Goal: Task Accomplishment & Management: Complete application form

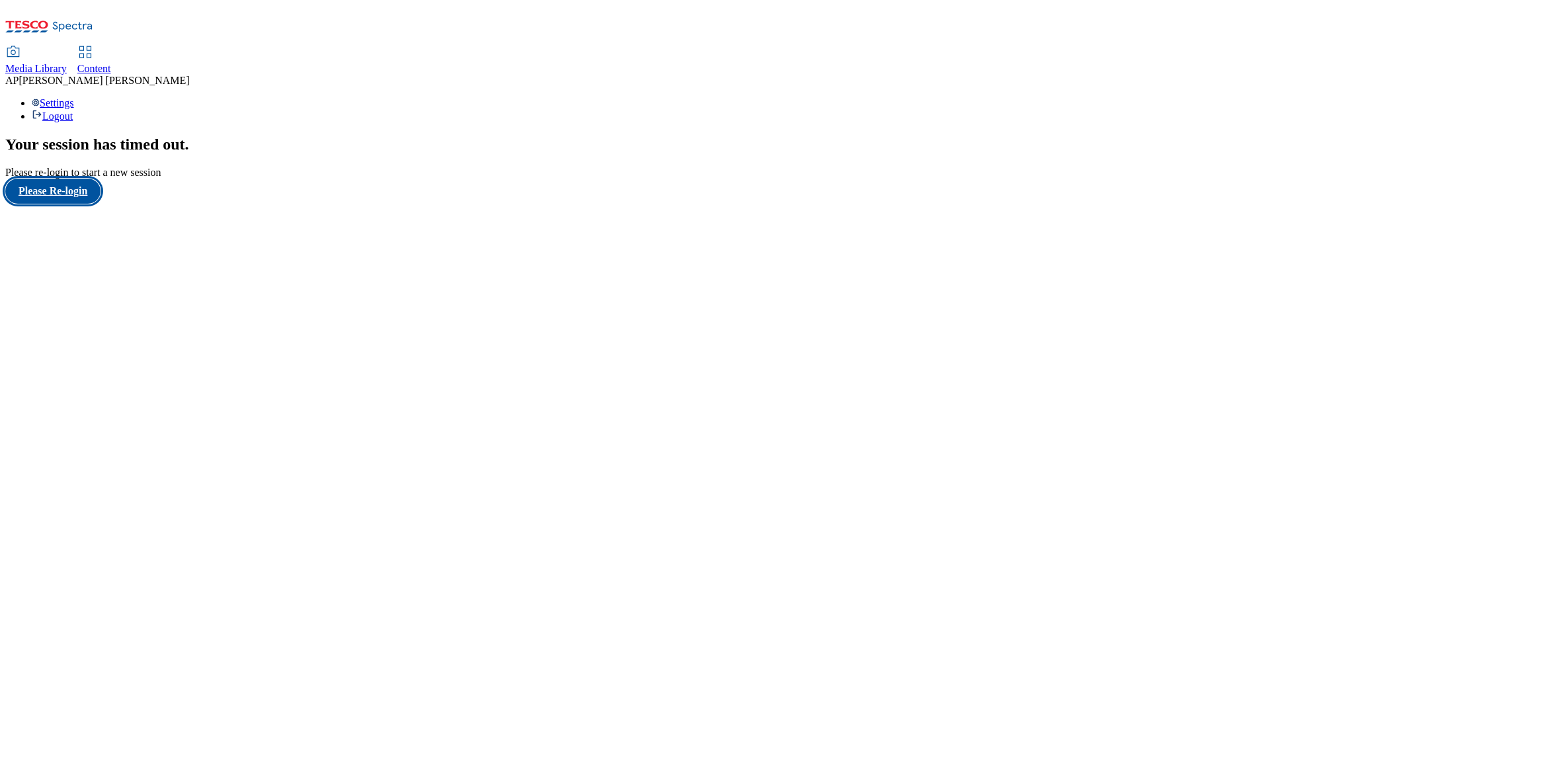
click at [64, 204] on button "Please Re-login" at bounding box center [53, 190] width 96 height 25
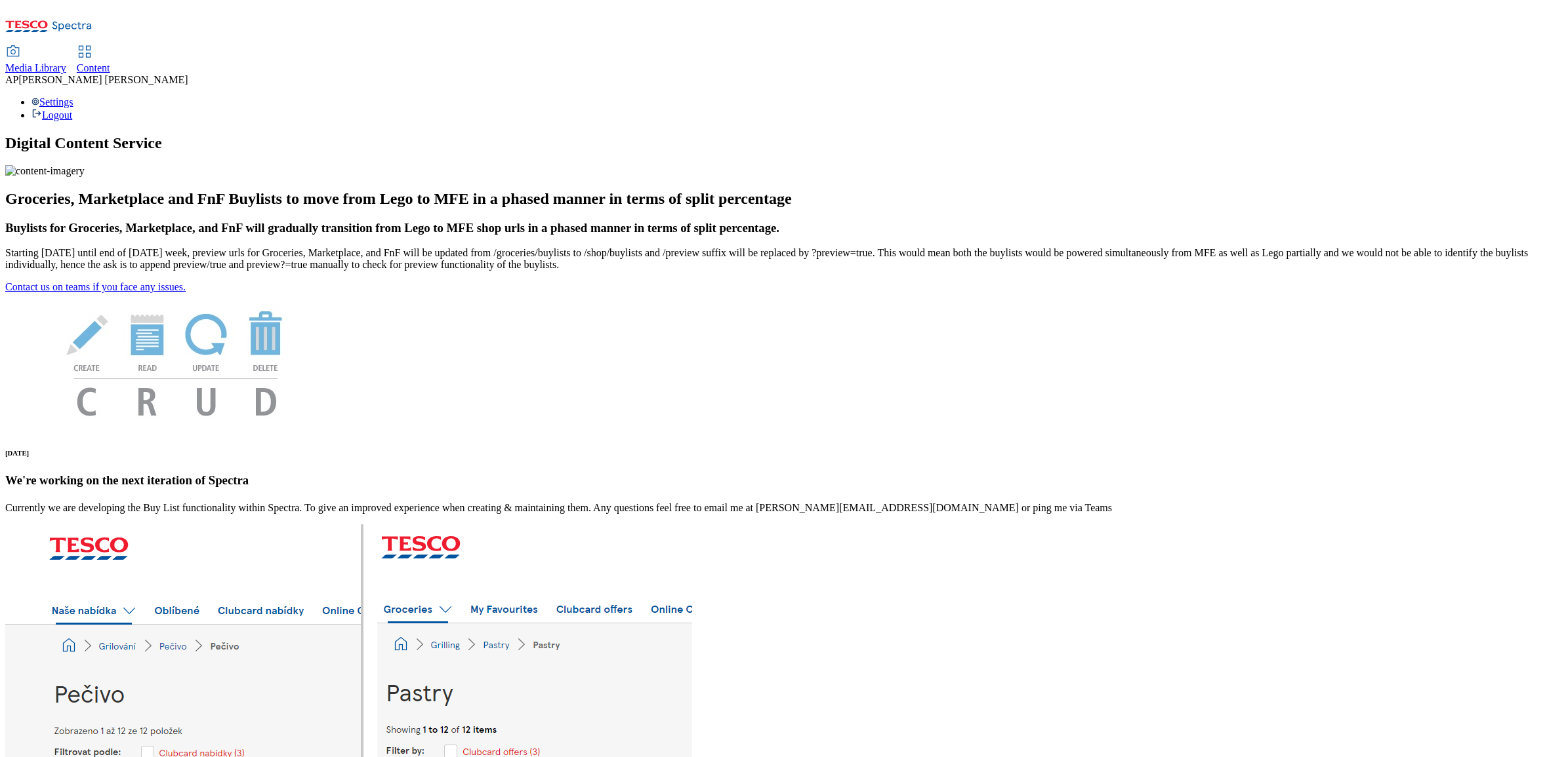
click at [66, 62] on span "Media Library" at bounding box center [36, 67] width 61 height 11
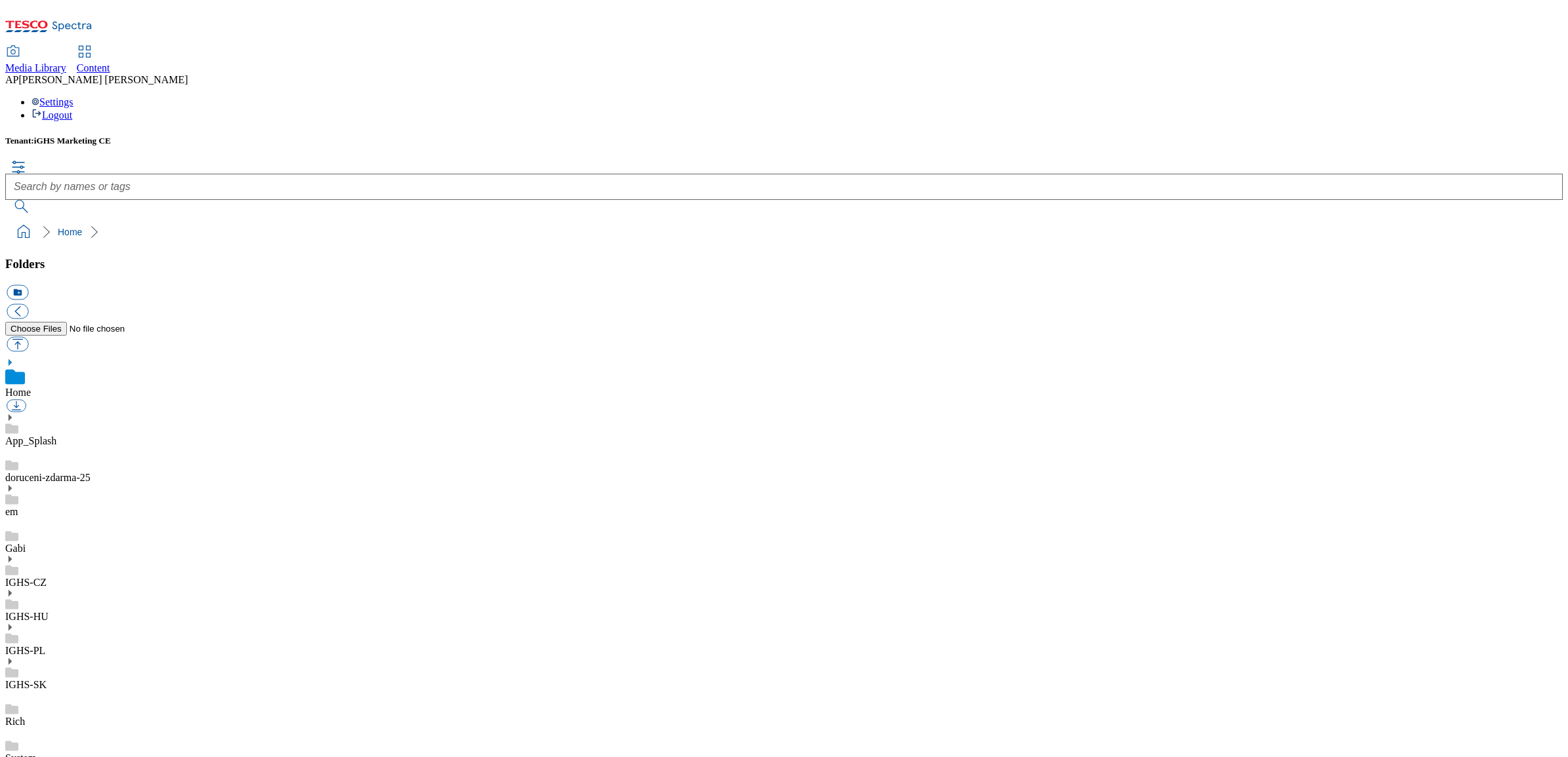
click at [15, 555] on icon at bounding box center [9, 559] width 9 height 9
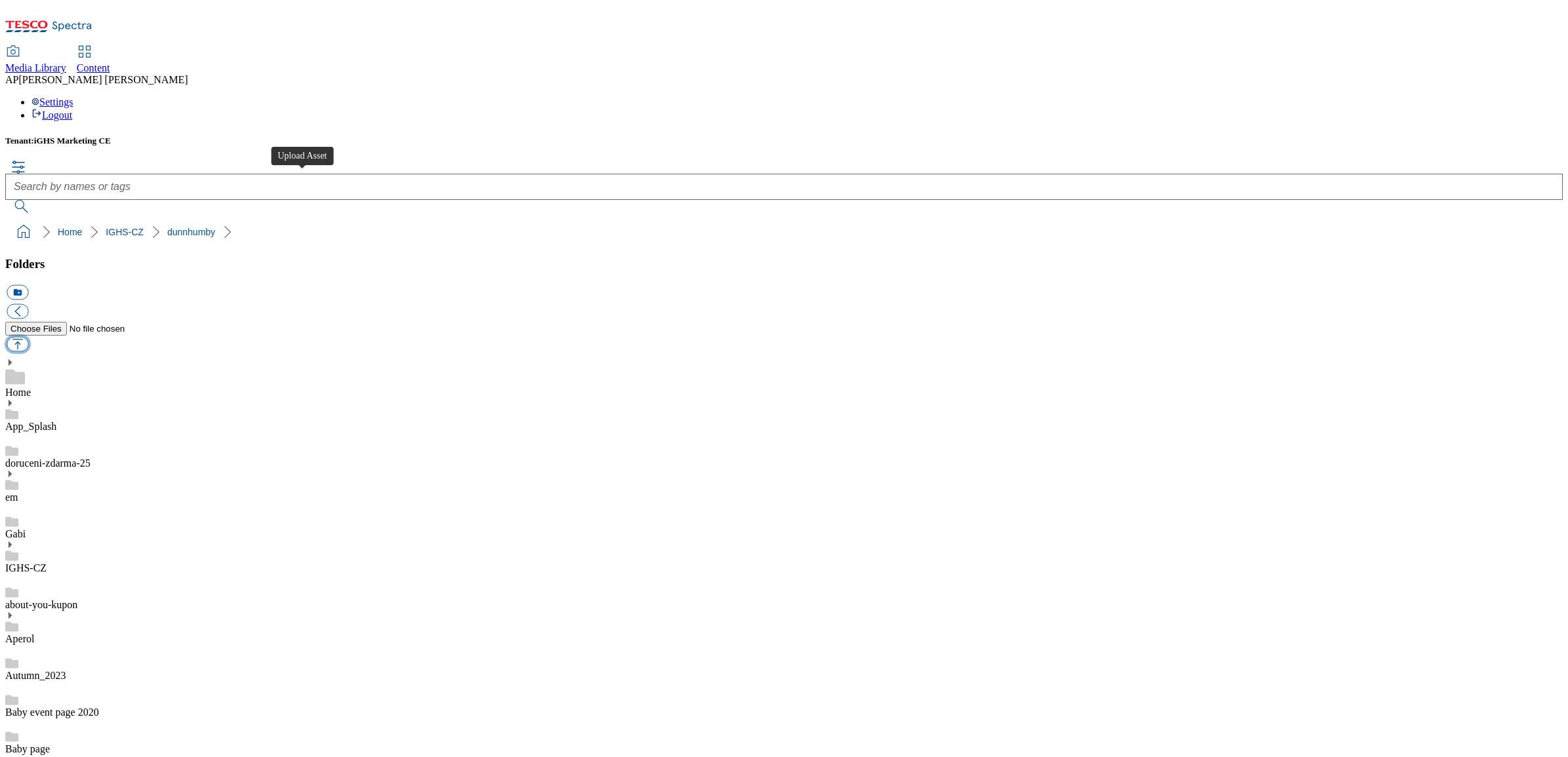
click at [29, 337] on button "button" at bounding box center [18, 343] width 22 height 15
type input "C:\fakepath\Tesco_CC_header_1184x333px.jpg"
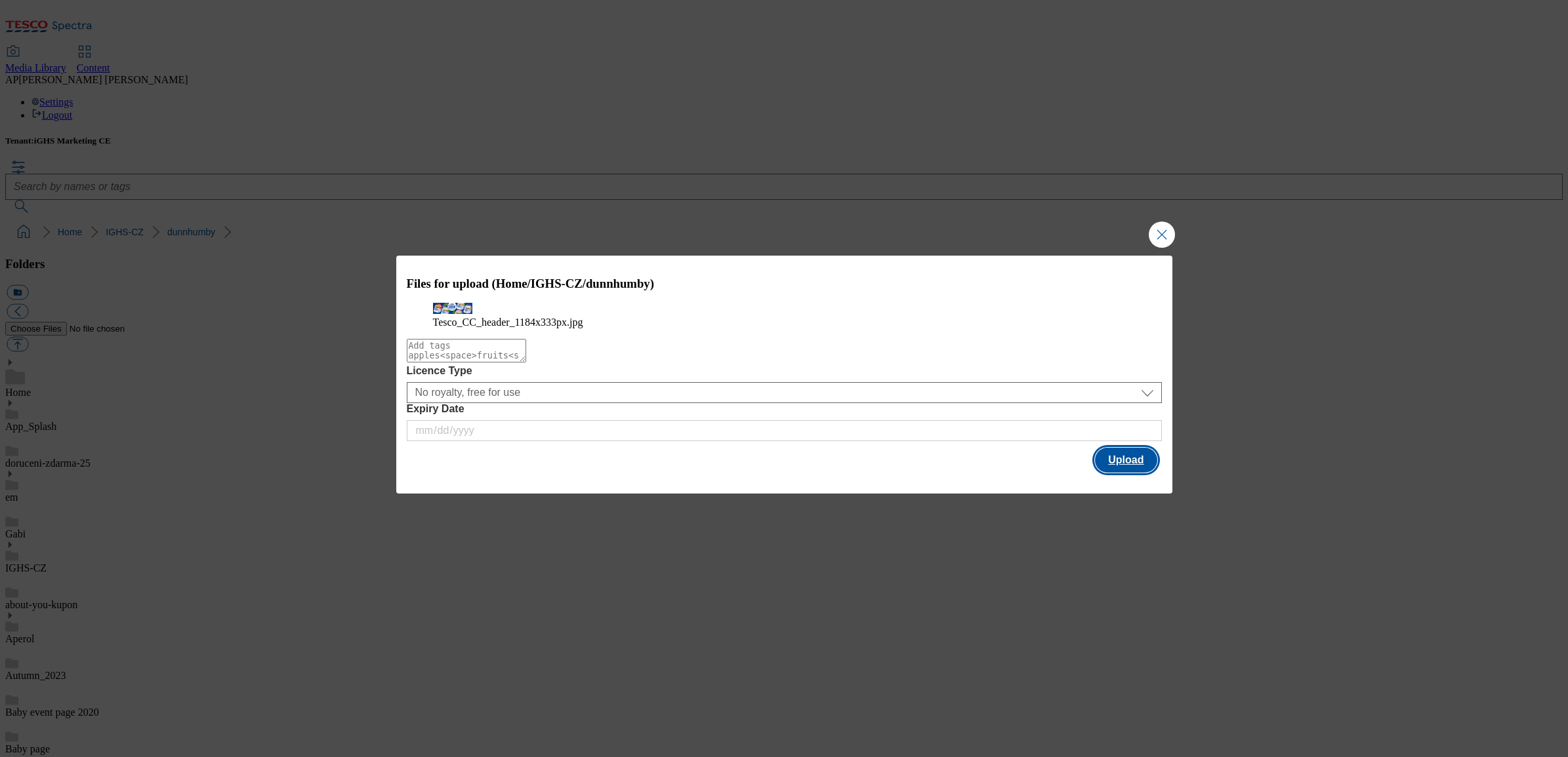
click at [1121, 473] on button "Upload" at bounding box center [1126, 460] width 61 height 25
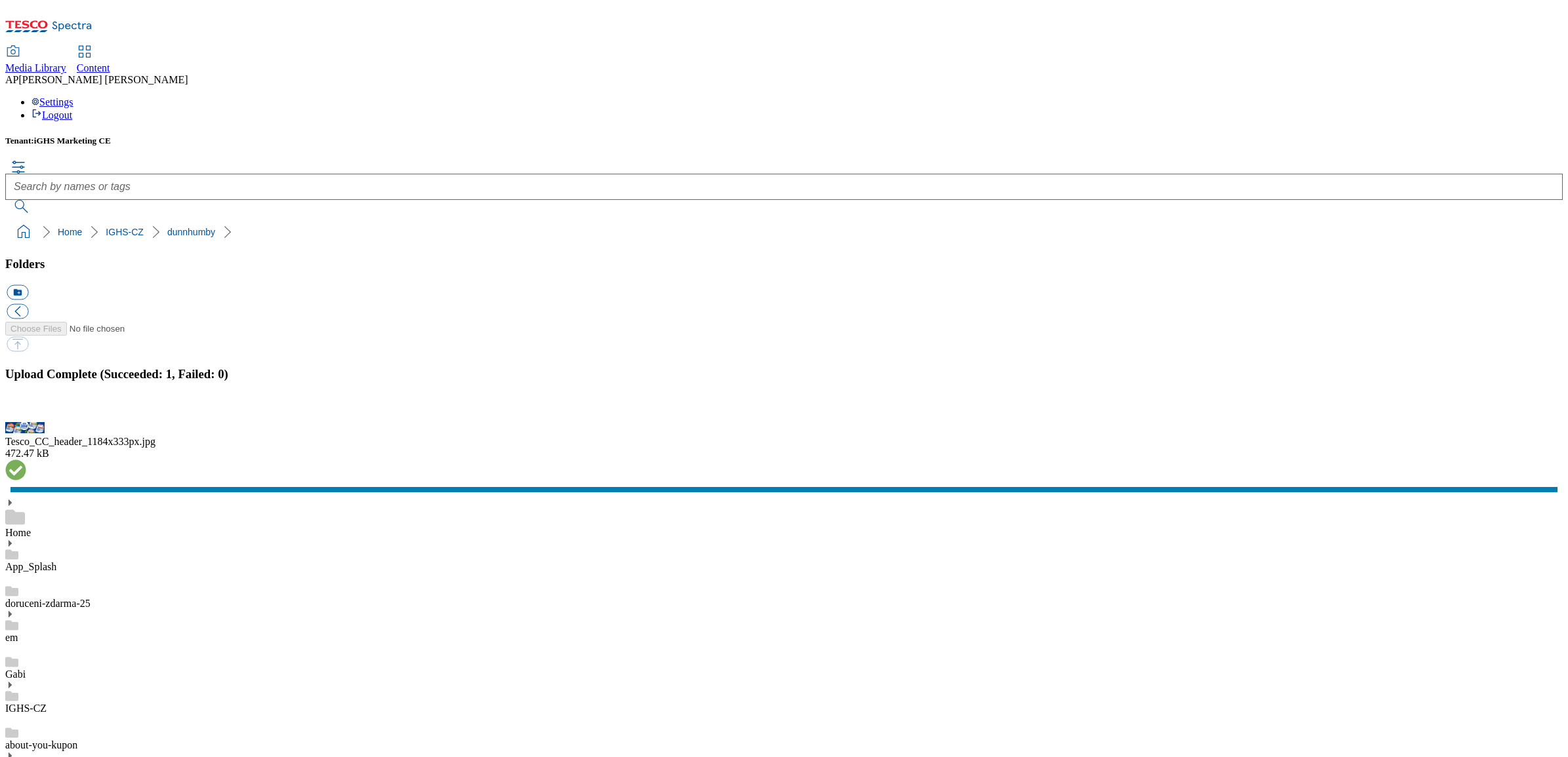
click at [111, 62] on span "Content" at bounding box center [94, 67] width 34 height 11
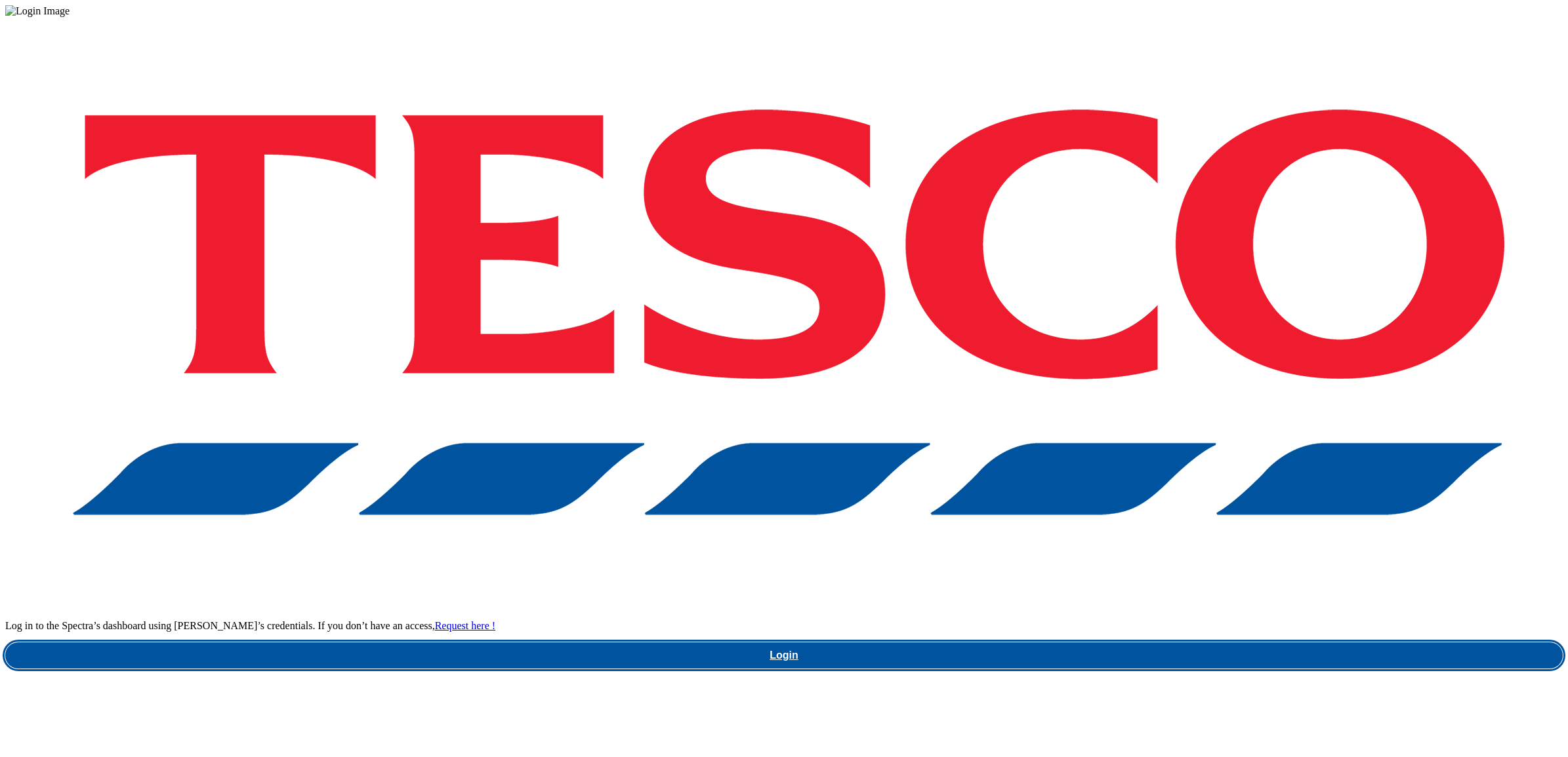
click at [1173, 643] on link "Login" at bounding box center [783, 655] width 1557 height 27
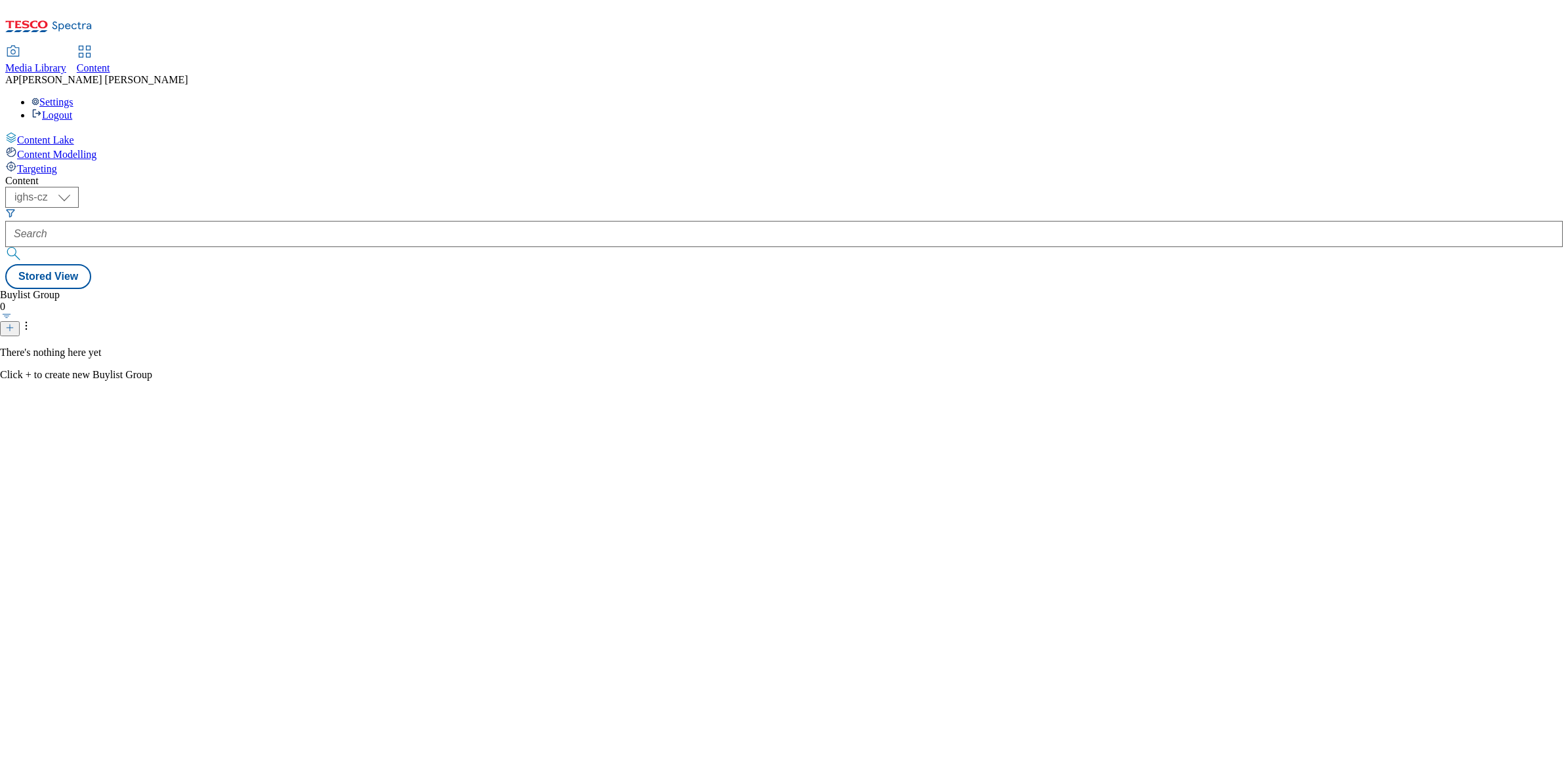
click at [66, 62] on span "Media Library" at bounding box center [36, 67] width 61 height 11
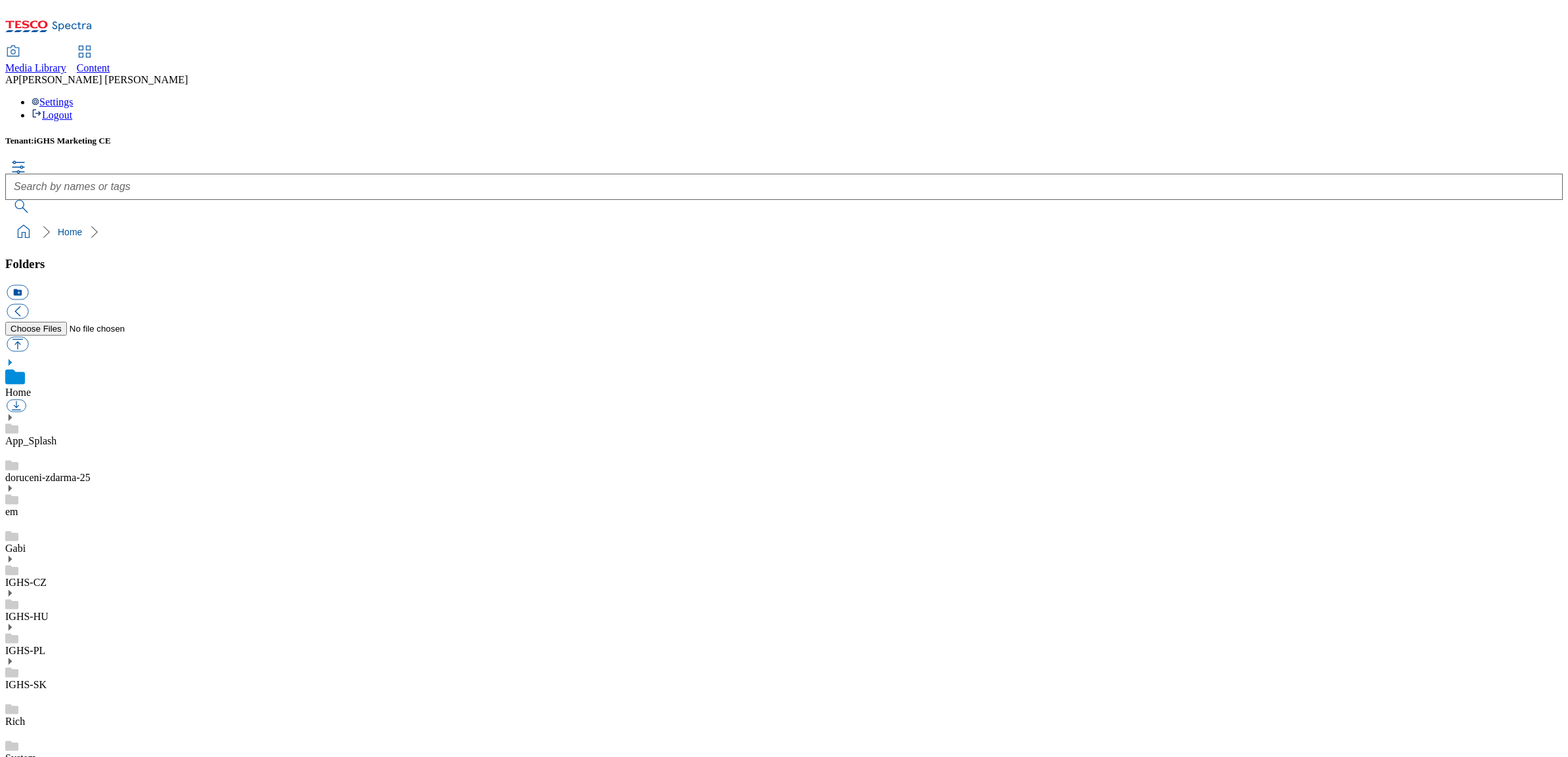
click at [15, 555] on icon at bounding box center [9, 559] width 9 height 9
click at [111, 62] on span "Content" at bounding box center [94, 67] width 34 height 11
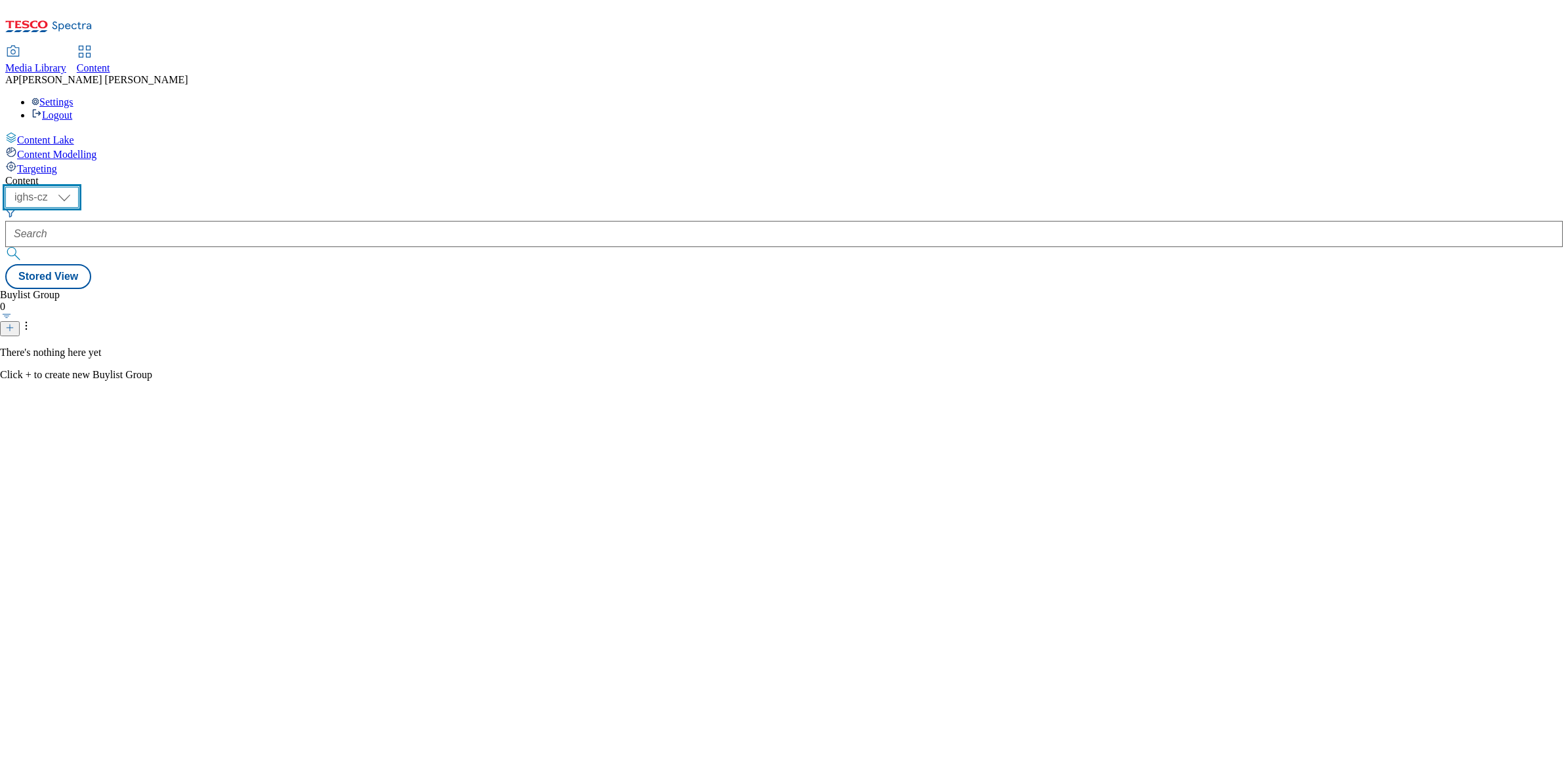
click at [79, 187] on select "ighs-cz ighs-hu ighs-sk" at bounding box center [41, 196] width 73 height 21
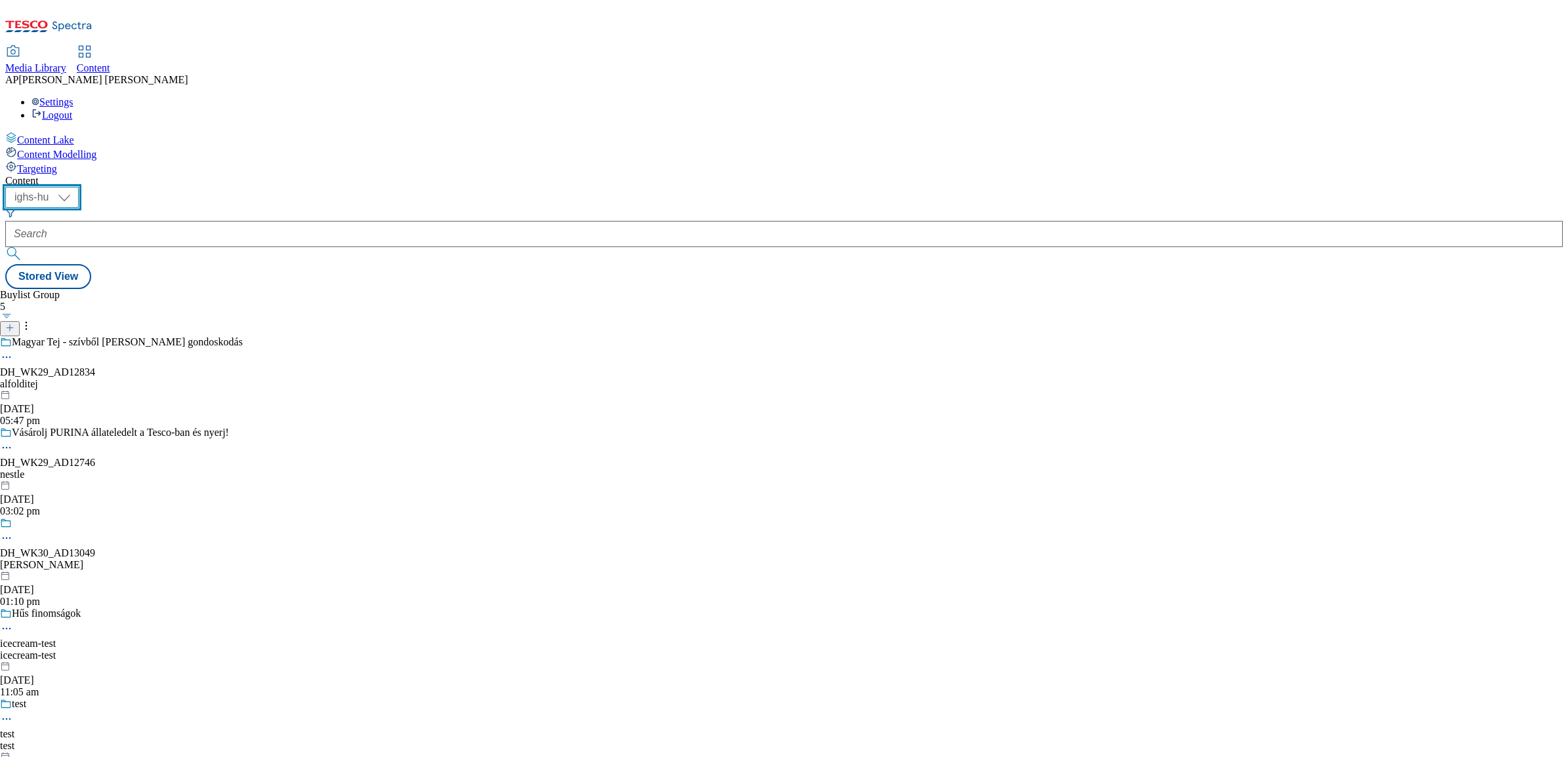
click at [79, 187] on select "ighs-cz ighs-hu ighs-sk" at bounding box center [41, 196] width 73 height 21
select select "ighs-cz"
click at [79, 187] on select "ighs-cz ighs-hu ighs-sk" at bounding box center [41, 196] width 73 height 21
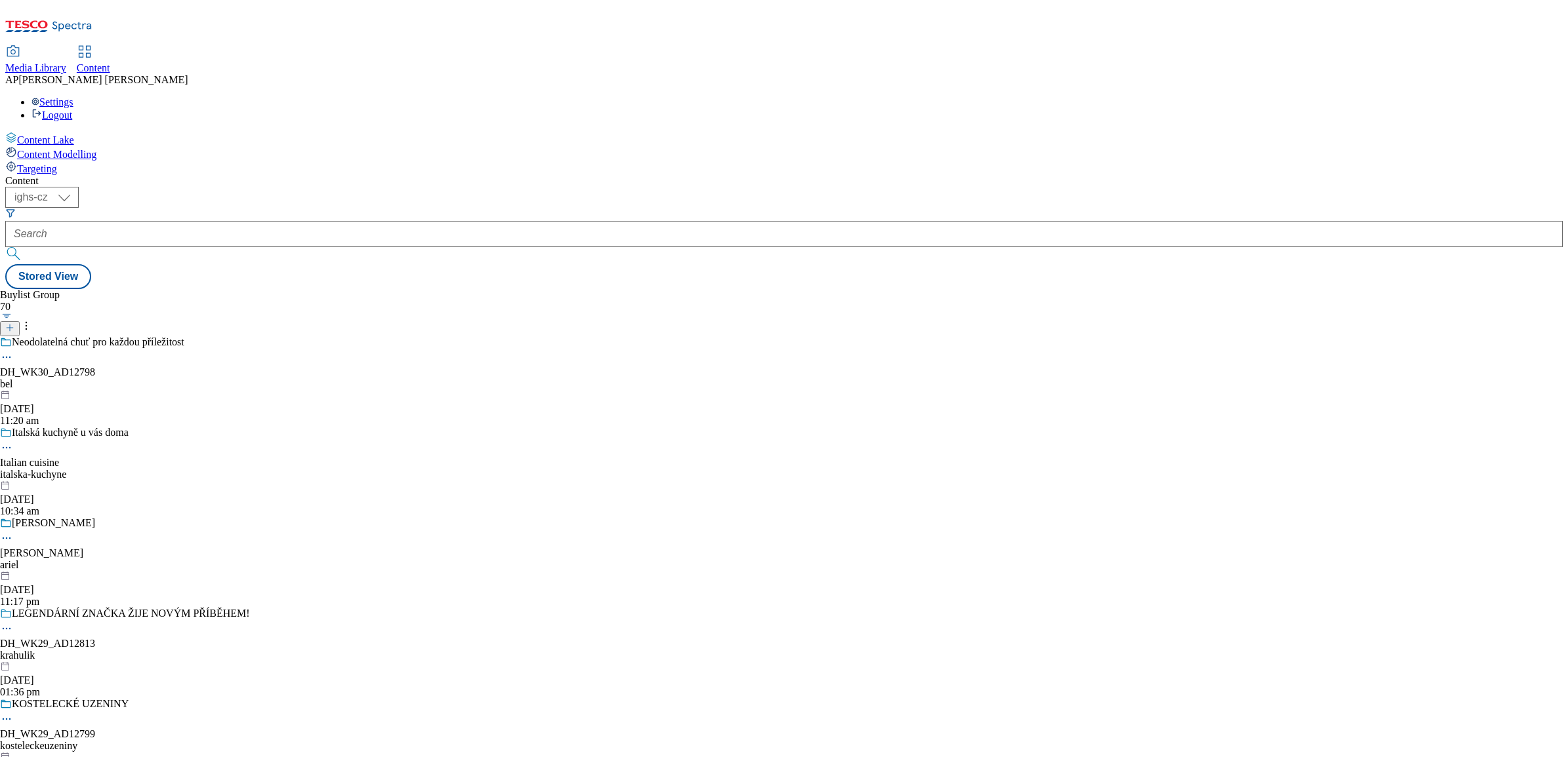
click at [15, 323] on icon at bounding box center [9, 327] width 9 height 9
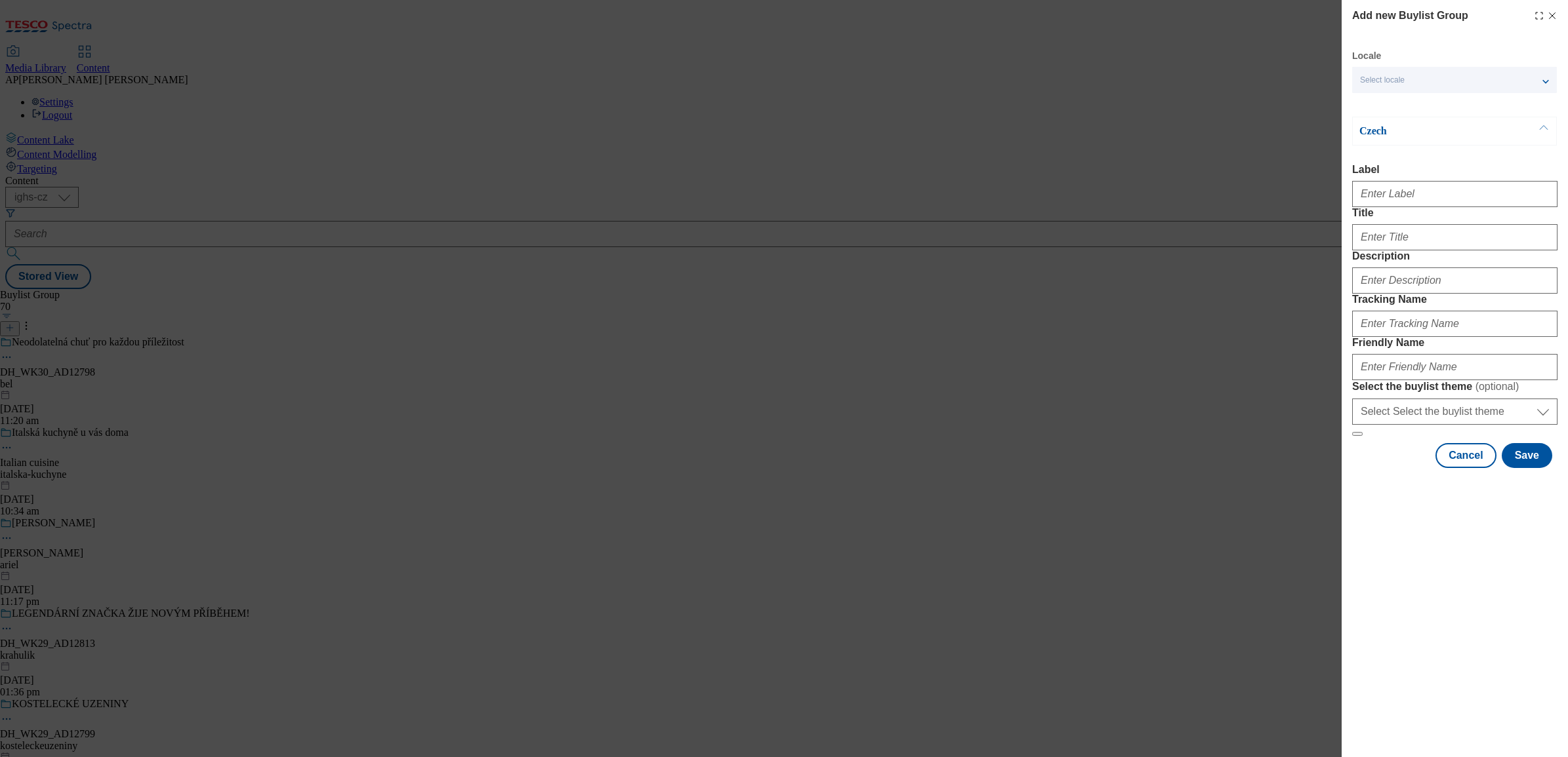
click at [1368, 70] on div "Select locale" at bounding box center [1453, 80] width 204 height 27
click at [1386, 104] on span "English" at bounding box center [1398, 104] width 31 height 7
click at [1375, 104] on input "English" at bounding box center [1368, 107] width 16 height 16
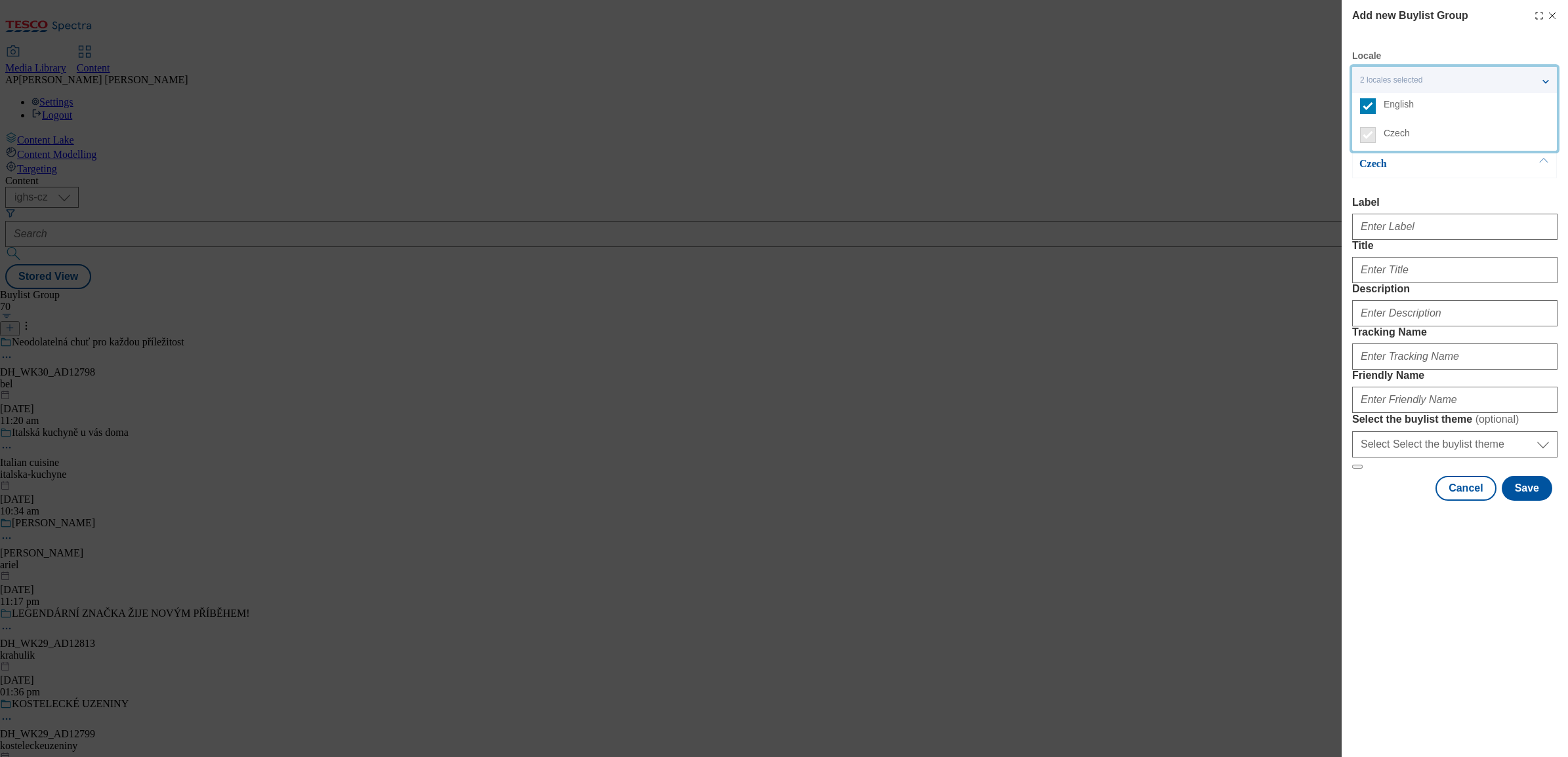
click at [1276, 122] on div "Add new Buylist Group Locale 2 locales selected English Czech English Label Tit…" at bounding box center [784, 378] width 1568 height 757
click at [1542, 126] on button "Modal" at bounding box center [1542, 131] width 25 height 29
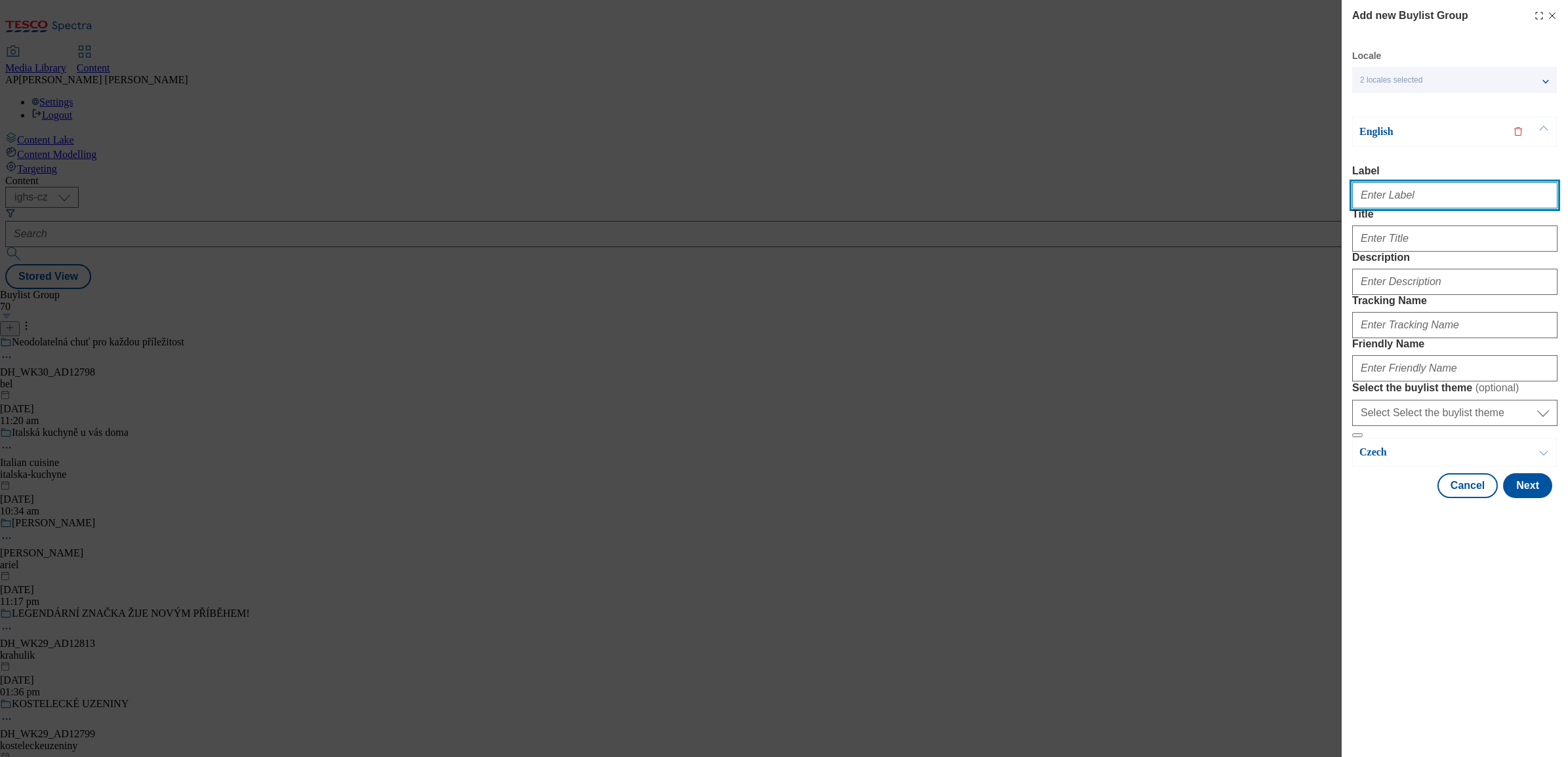
click at [1420, 200] on input "Label" at bounding box center [1454, 195] width 205 height 27
paste input "DH_WK30_AD12796"
type input "DH_WK30_AD12796"
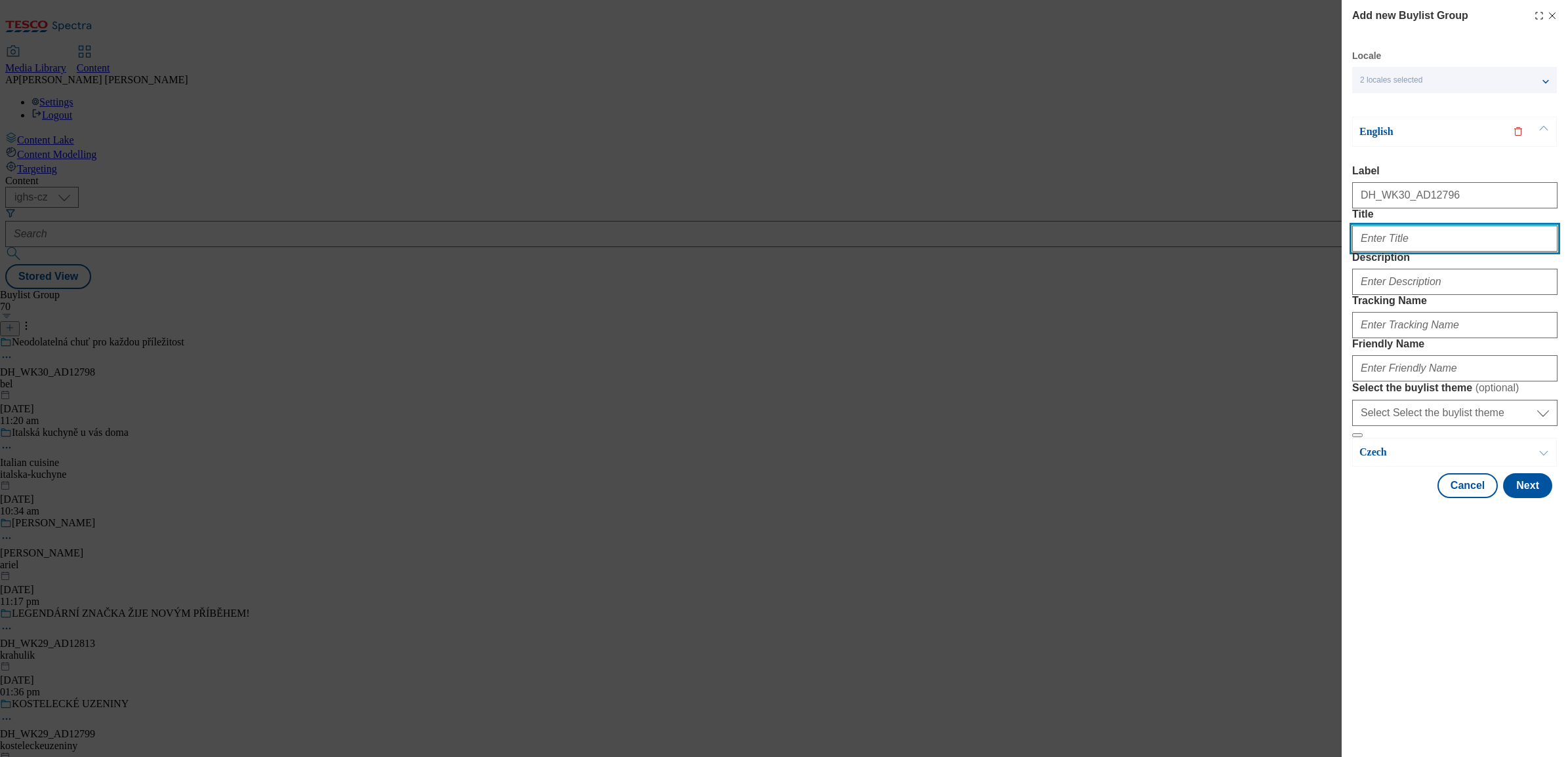
click at [1392, 252] on input "Title" at bounding box center [1454, 239] width 205 height 27
paste input "Milko Žervé from Poděbrady"
type input "Milko Žervé from Poděbrady"
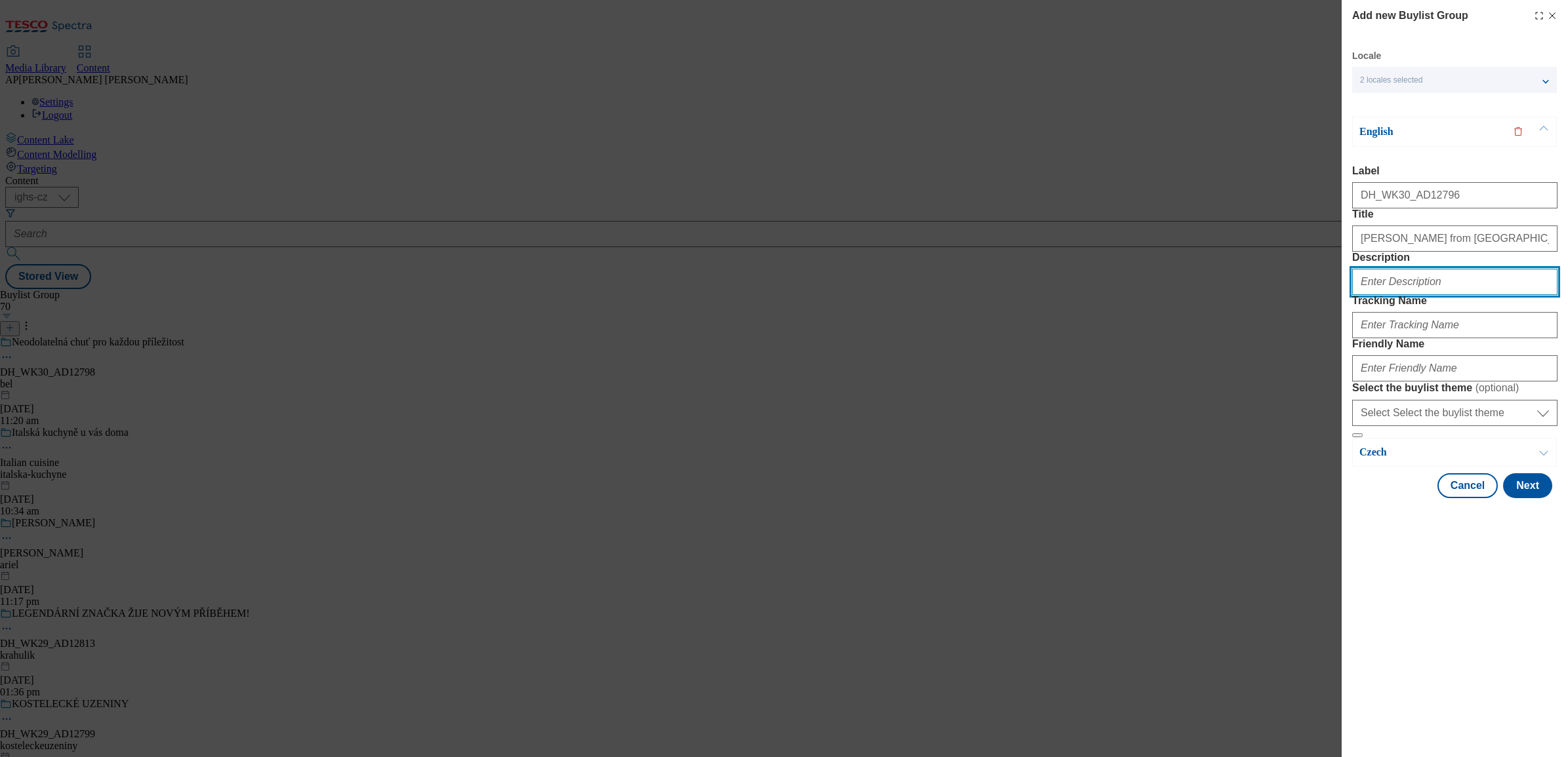
click at [1452, 295] on input "Description" at bounding box center [1454, 281] width 205 height 27
paste input "Milko"
type input "Milko"
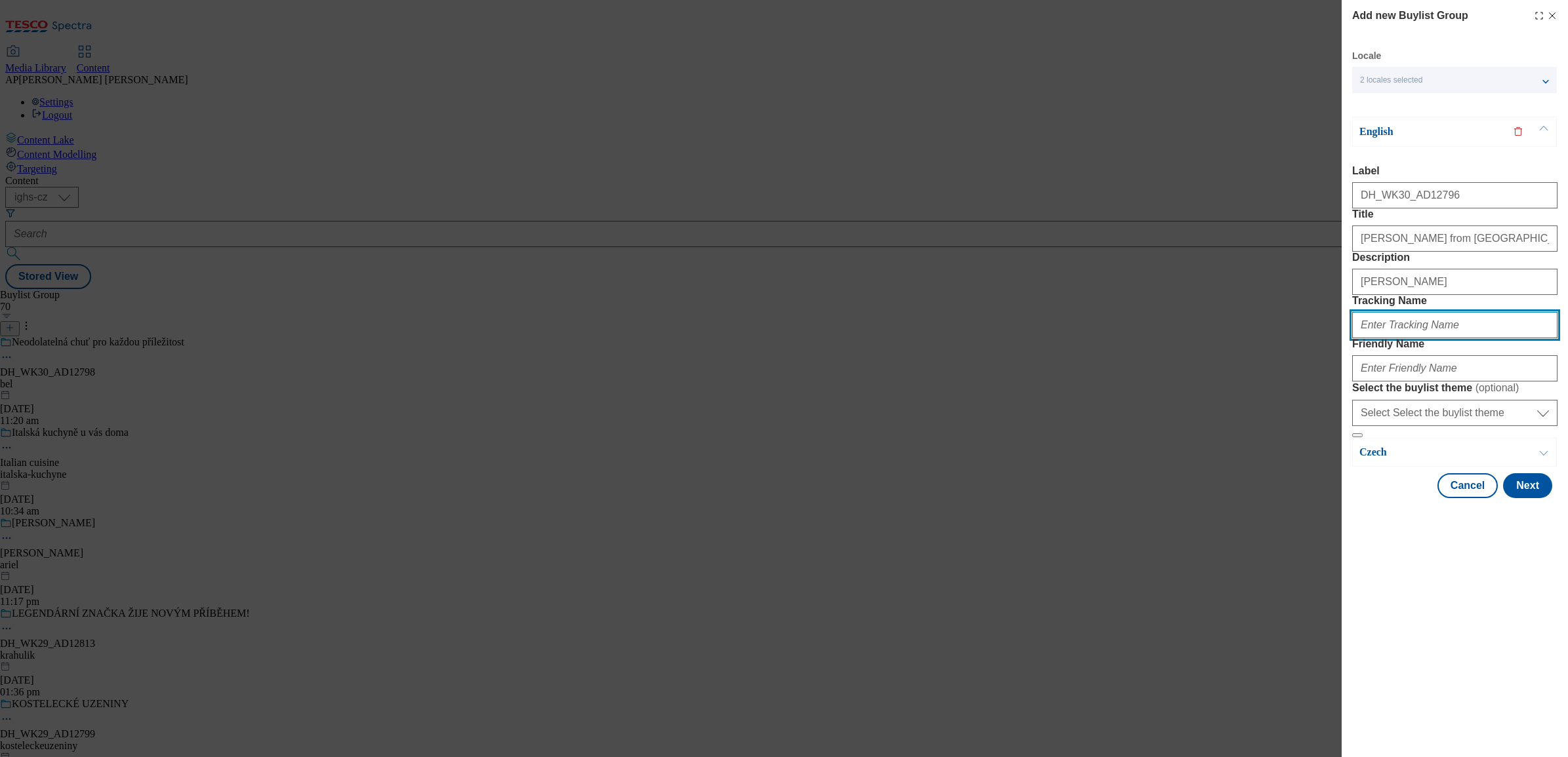
click at [1405, 339] on input "Tracking Name" at bounding box center [1454, 325] width 205 height 27
paste input "DH_EN_AD12796_BH"
type input "DH_EN_AD12796_BH"
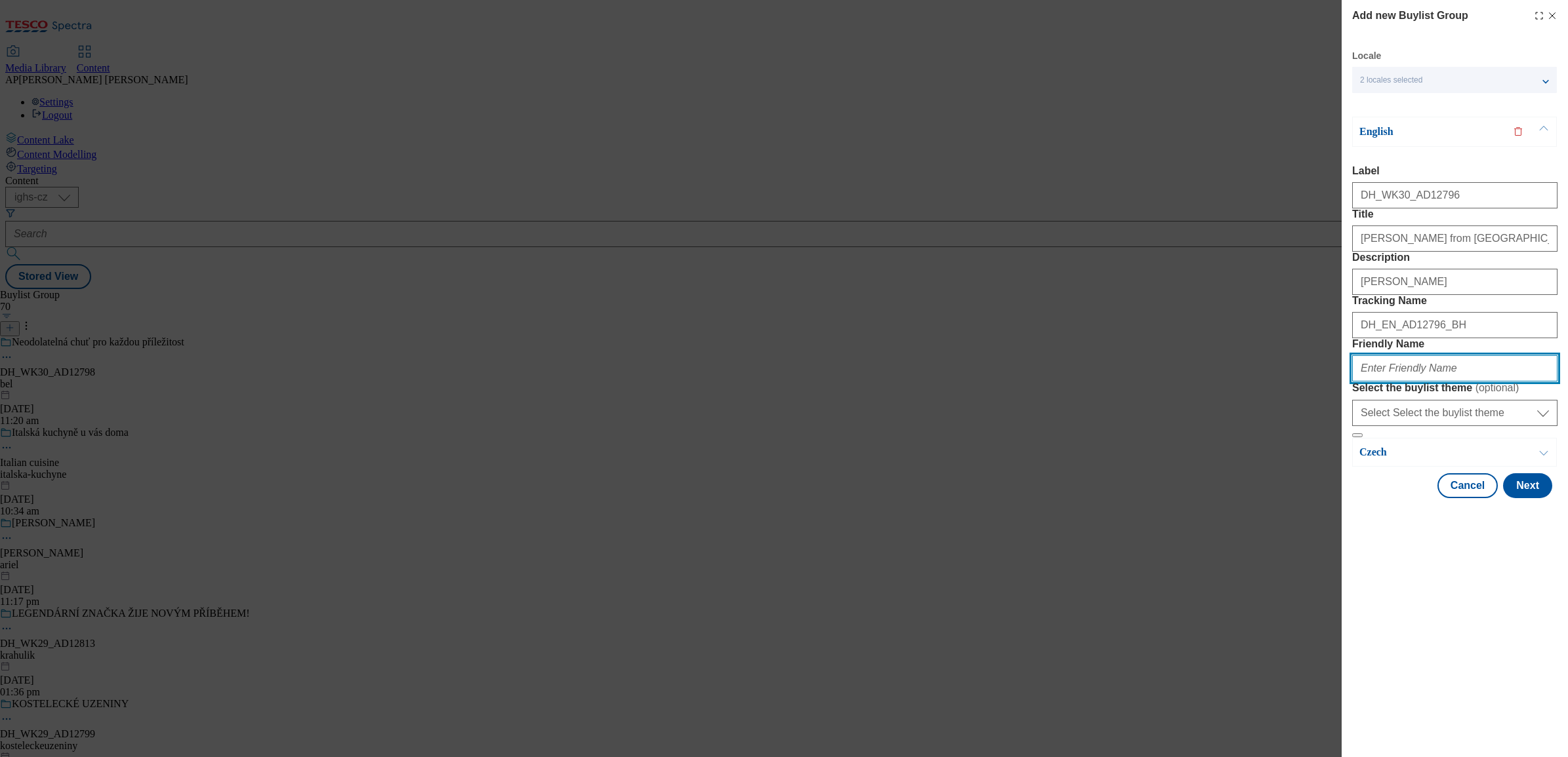
click at [1388, 382] on input "Friendly Name" at bounding box center [1454, 368] width 205 height 27
paste input "polabskiemlekarny"
type input "polabskiemlekarny"
click at [1538, 498] on button "Next" at bounding box center [1528, 486] width 49 height 25
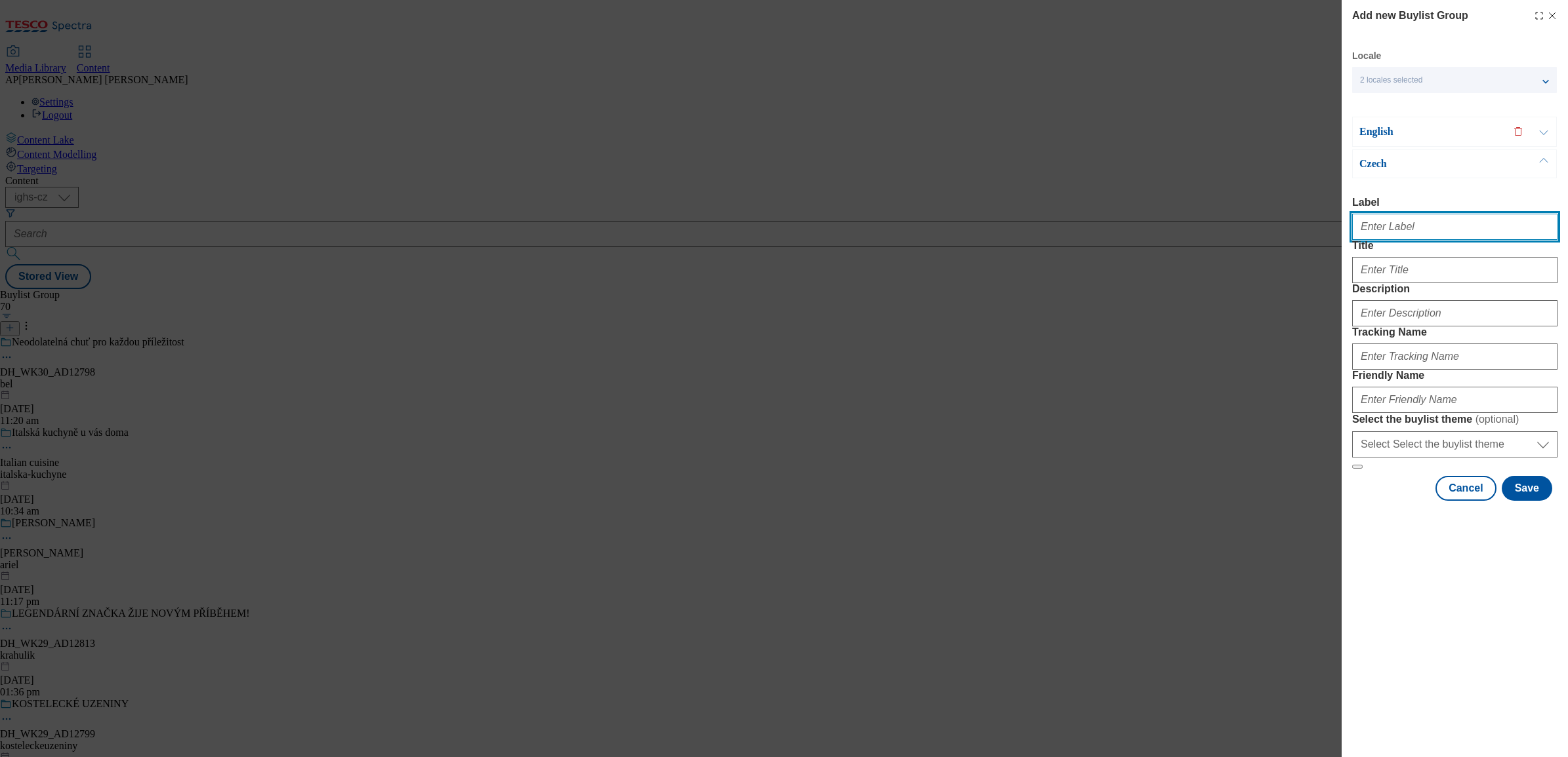
click at [1414, 233] on input "Label" at bounding box center [1454, 227] width 205 height 27
paste input "DH_WK30_AD12796"
type input "DH_WK30_AD12796"
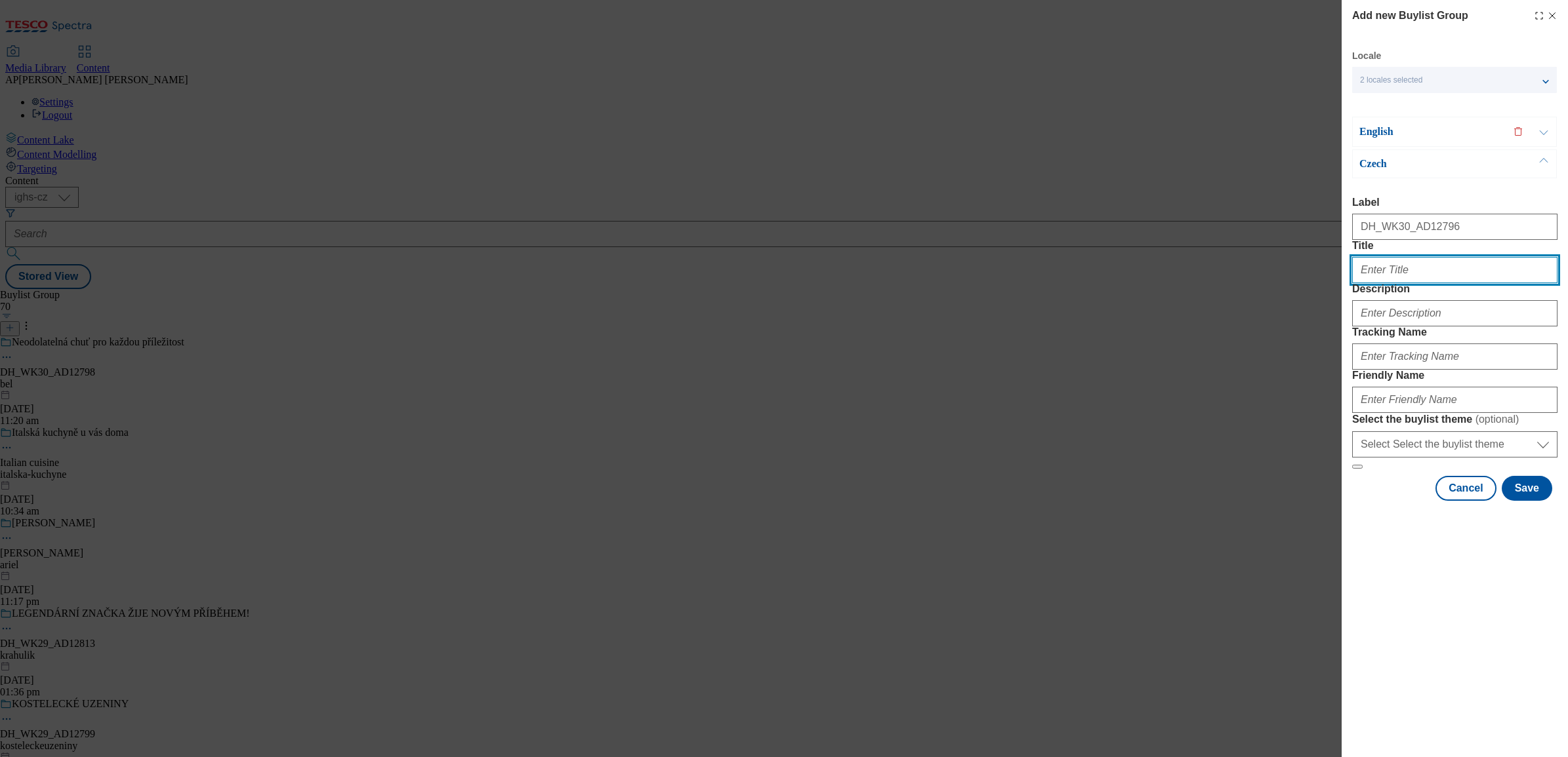
click at [1372, 283] on input "Title" at bounding box center [1454, 269] width 205 height 27
paste input "Milko Žervé z Poděbrad"
type input "Milko Žervé z Poděbrad"
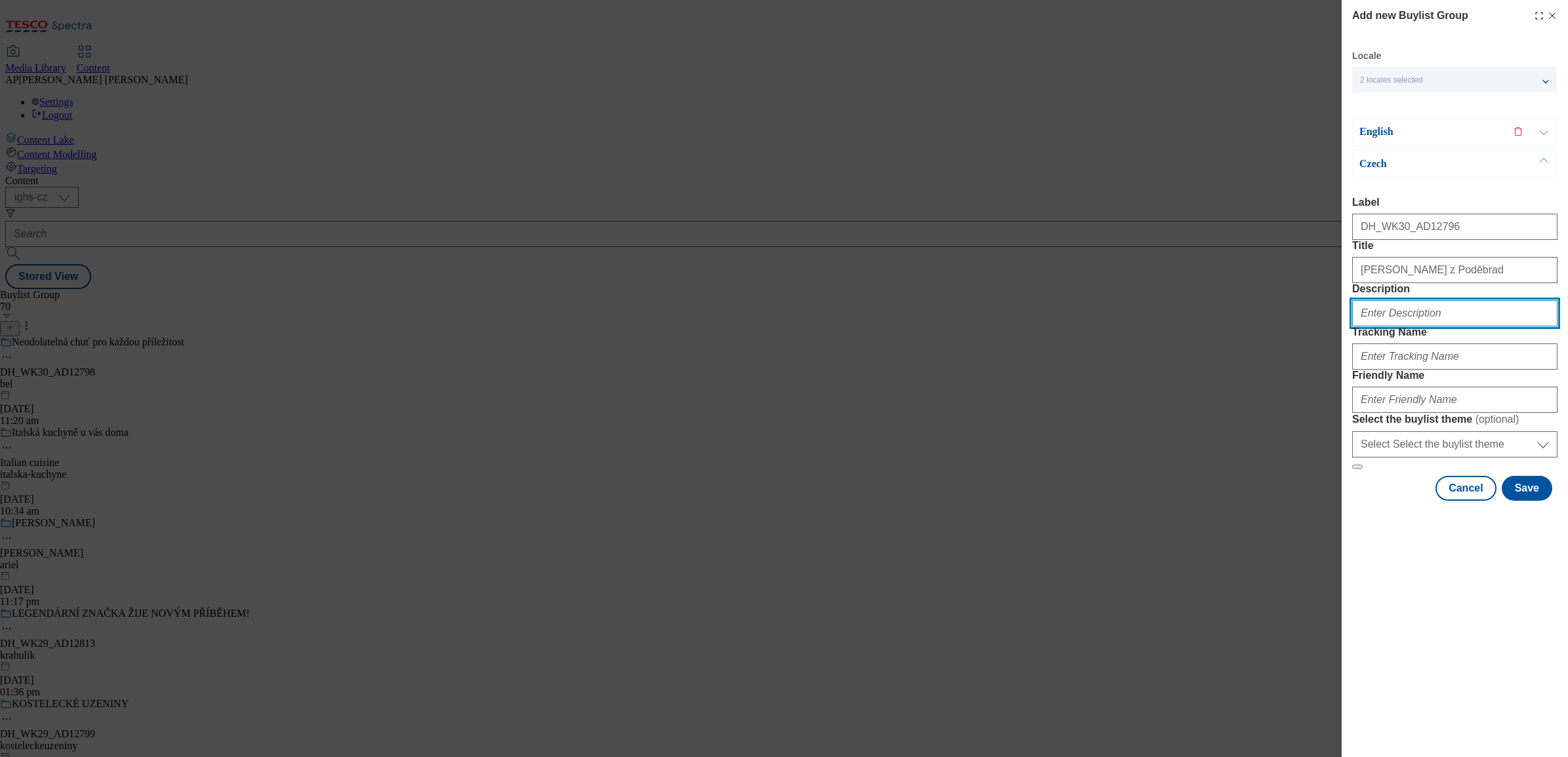
click at [1390, 327] on input "Description" at bounding box center [1454, 313] width 205 height 27
paste input "Milko"
type input "Milko"
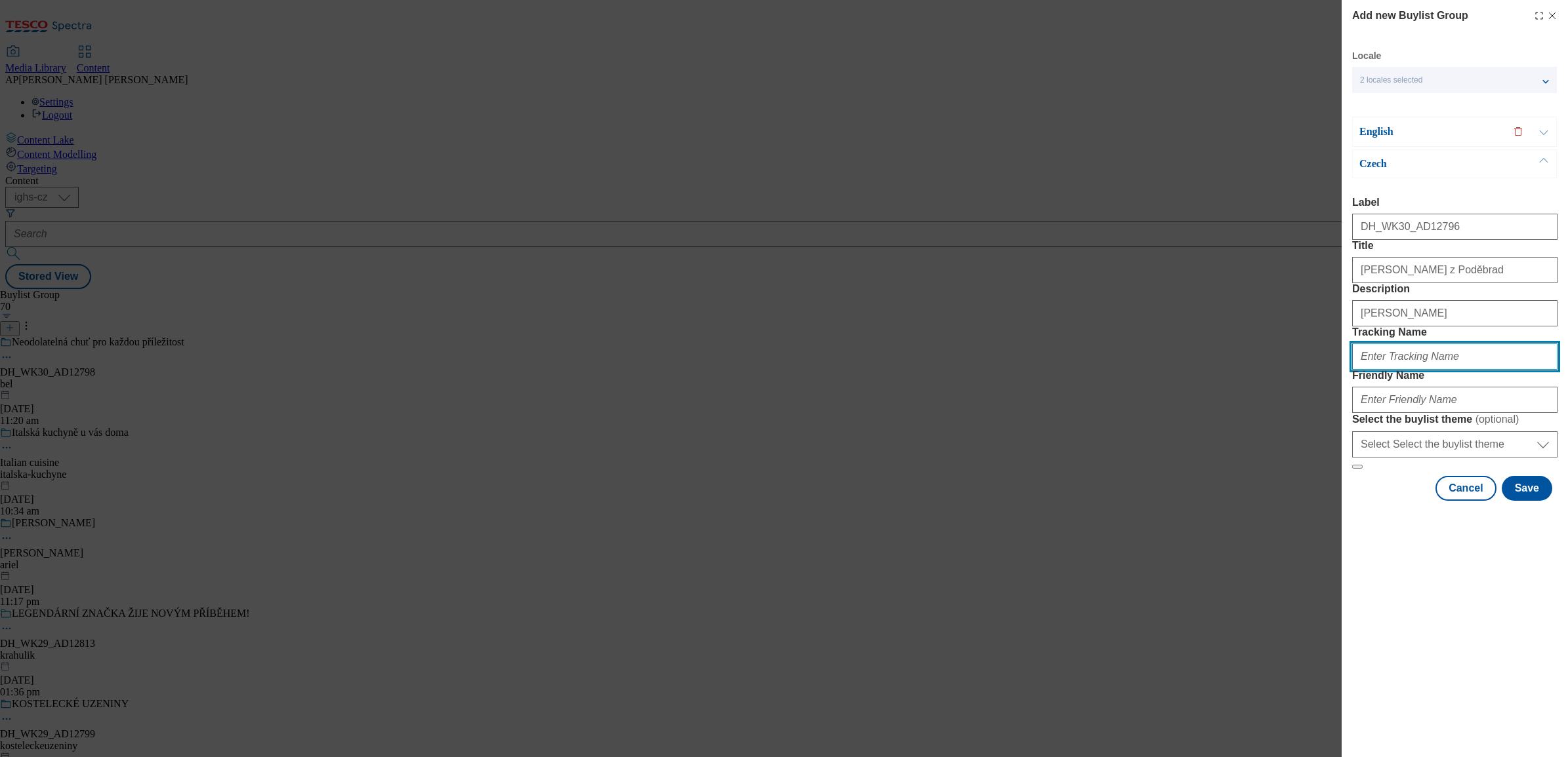
click at [1418, 370] on input "Tracking Name" at bounding box center [1454, 356] width 205 height 27
paste input "DH_CZ_AD12796_BH"
type input "DH_CZ_AD12796_BH"
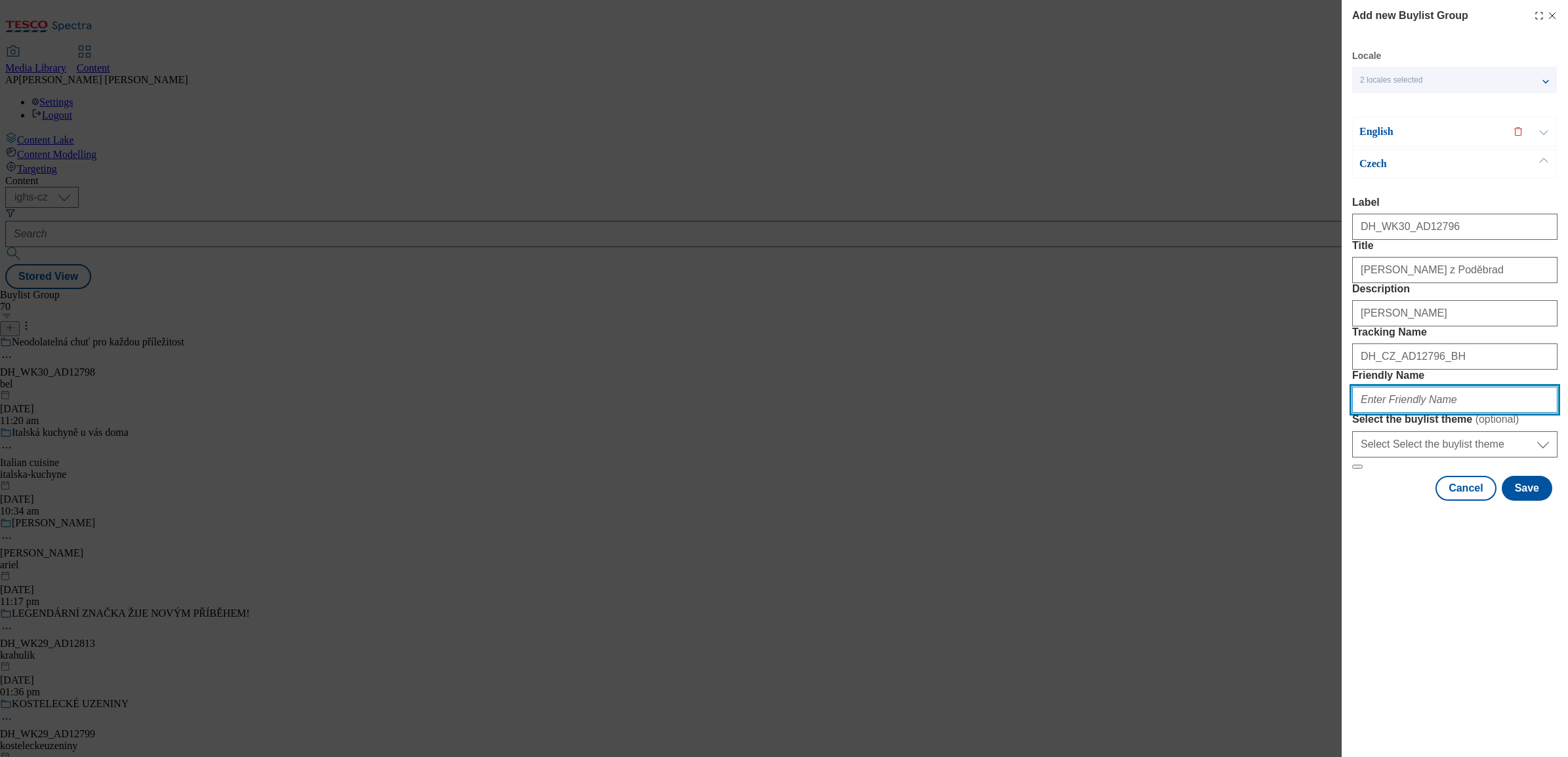
click at [1398, 413] on input "Friendly Name" at bounding box center [1454, 400] width 205 height 27
paste input "polabskiemlekarny"
type input "polabskiemlekarny"
click at [1531, 501] on button "Save" at bounding box center [1527, 488] width 50 height 25
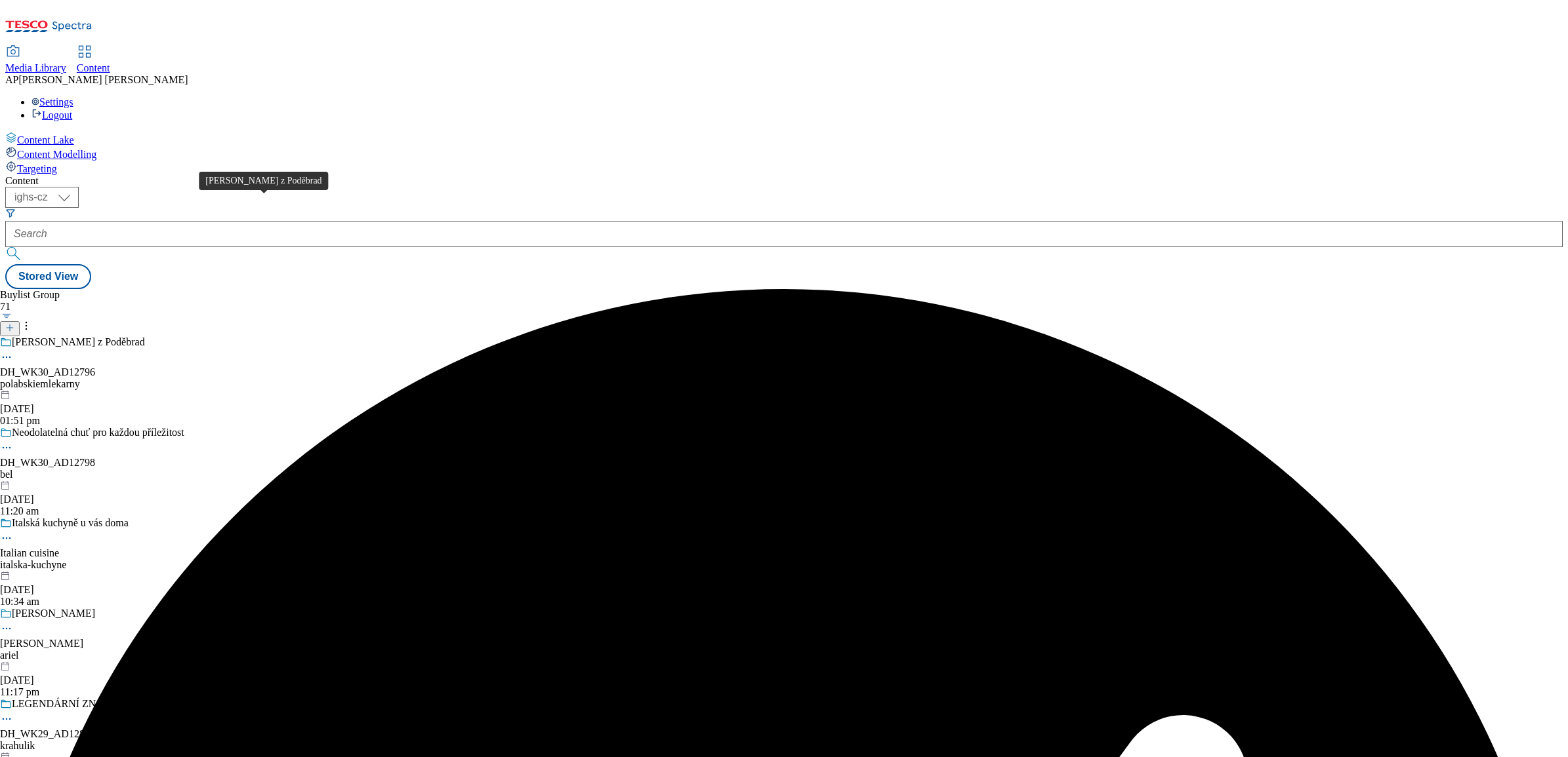
click at [145, 337] on div "Milko Žervé z Poděbrad" at bounding box center [78, 342] width 133 height 12
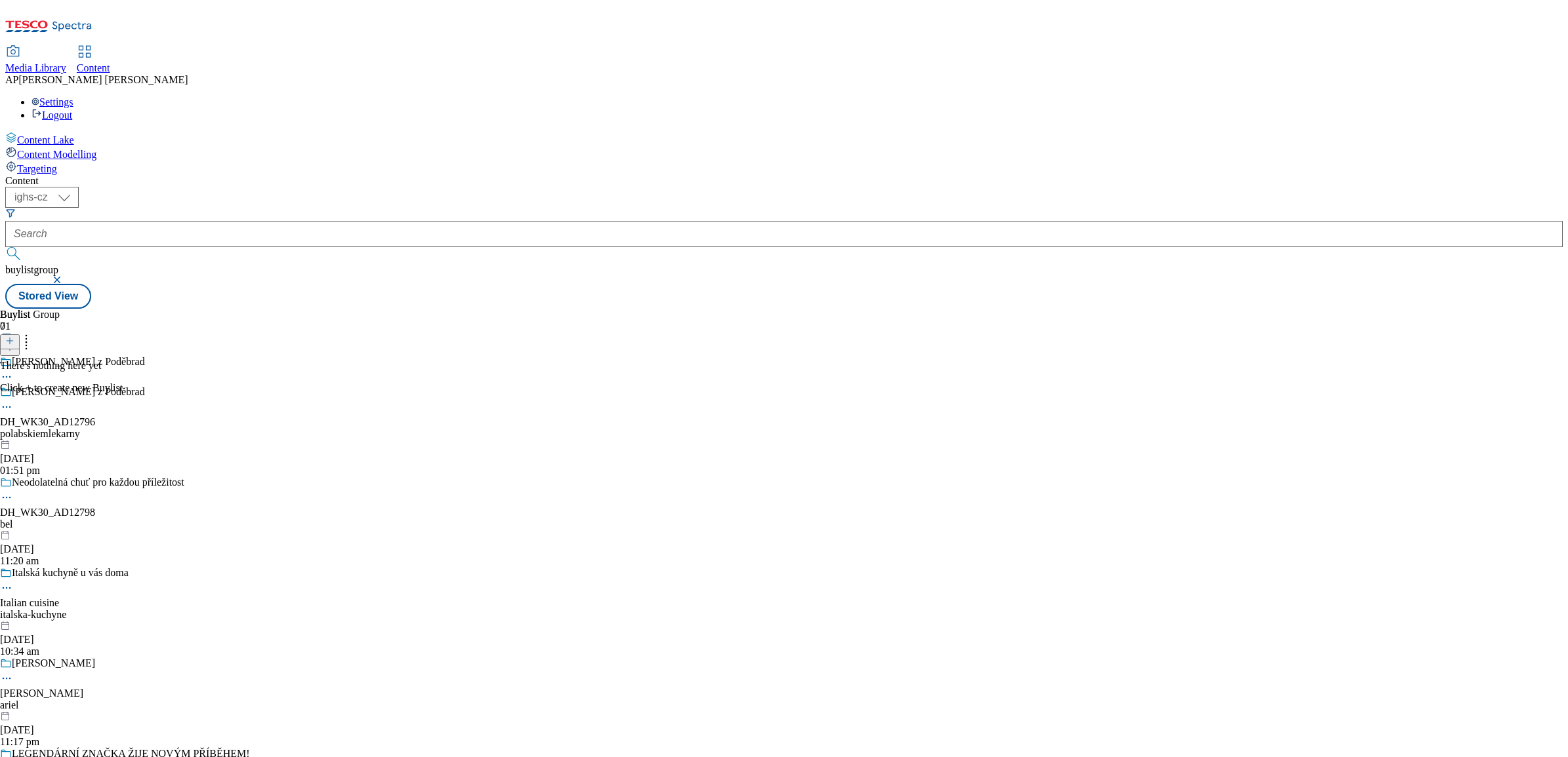
click at [15, 337] on icon at bounding box center [9, 341] width 9 height 9
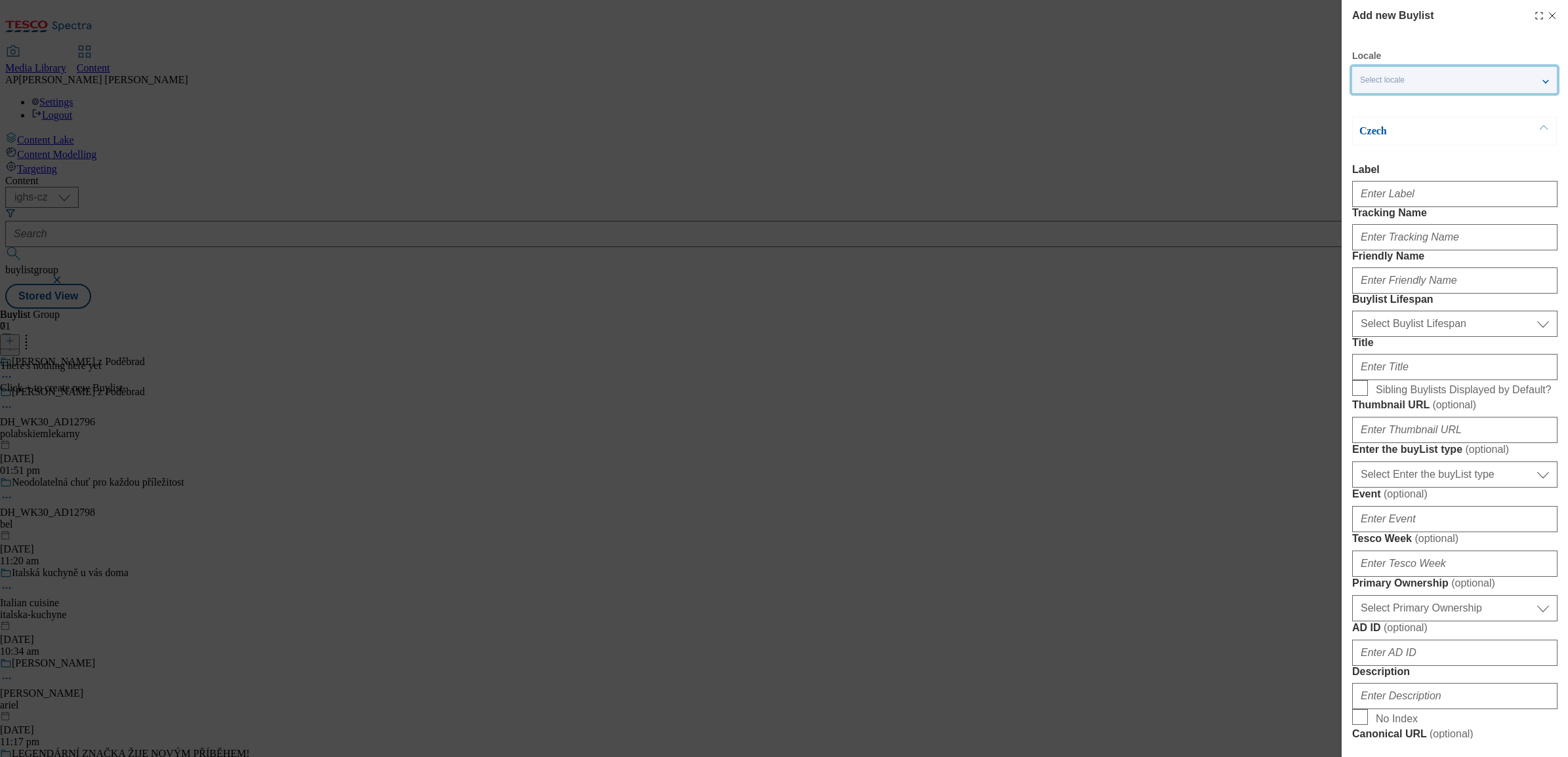
click at [1390, 76] on span "Select locale" at bounding box center [1381, 80] width 44 height 10
click at [1388, 101] on span "English" at bounding box center [1398, 104] width 31 height 7
click at [1375, 101] on input "English" at bounding box center [1368, 107] width 16 height 16
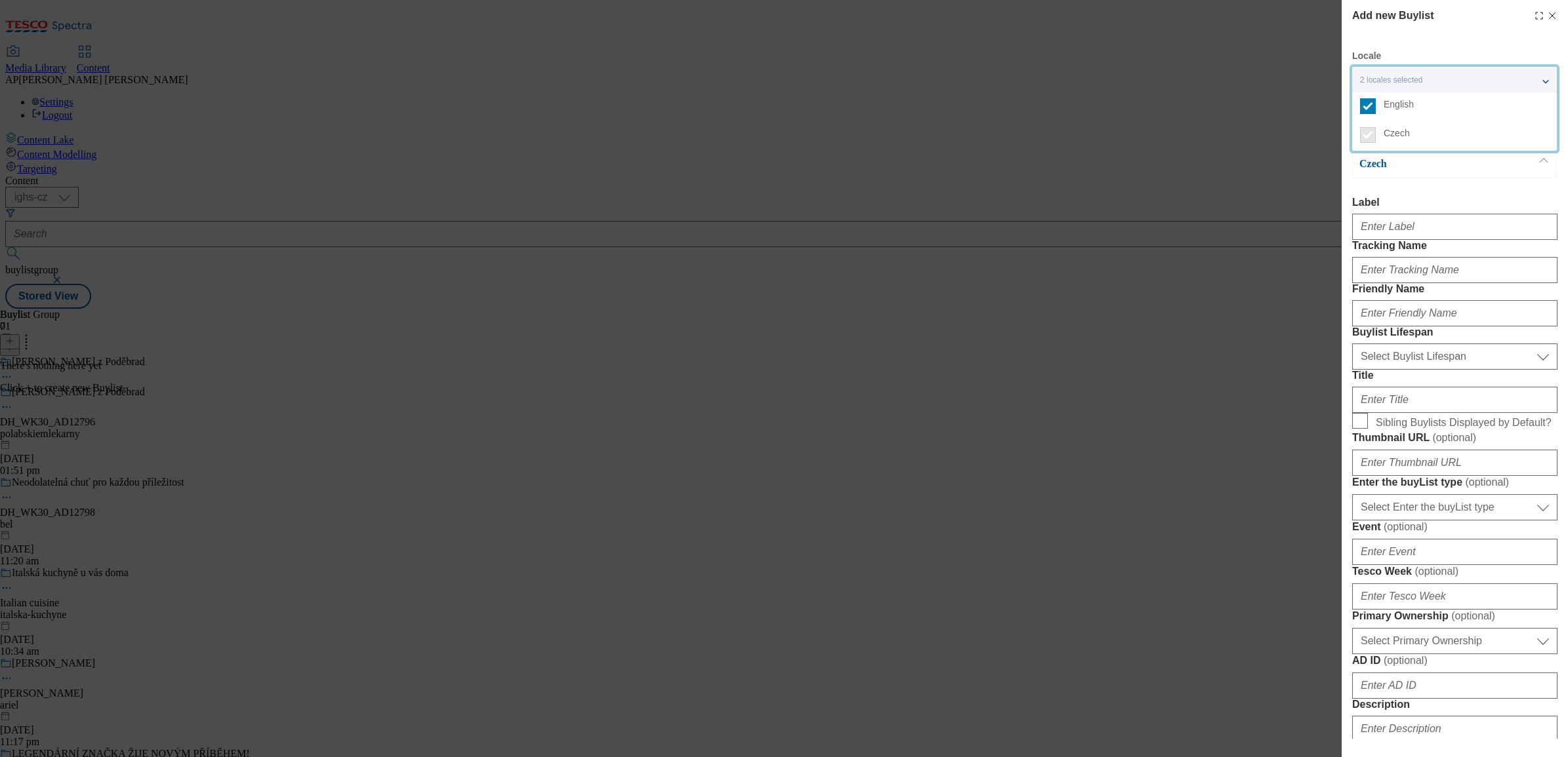
click at [1278, 212] on div "Add new Buylist Locale 2 locales selected English Czech English Label Tracking …" at bounding box center [784, 378] width 1568 height 757
click at [1449, 132] on p "English" at bounding box center [1427, 131] width 137 height 13
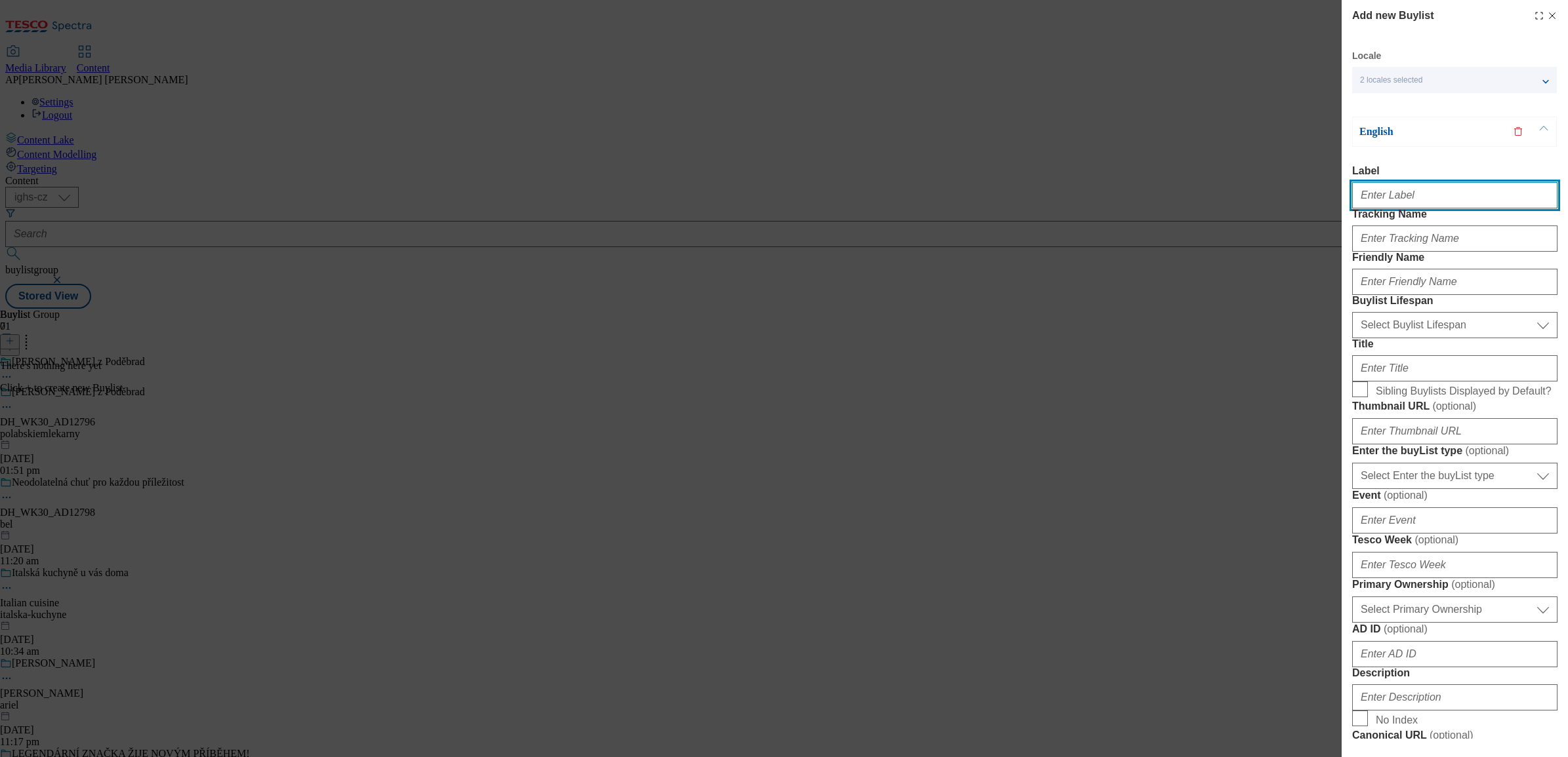
click at [1372, 202] on input "Label" at bounding box center [1454, 195] width 205 height 27
paste input "DH_WK30_AD12796"
type input "DH_WK30_AD12796"
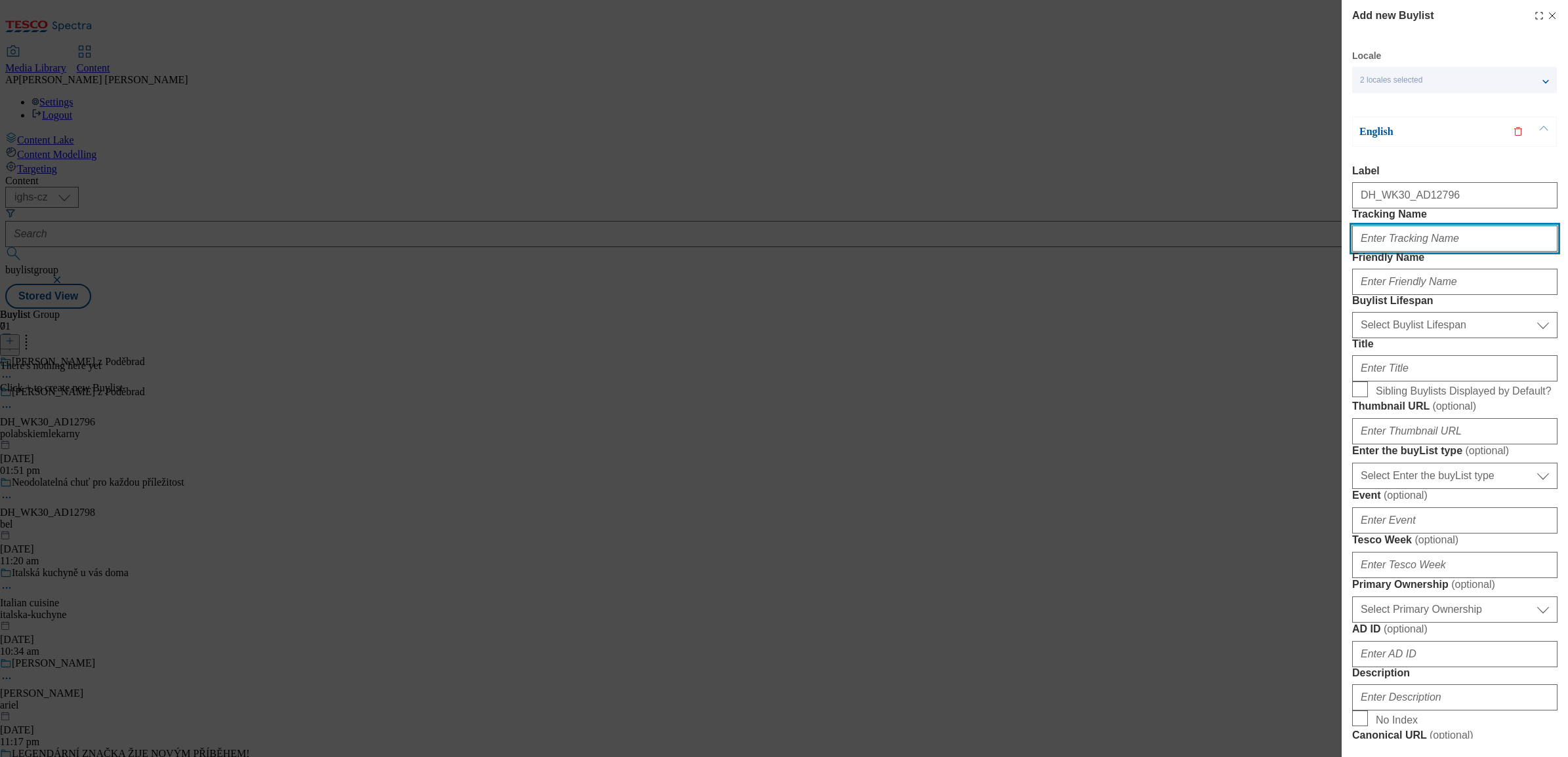
click at [1372, 252] on input "Tracking Name" at bounding box center [1454, 239] width 205 height 27
paste input "DH_EN_AD12796_BH"
type input "DH_EN_AD12796_BH"
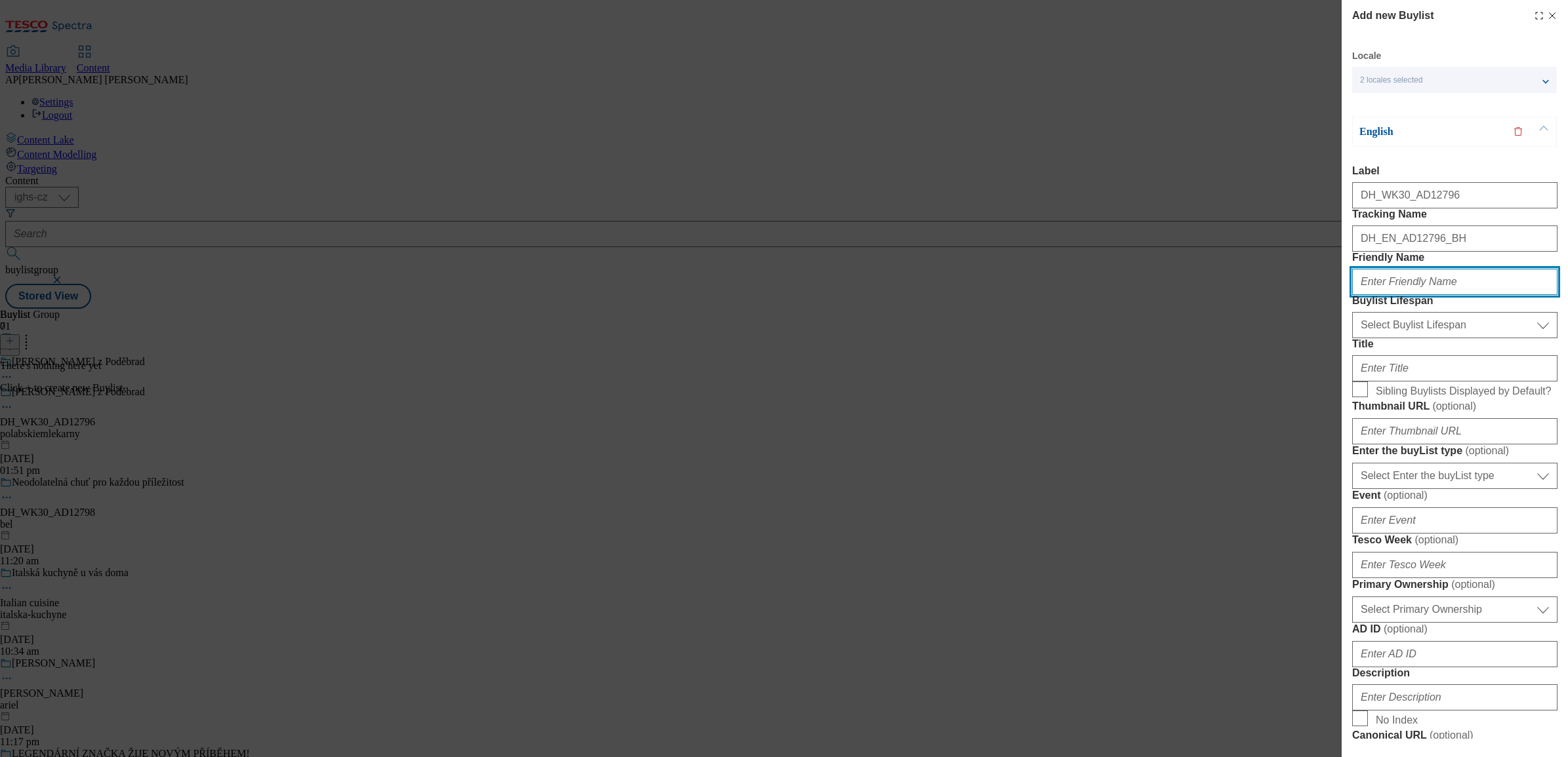
click at [1457, 295] on input "Friendly Name" at bounding box center [1454, 281] width 205 height 27
paste input "milko"
type input "milko"
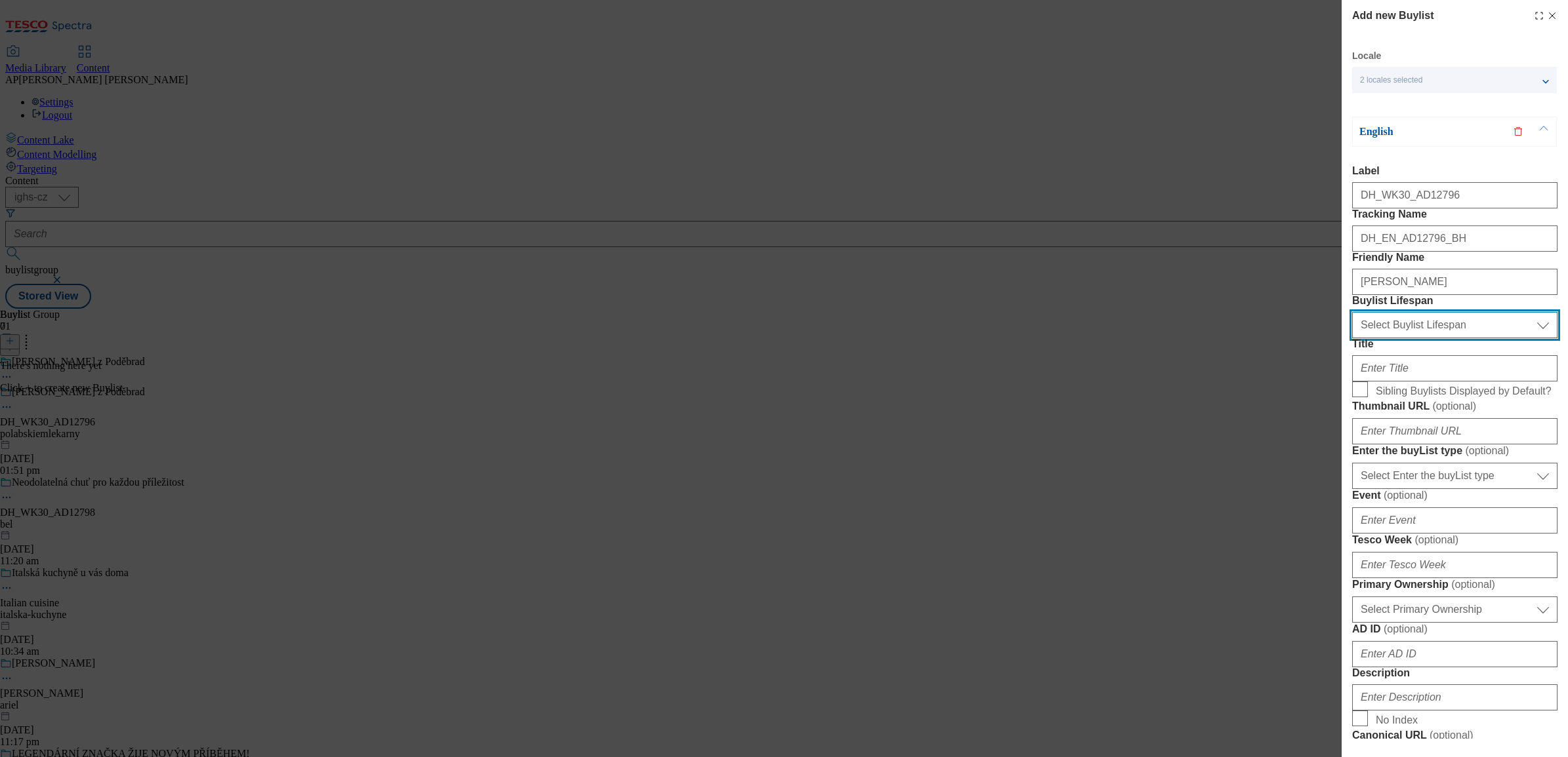
click at [1463, 339] on select "Select Buylist Lifespan evergreen seasonal tactical" at bounding box center [1454, 325] width 205 height 27
select select "seasonal"
click at [1352, 339] on select "Select Buylist Lifespan evergreen seasonal tactical" at bounding box center [1454, 325] width 205 height 27
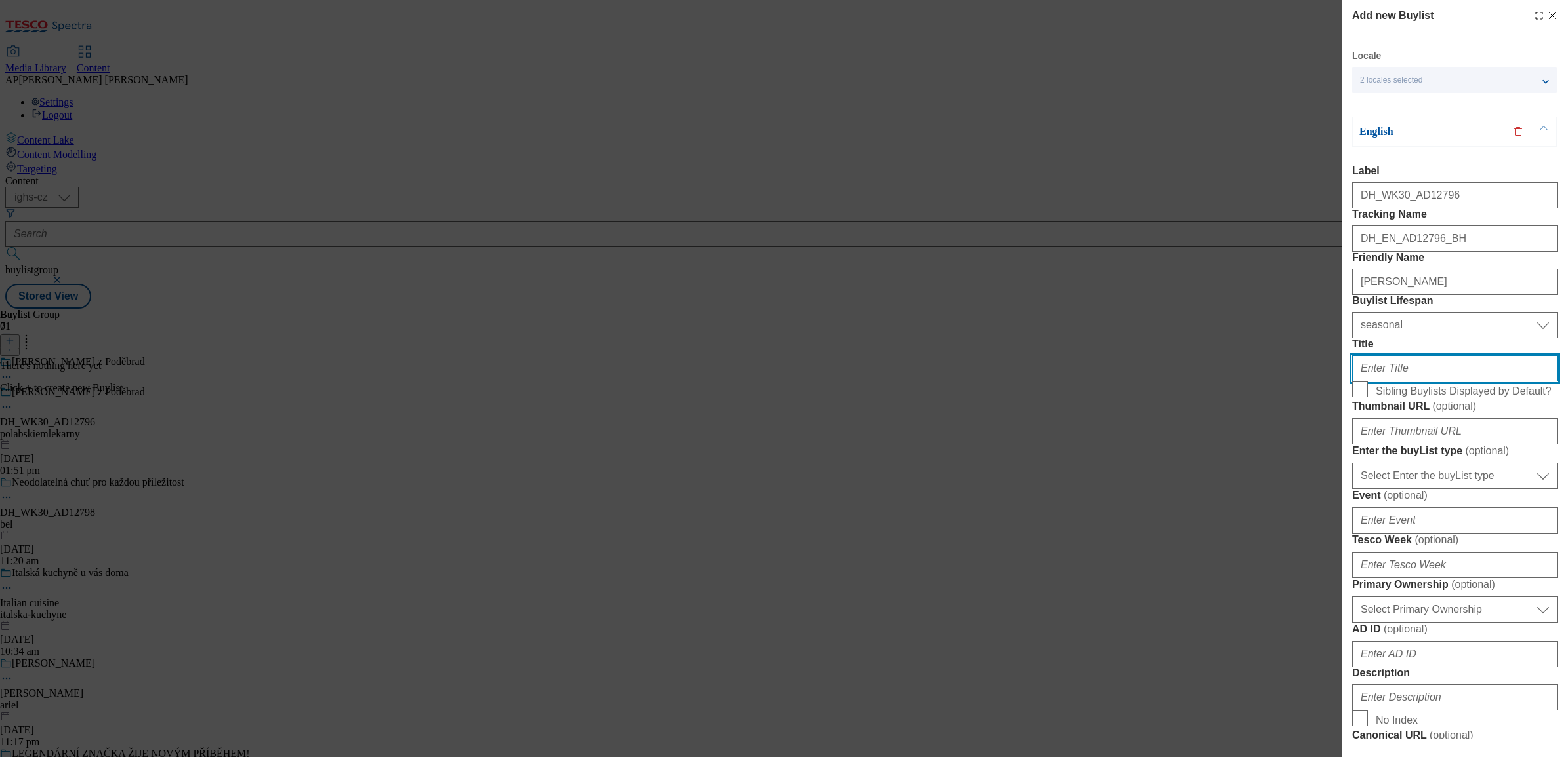
click at [1402, 382] on input "Title" at bounding box center [1454, 368] width 205 height 27
paste input "Made from fresh milk and cream sourced from Czech farmers."
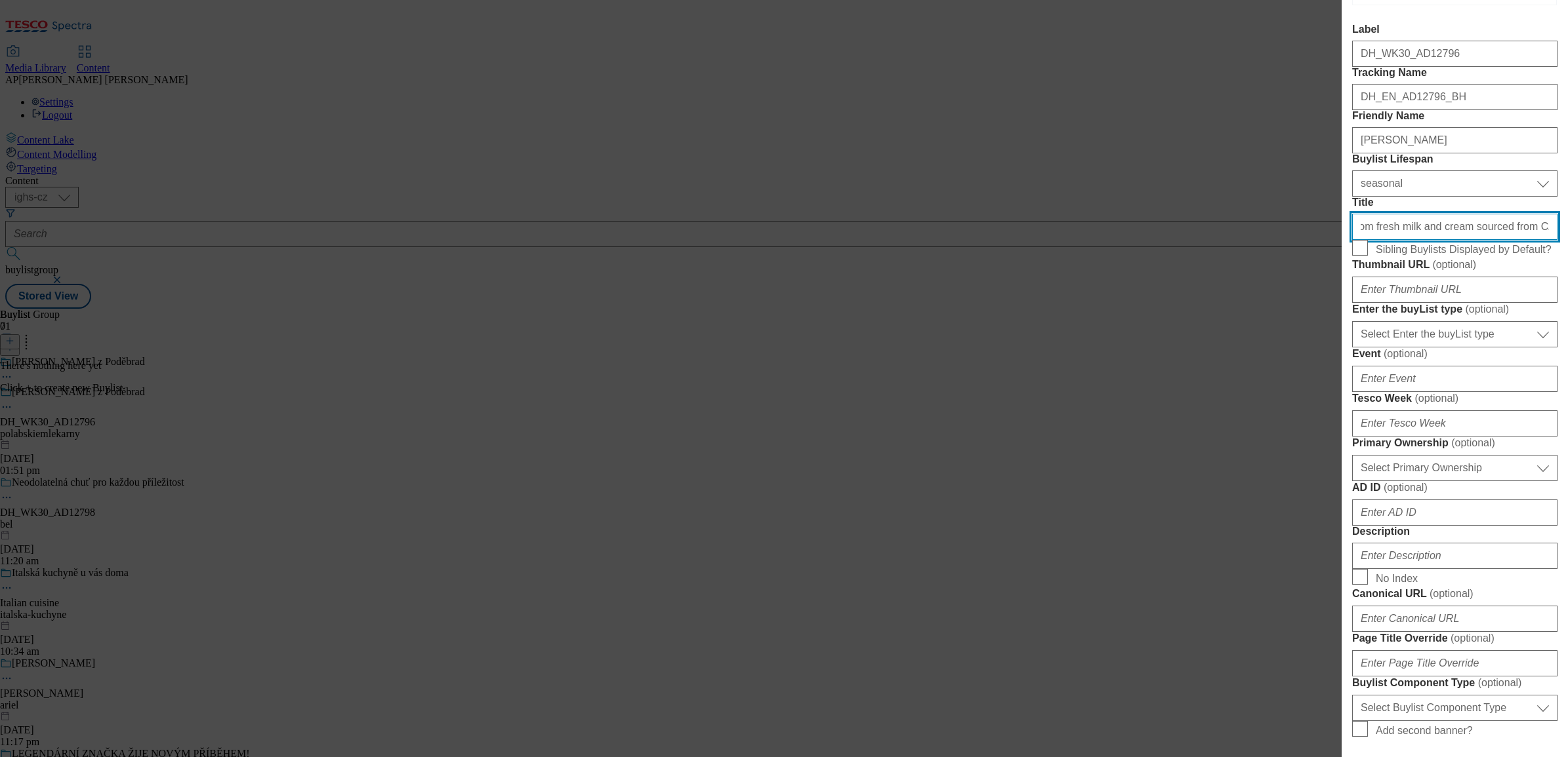
scroll to position [164, 0]
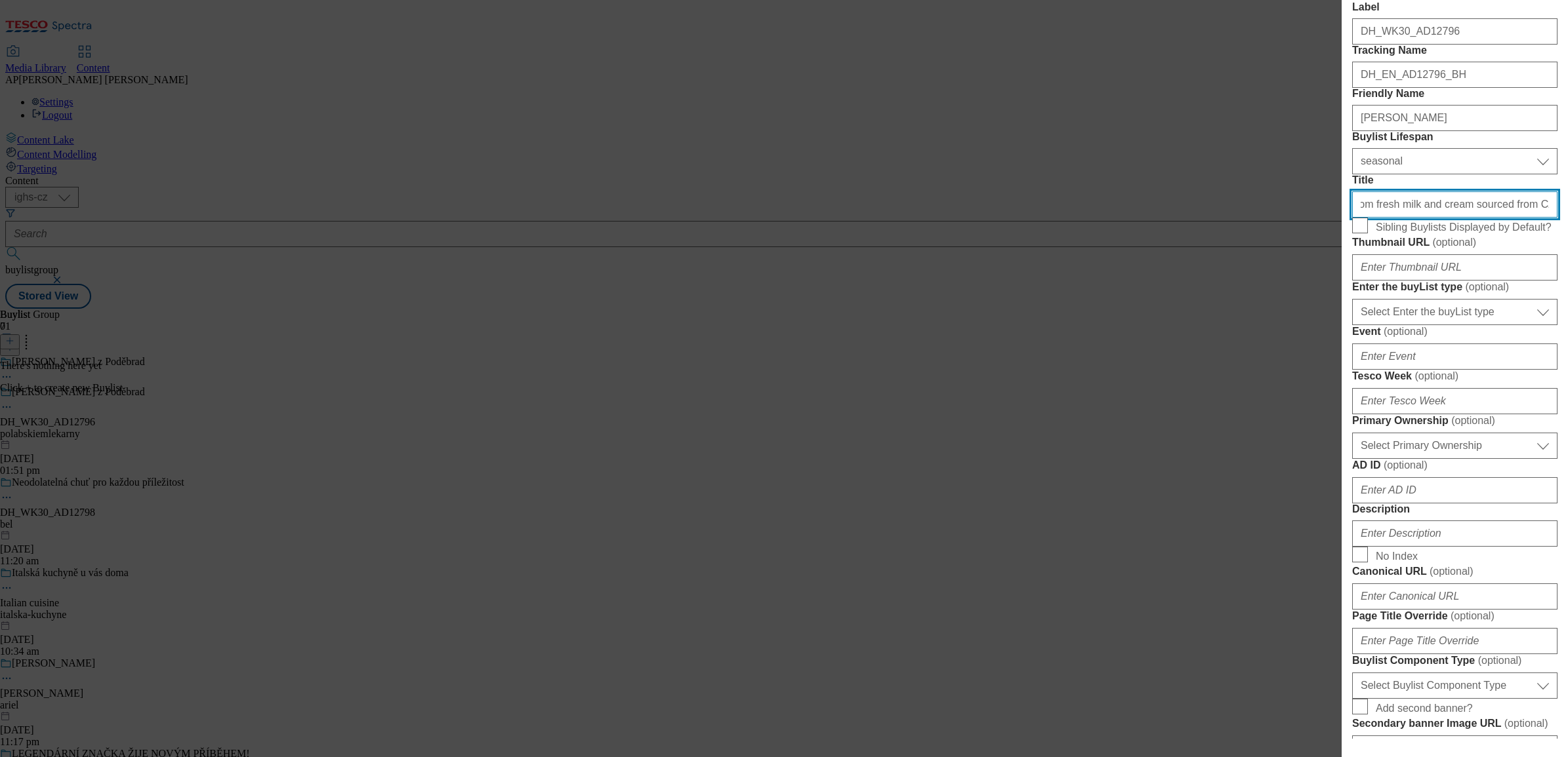
type input "Made from fresh milk and cream sourced from Czech farmers."
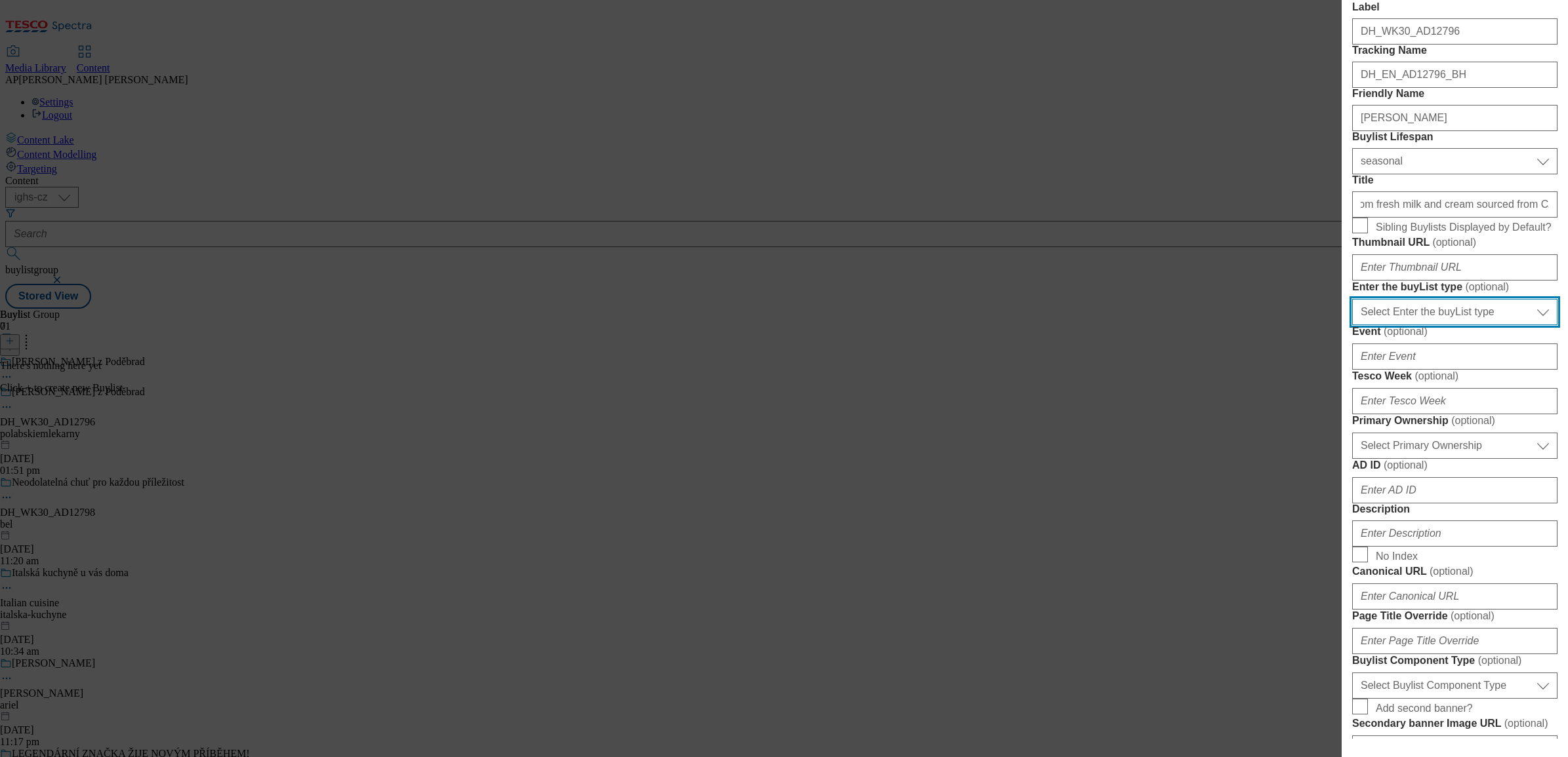
click at [1515, 325] on select "Select Enter the buyList type event supplier funded long term >4 weeks supplier…" at bounding box center [1454, 312] width 205 height 27
select select "supplier funded long term >4 weeks"
click at [1352, 325] on select "Select Enter the buyList type event supplier funded long term >4 weeks supplier…" at bounding box center [1454, 312] width 205 height 27
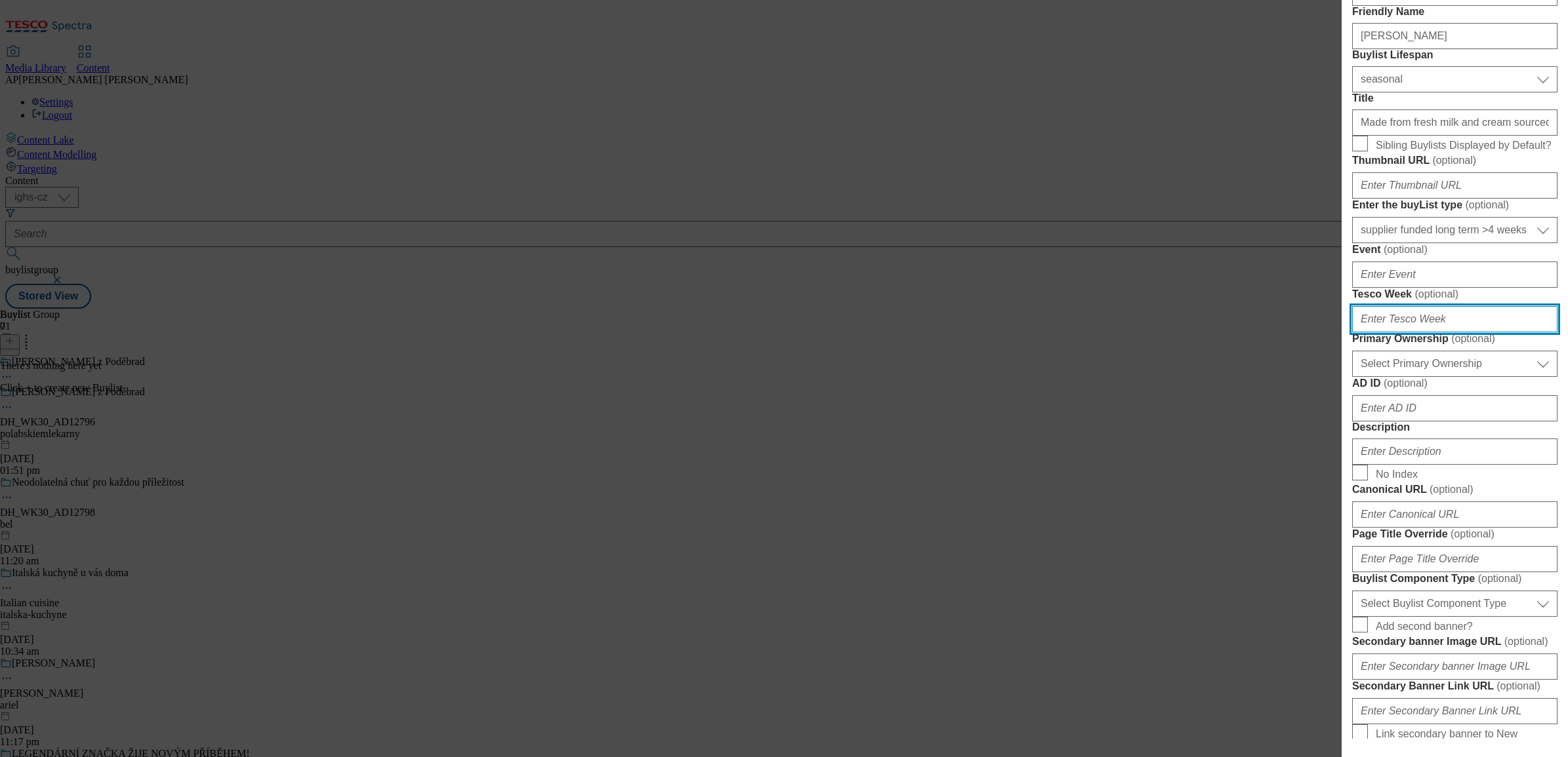
click at [1484, 333] on input "Tesco Week ( optional )" at bounding box center [1454, 319] width 205 height 27
type input "30"
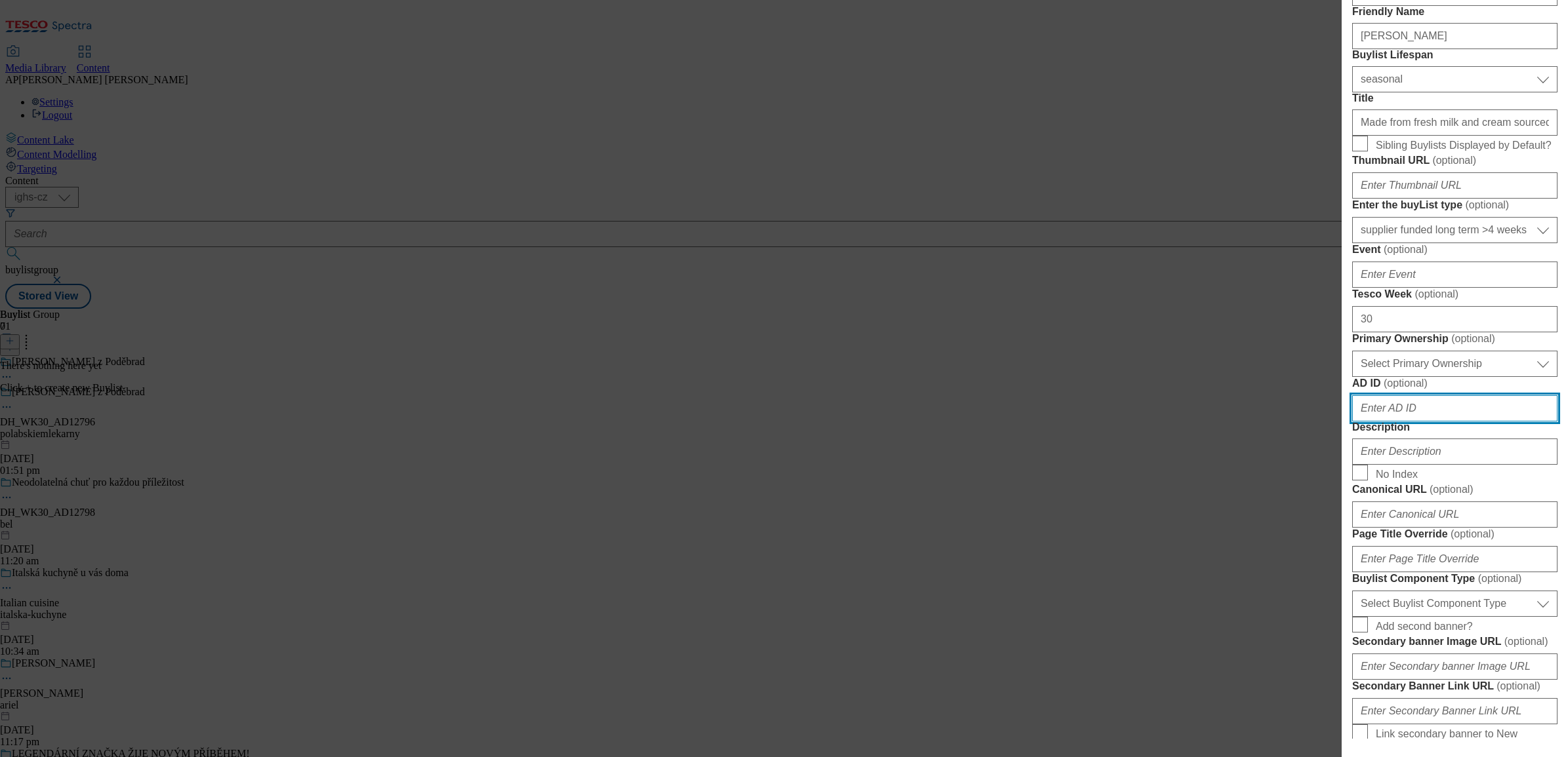
type input "12798"
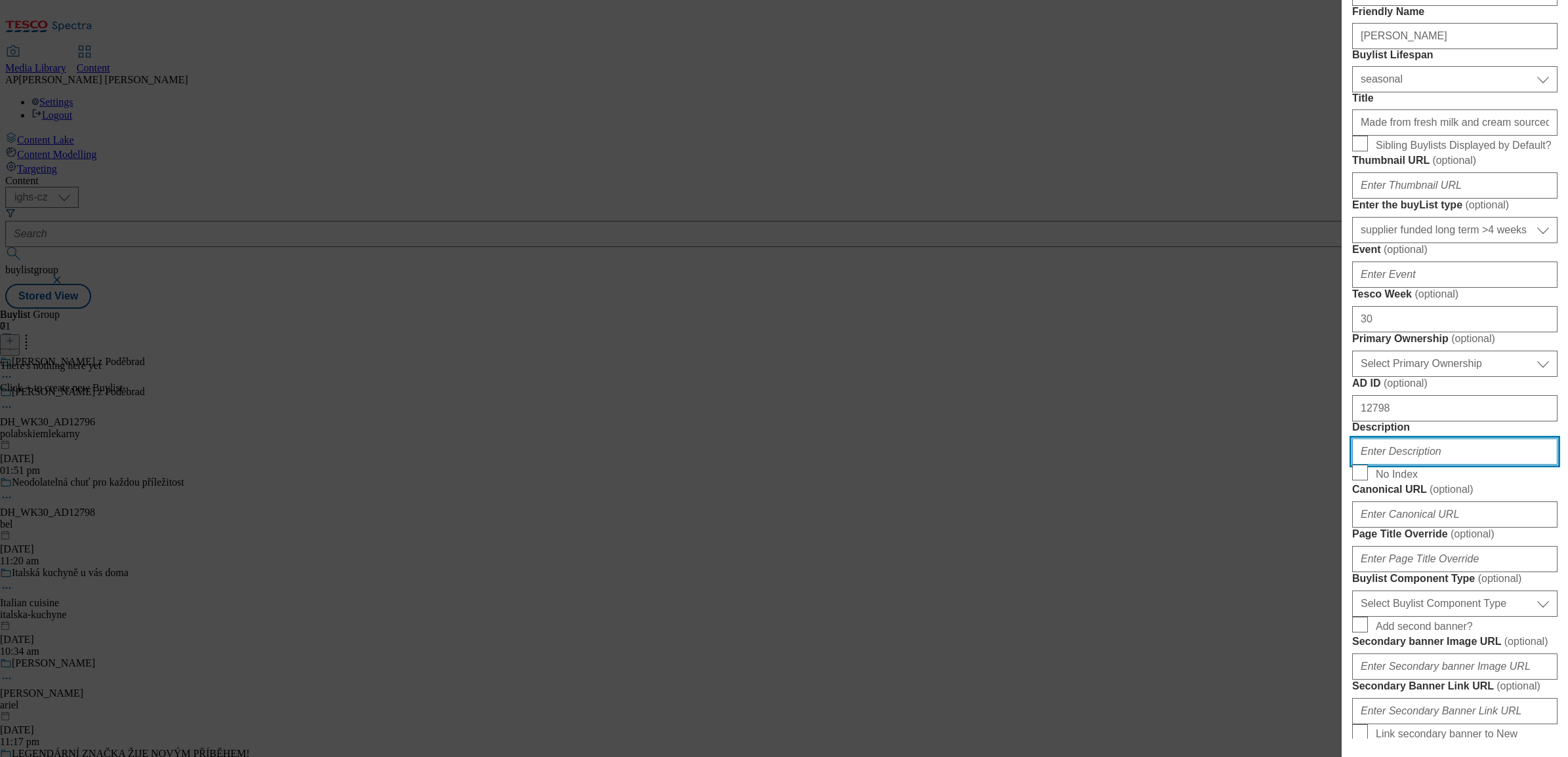
type input "Smetanito"
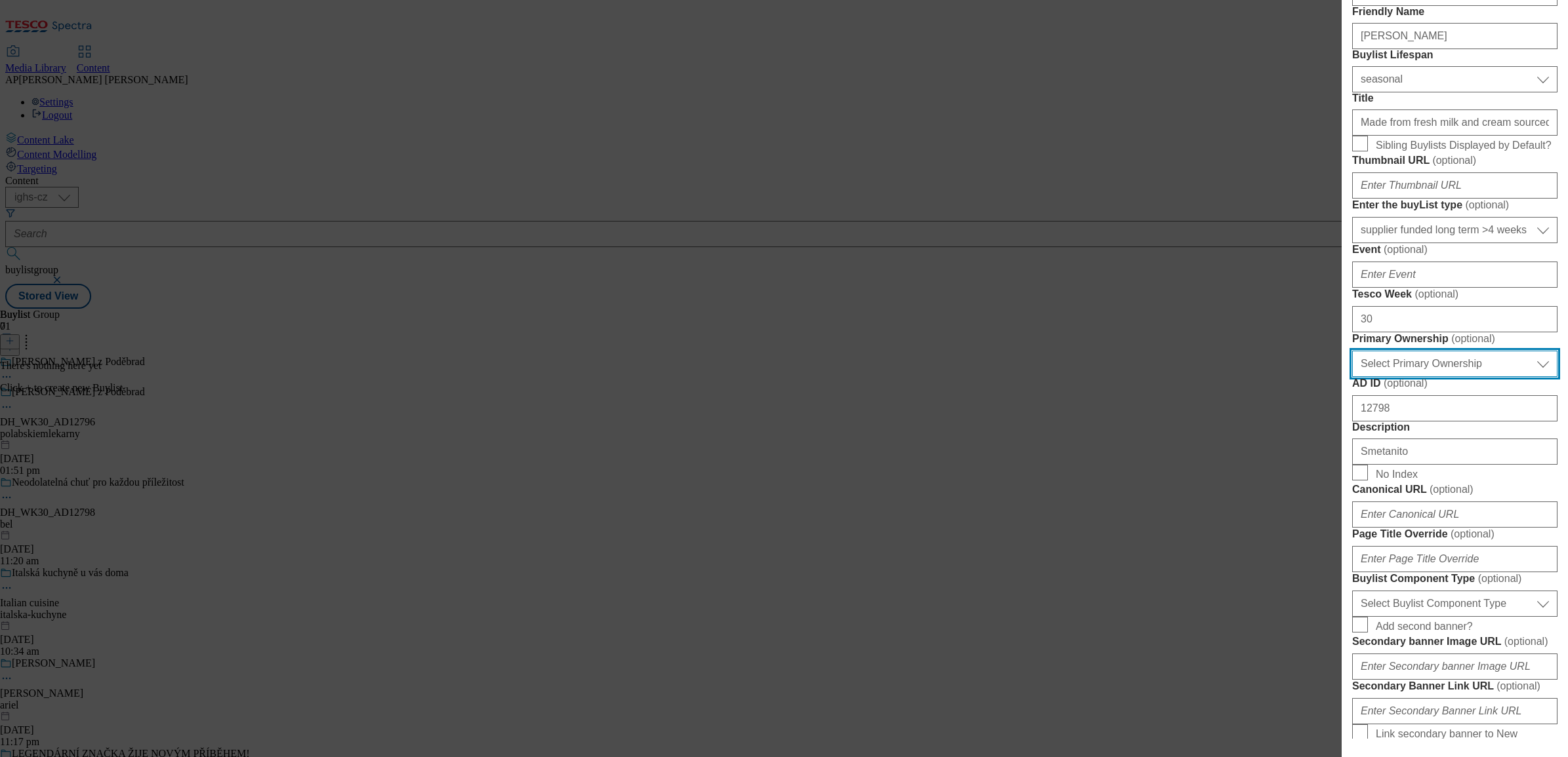
click at [1458, 377] on select "Select Primary Ownership tesco dunnhumby" at bounding box center [1454, 363] width 205 height 27
select select "dunnhumby"
click at [1352, 377] on select "Select Primary Ownership tesco dunnhumby" at bounding box center [1454, 363] width 205 height 27
drag, startPoint x: 1404, startPoint y: 643, endPoint x: 1296, endPoint y: 645, distance: 108.0
click at [1296, 645] on div "Add new Buylist Locale 2 locales selected English Czech English Label DH_WK30_A…" at bounding box center [784, 378] width 1568 height 757
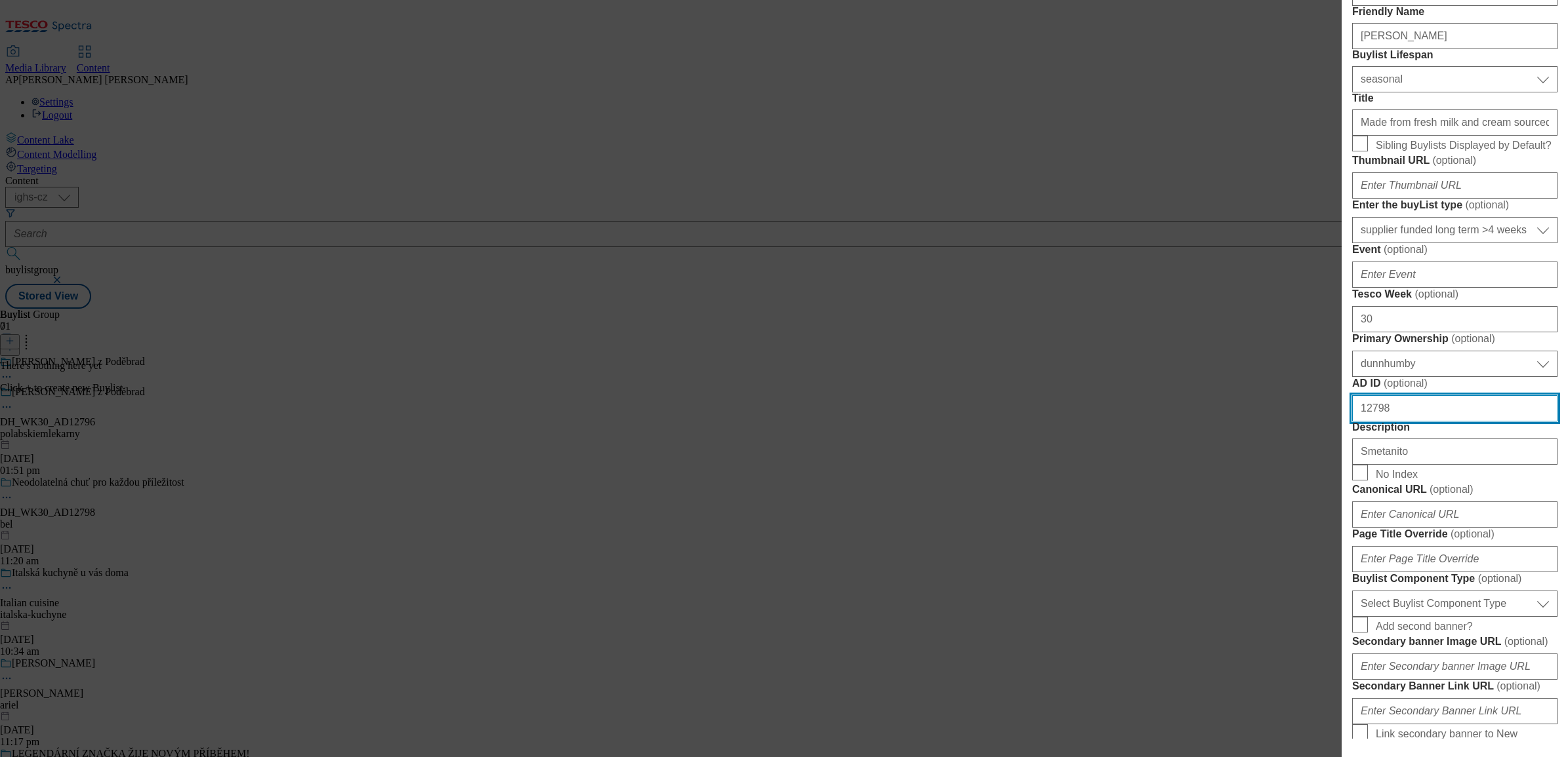
paste input "6"
type input "12796"
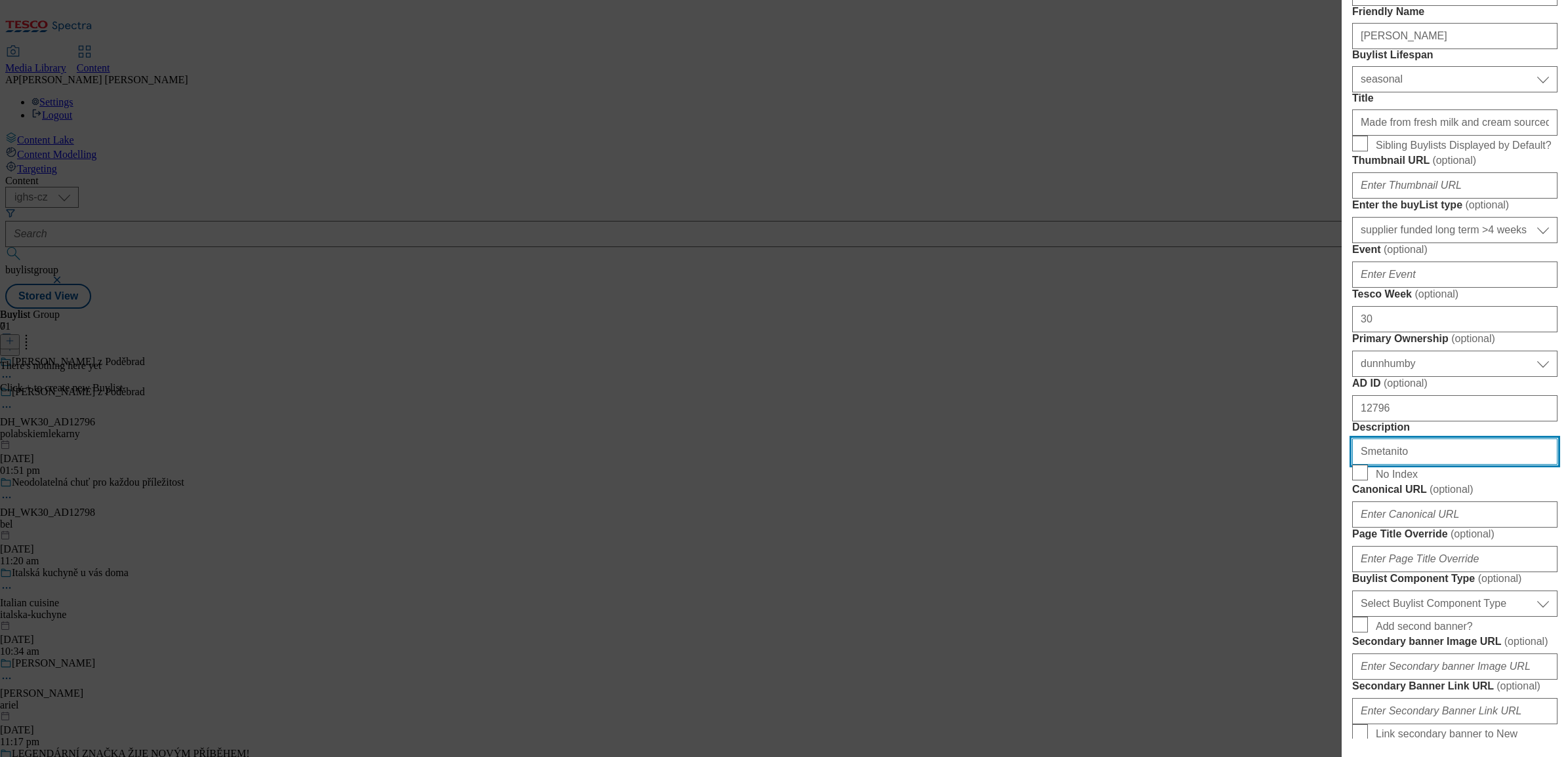
drag, startPoint x: 1411, startPoint y: 705, endPoint x: 1261, endPoint y: 694, distance: 150.4
click at [1261, 694] on div "Add new Buylist Locale 2 locales selected English Czech English Label DH_WK30_A…" at bounding box center [784, 378] width 1568 height 757
paste input "Milk"
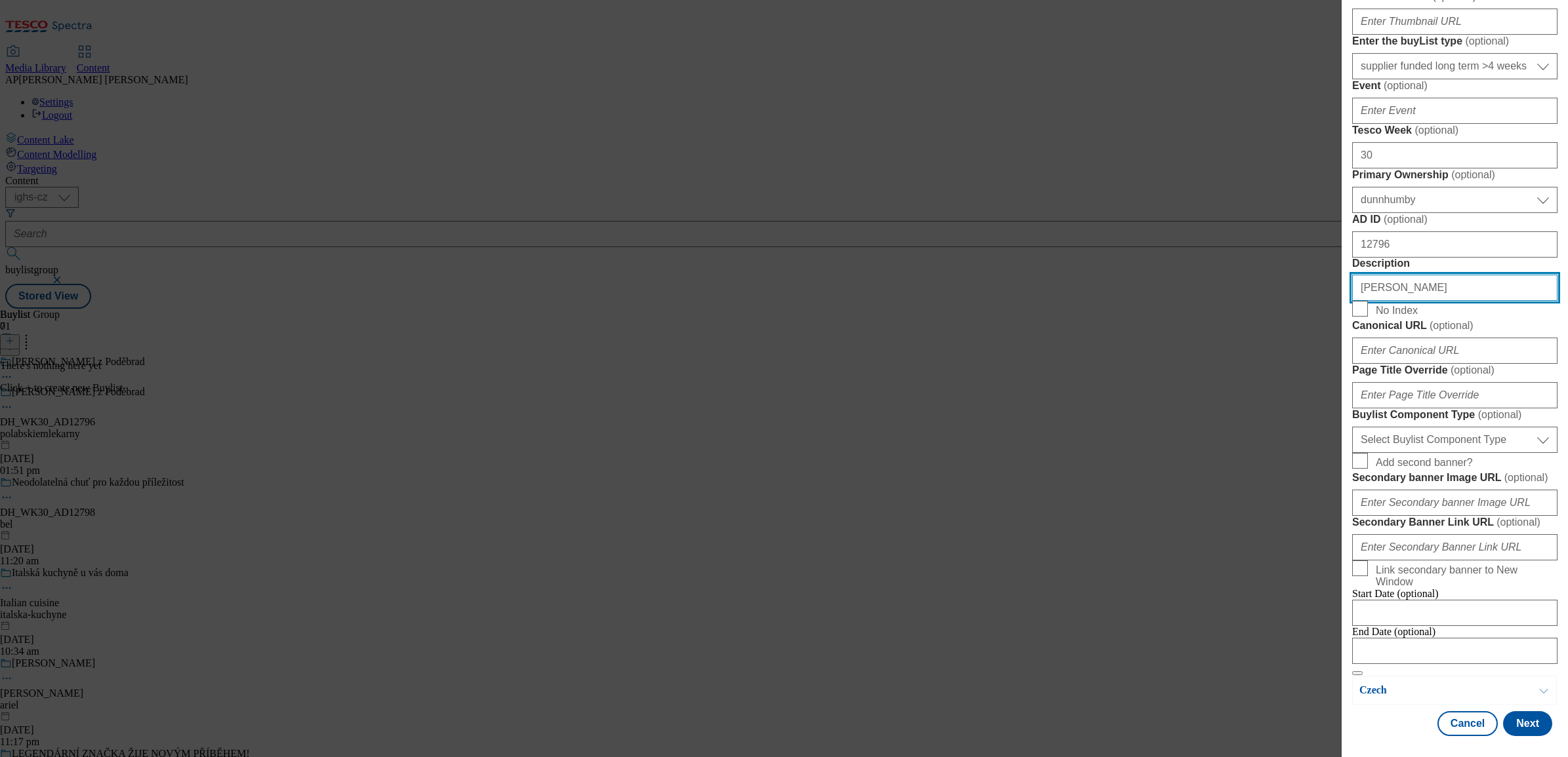
scroll to position [655, 0]
type input "Milko"
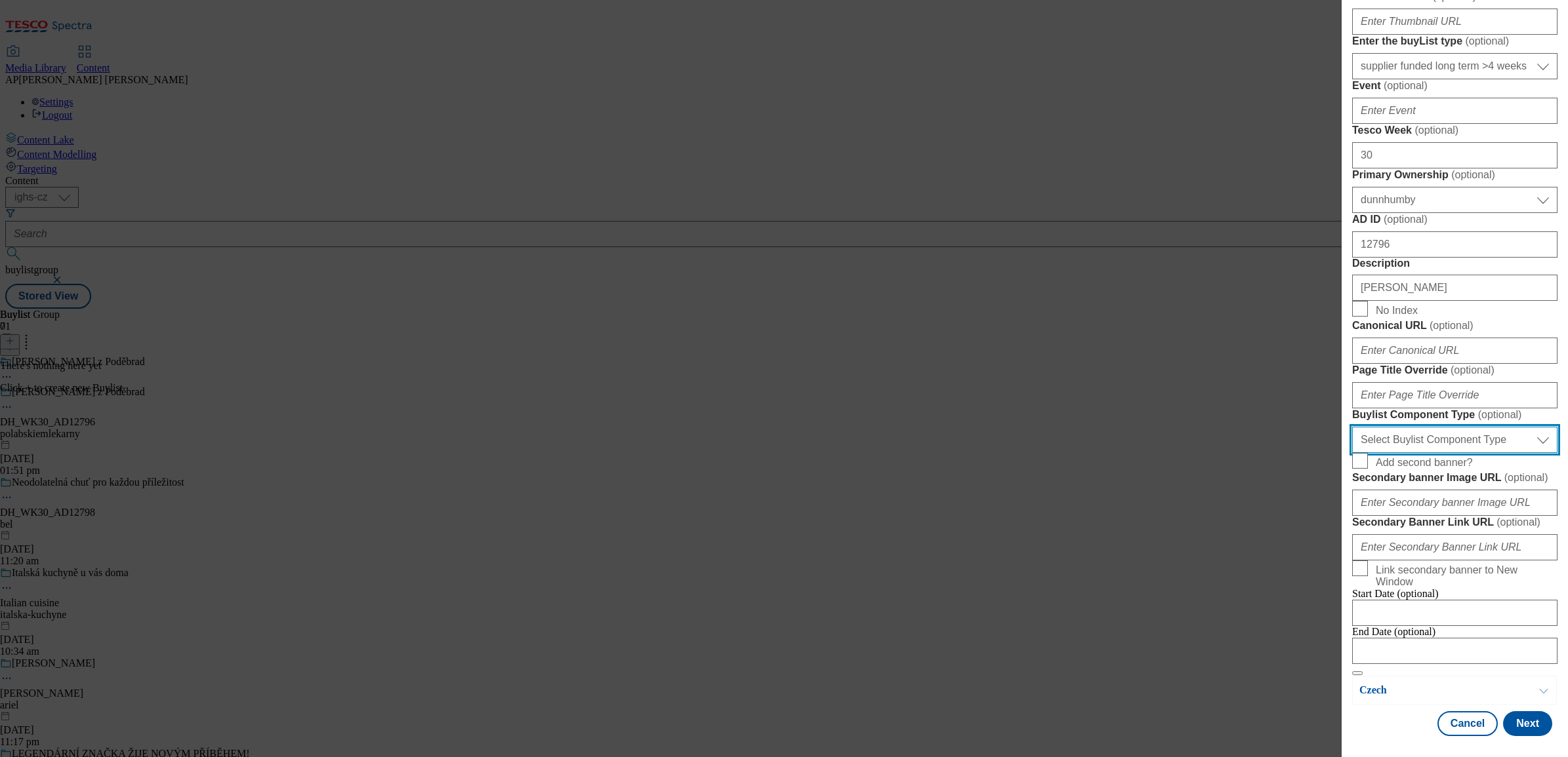
click at [1524, 453] on select "Select Buylist Component Type Banner Competition Header Meal" at bounding box center [1454, 439] width 205 height 27
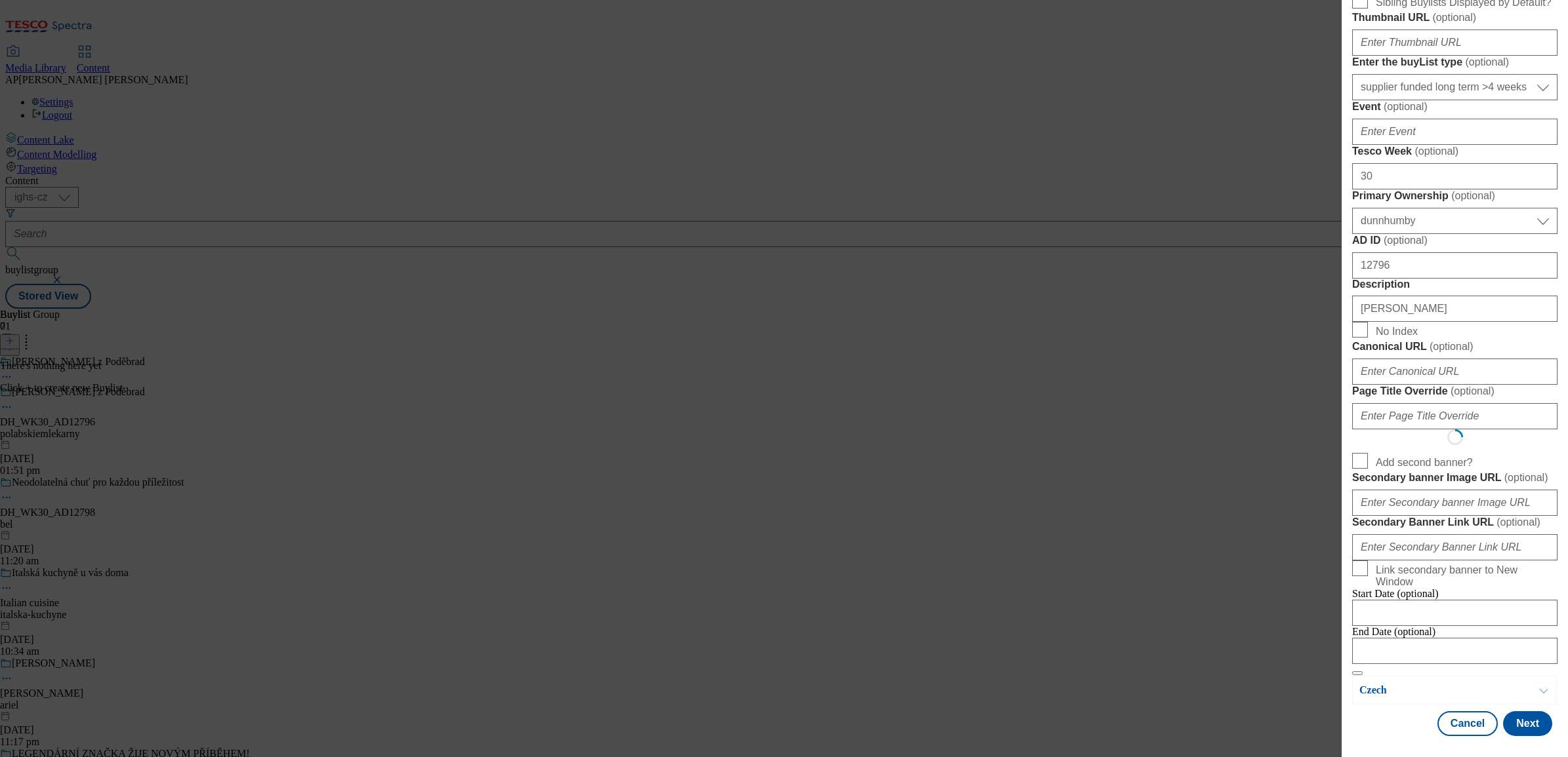
scroll to position [0, 0]
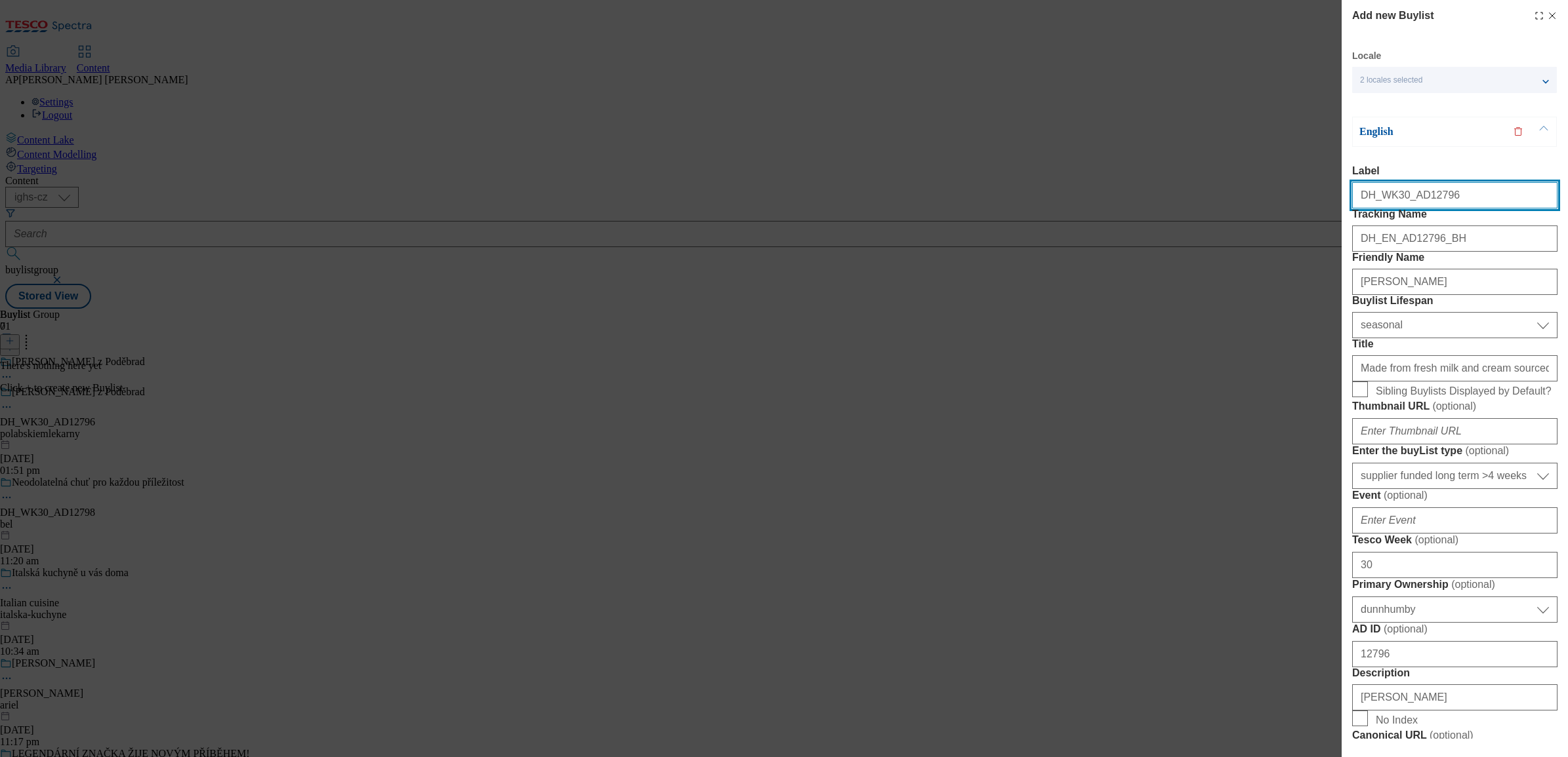
select select "Banner"
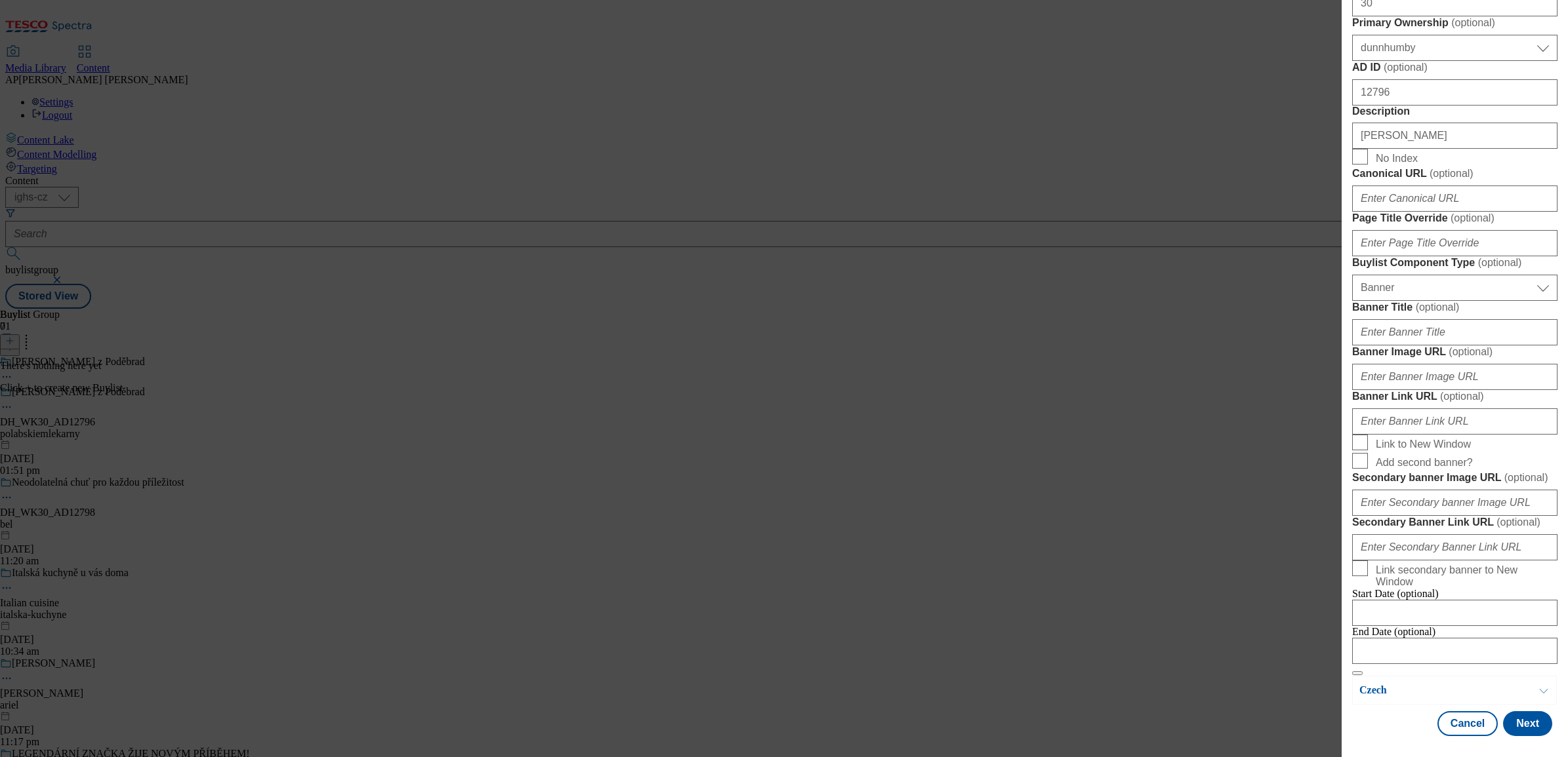
scroll to position [901, 0]
click at [1482, 390] on input "Banner Image URL ( optional )" at bounding box center [1454, 377] width 205 height 27
click at [1401, 390] on input "Banner Image URL ( optional )" at bounding box center [1454, 377] width 205 height 27
paste input "https://digitalcontent.api.tesco.com/v2/media/ighs-ce-mktg/027db479-73ae-498c-a…"
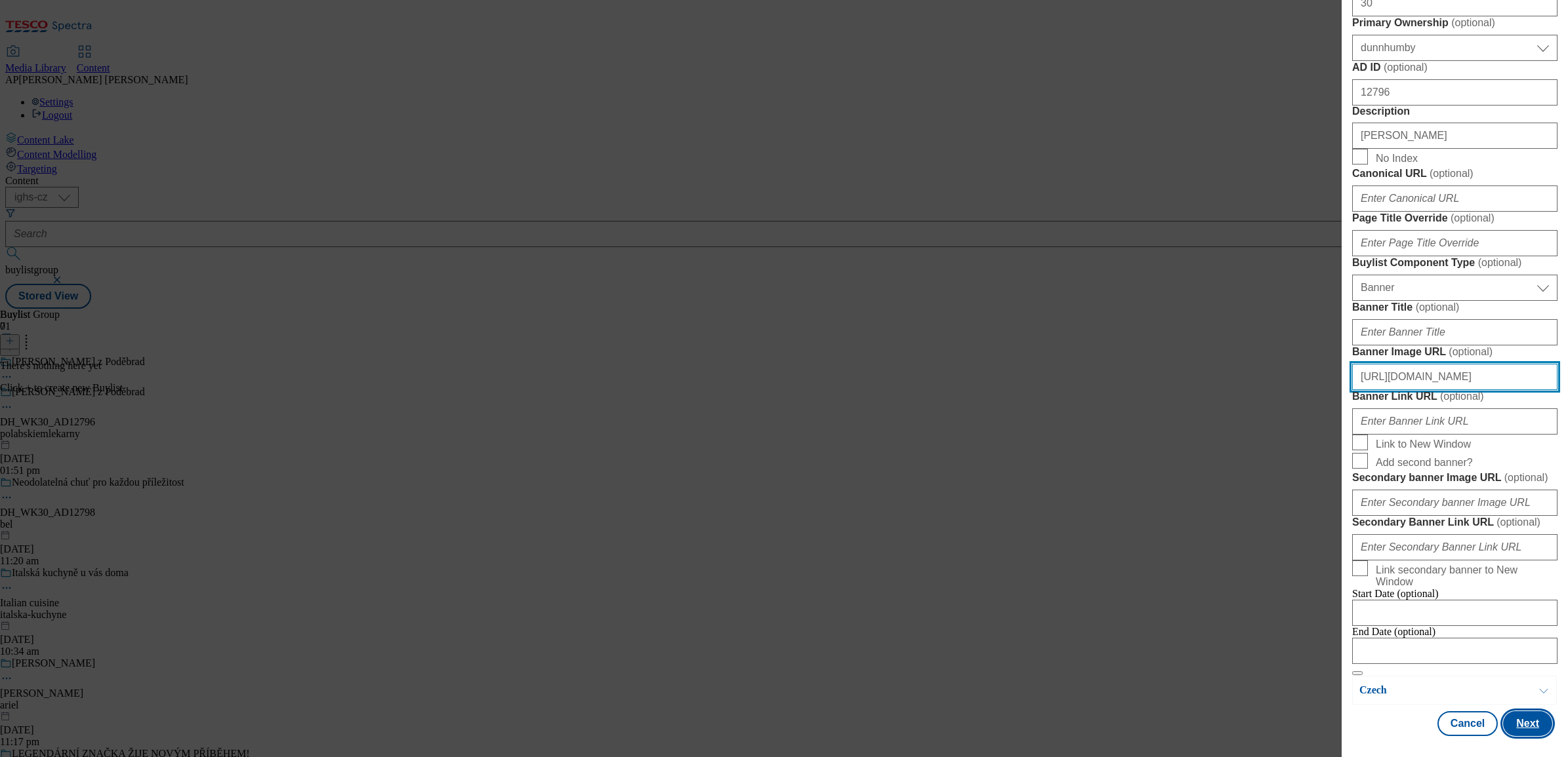
type input "https://digitalcontent.api.tesco.com/v2/media/ighs-ce-mktg/027db479-73ae-498c-a…"
click at [1511, 725] on button "Next" at bounding box center [1528, 723] width 49 height 25
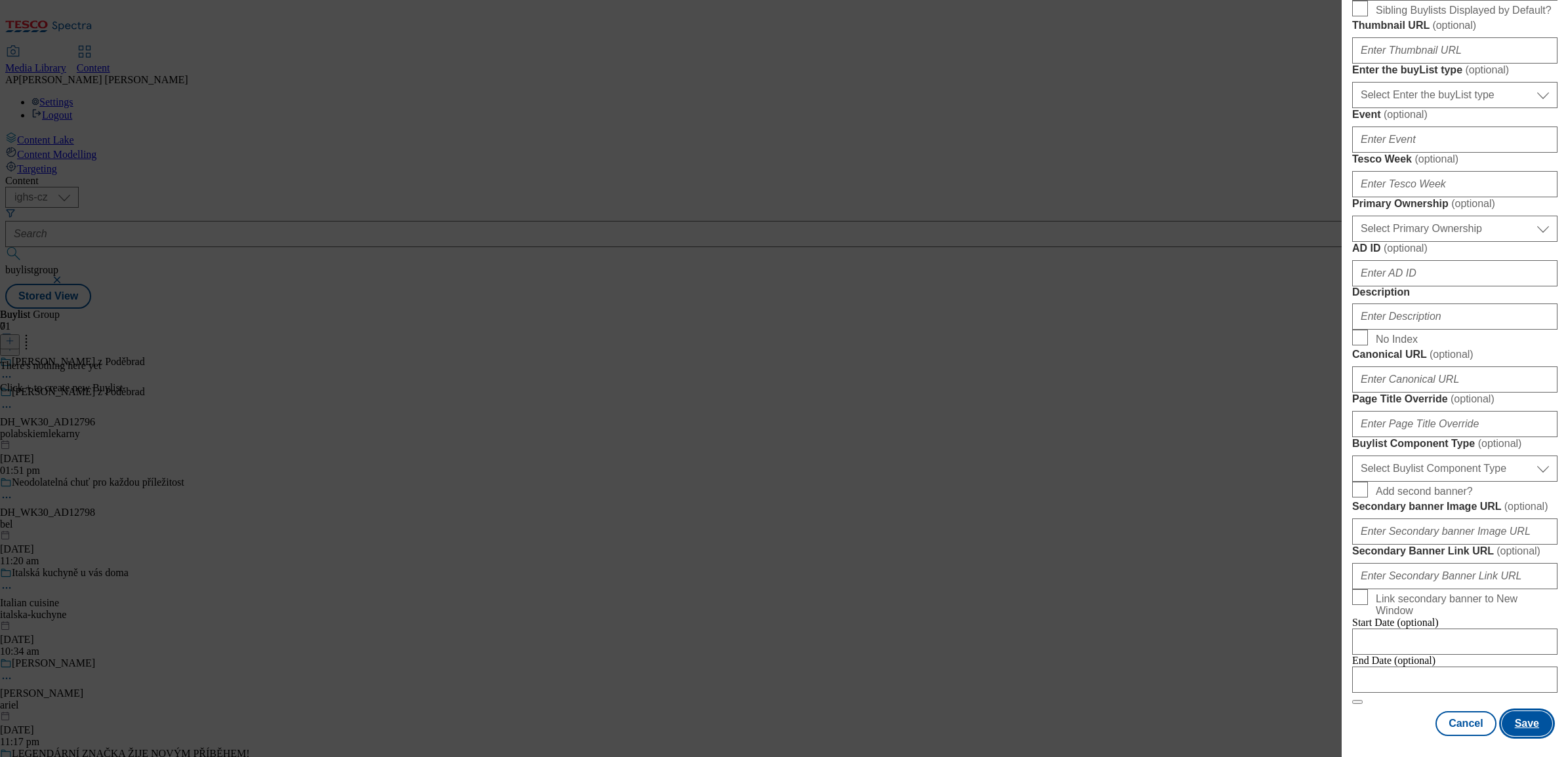
scroll to position [876, 0]
click at [1448, 456] on select "Select Buylist Component Type Banner Competition Header Meal" at bounding box center [1454, 469] width 205 height 27
select select "Banner"
click at [1352, 456] on select "Select Buylist Component Type Banner Competition Header Meal" at bounding box center [1454, 469] width 205 height 27
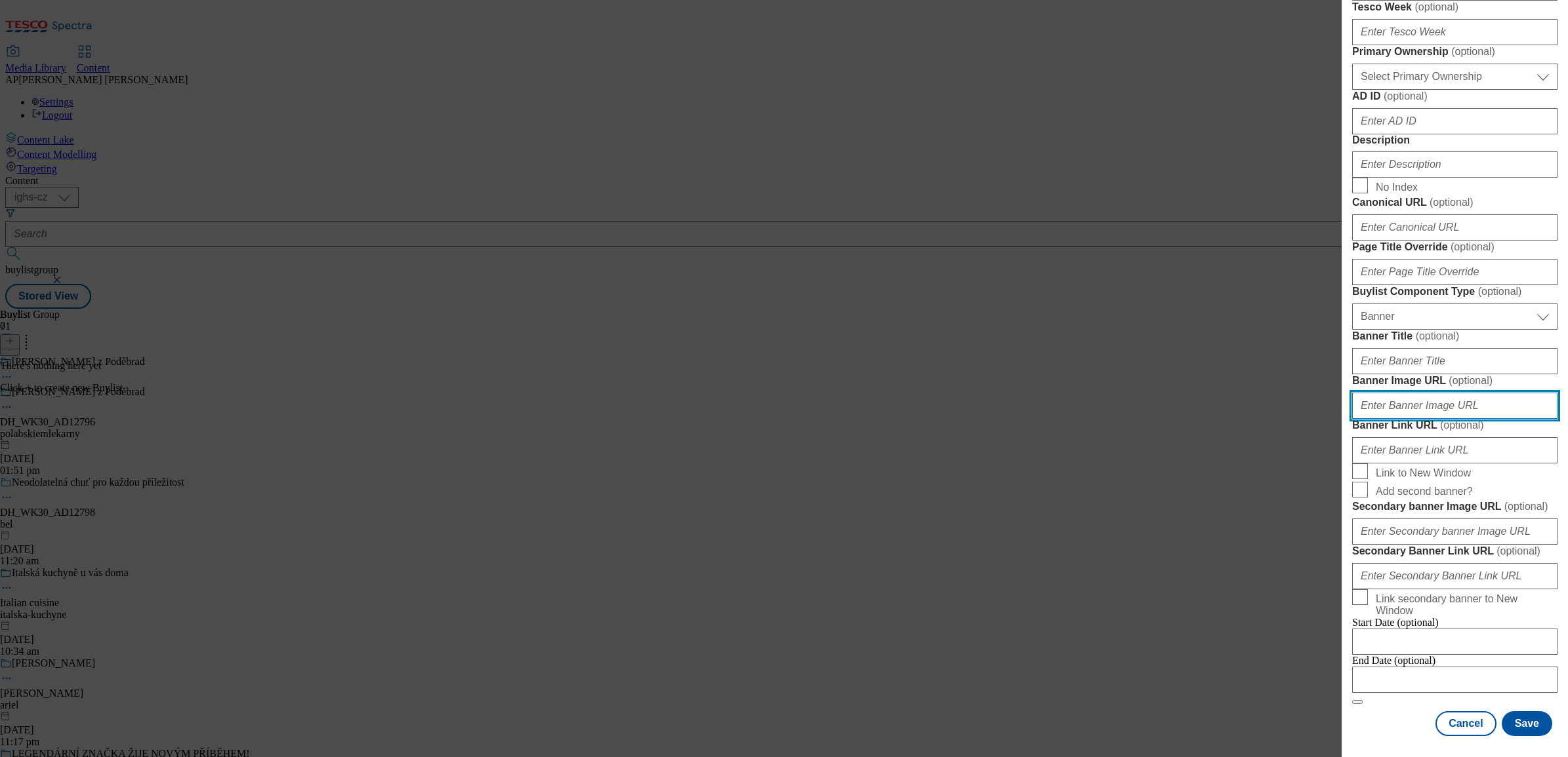
click at [1430, 418] on input "Banner Image URL ( optional )" at bounding box center [1454, 406] width 205 height 27
paste input "https://digitalcontent.api.tesco.com/v2/media/ighs-ce-mktg/027db479-73ae-498c-a…"
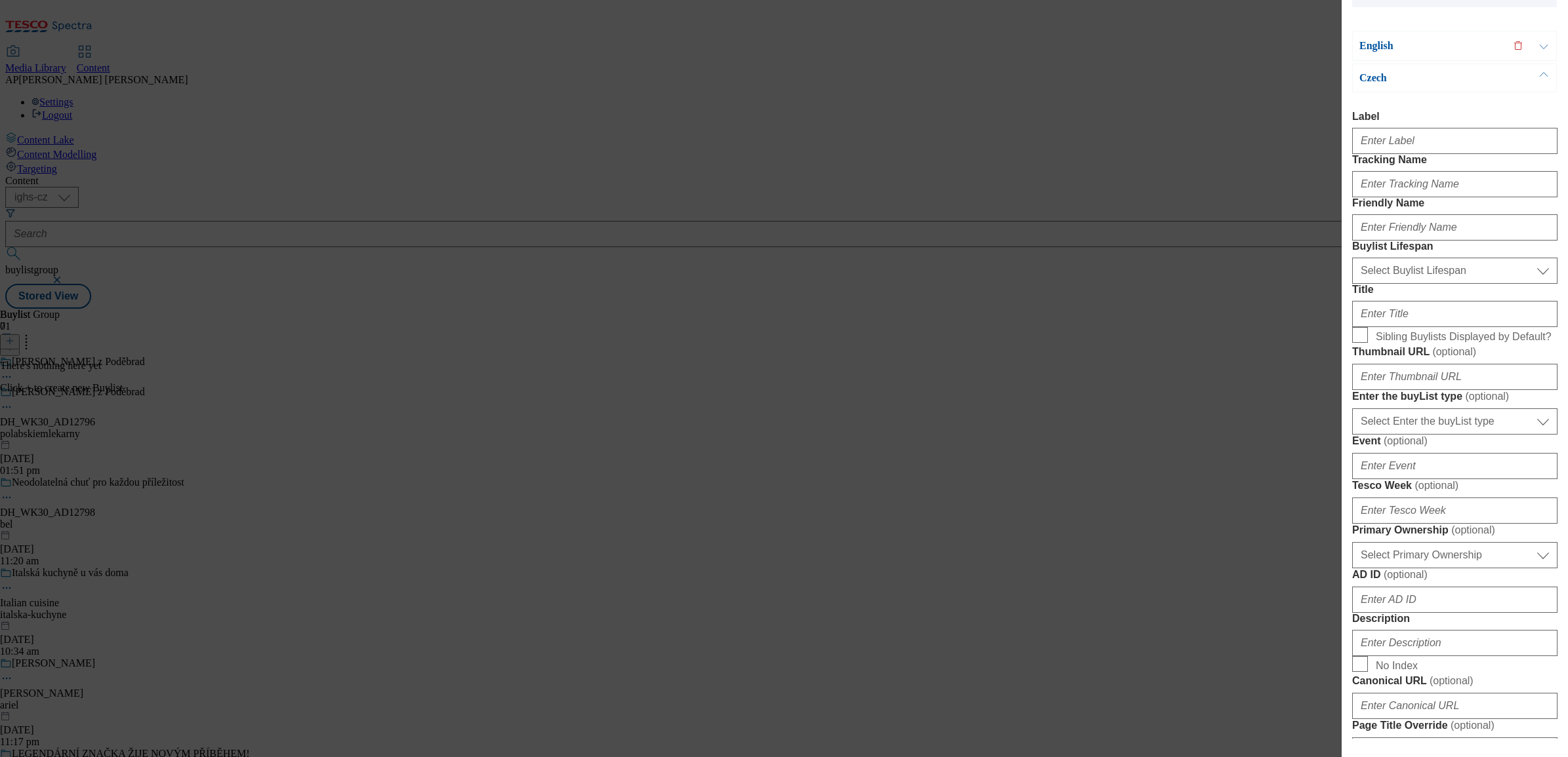
scroll to position [0, 0]
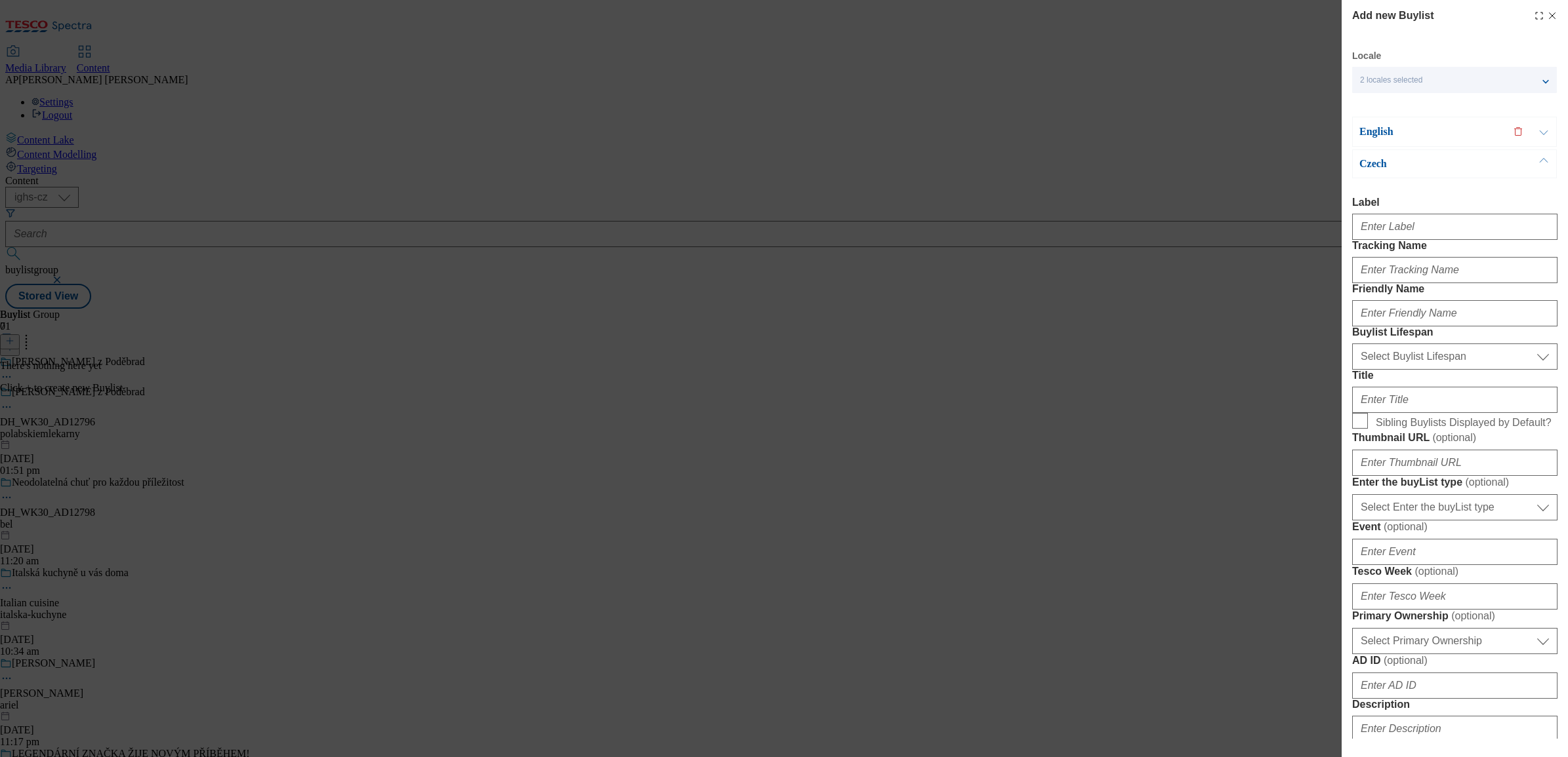
type input "https://digitalcontent.api.tesco.com/v2/media/ighs-ce-mktg/027db479-73ae-498c-a…"
click at [1432, 240] on input "Label" at bounding box center [1454, 227] width 205 height 27
paste input "DH_WK30_AD12796"
type input "DH_WK30_AD12796"
click at [1402, 283] on input "Tracking Name" at bounding box center [1454, 269] width 205 height 27
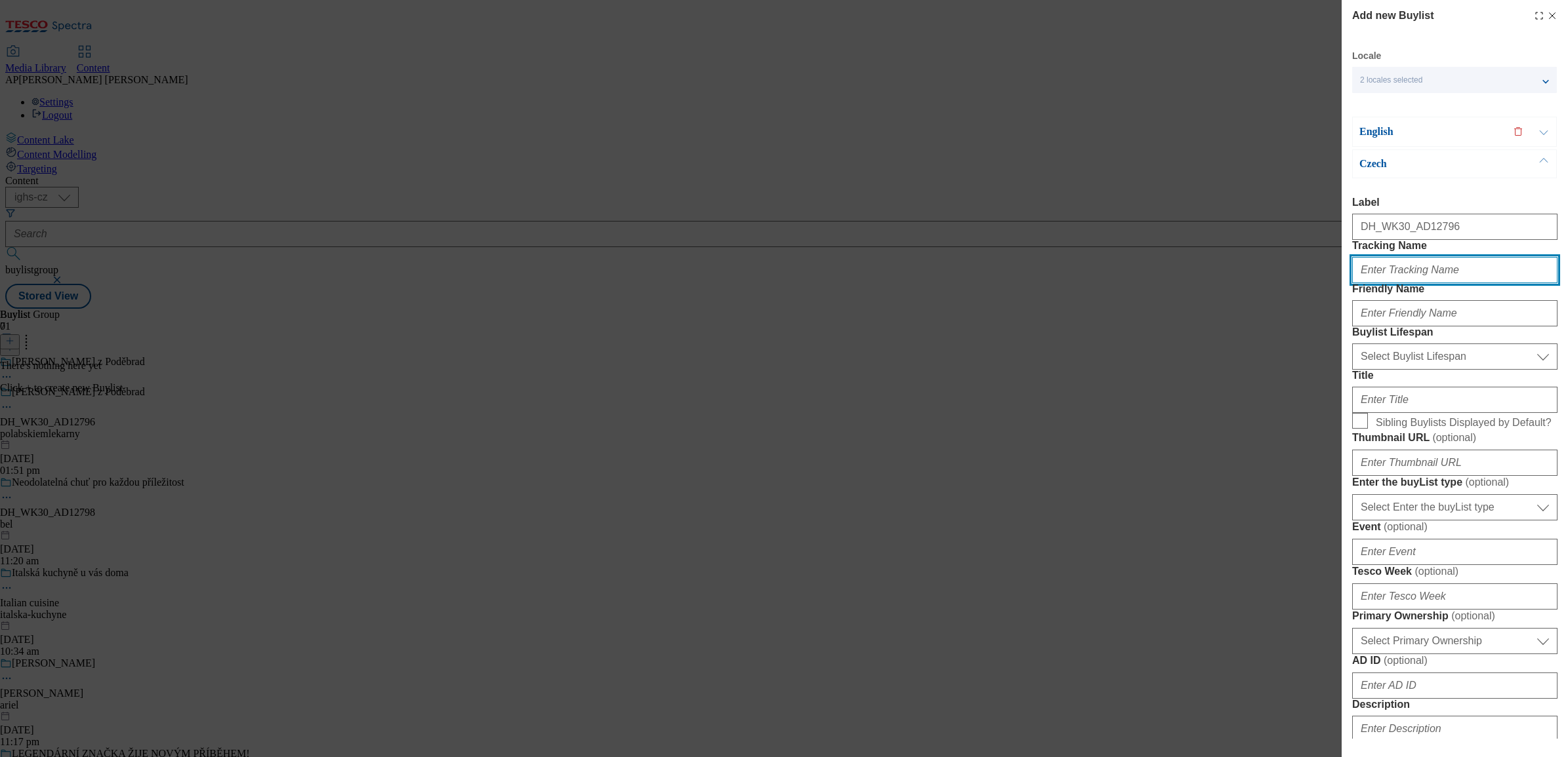
paste input "DH_CZ_AD12796_BH"
type input "DH_CZ_AD12796_BH"
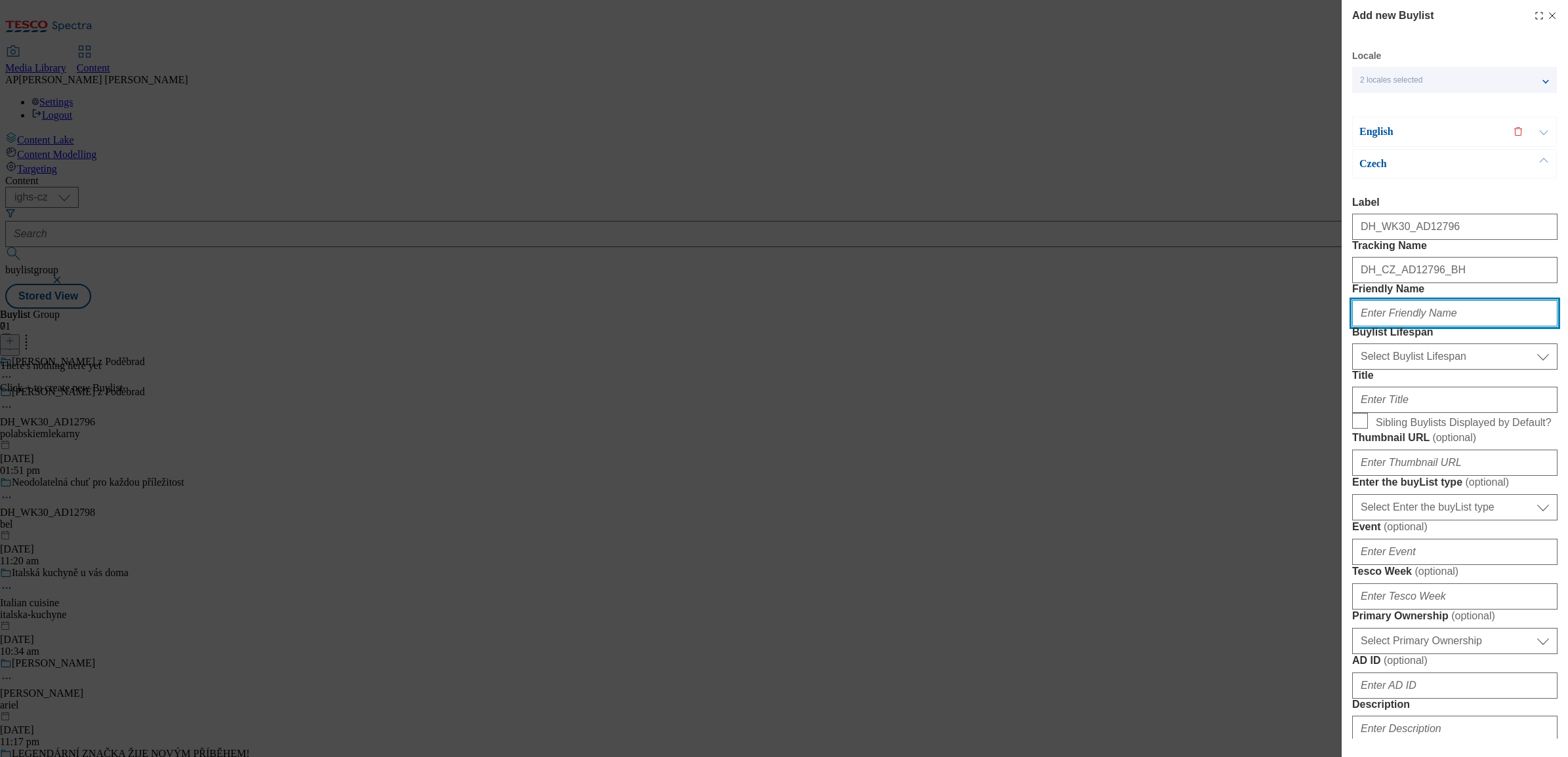
click at [1405, 327] on input "Friendly Name" at bounding box center [1454, 313] width 205 height 27
paste input "milko"
type input "milko"
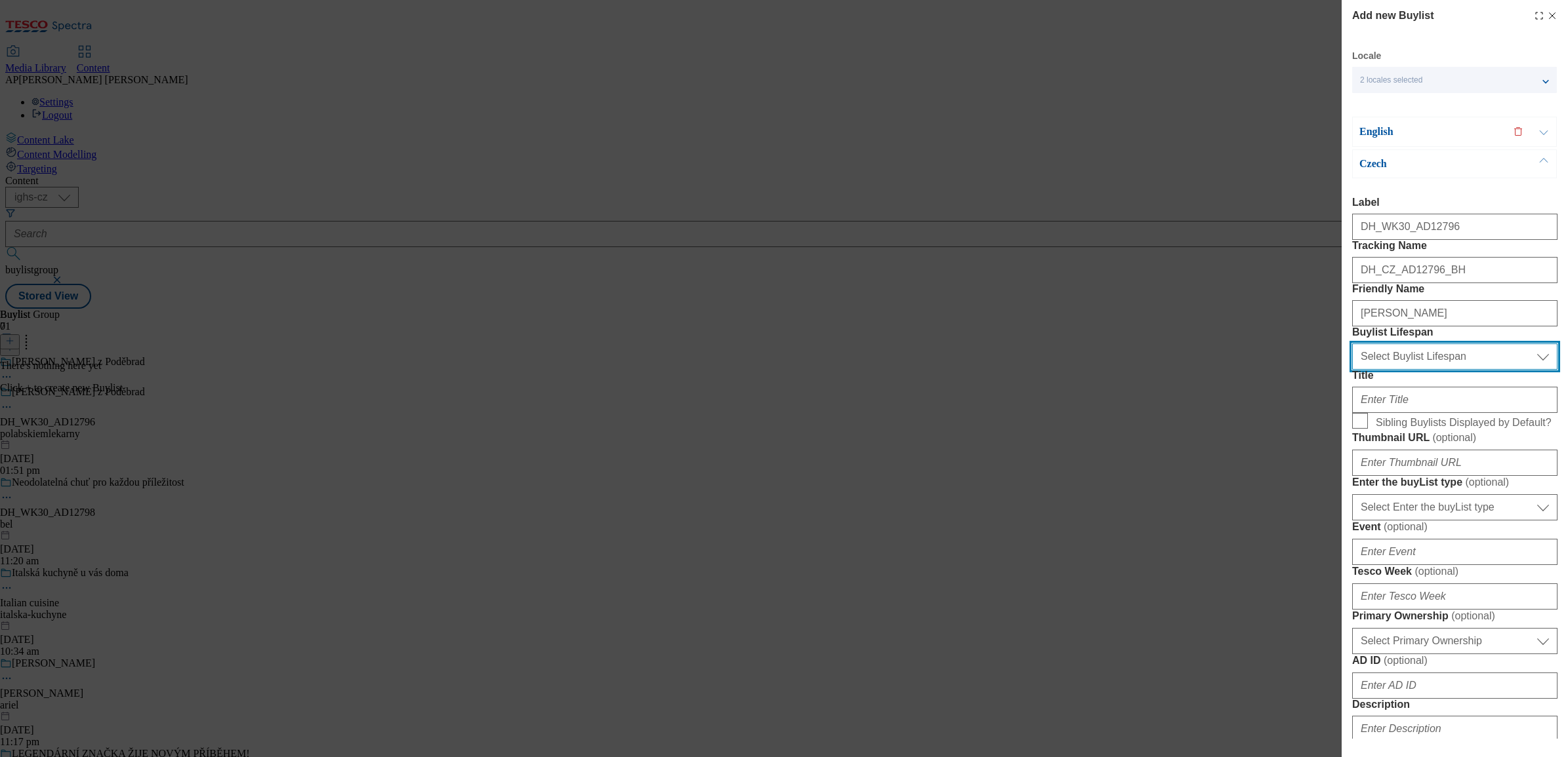
click at [1523, 370] on select "Select Buylist Lifespan evergreen seasonal tactical" at bounding box center [1454, 356] width 205 height 27
select select "seasonal"
click at [1352, 370] on select "Select Buylist Lifespan evergreen seasonal tactical" at bounding box center [1454, 356] width 205 height 27
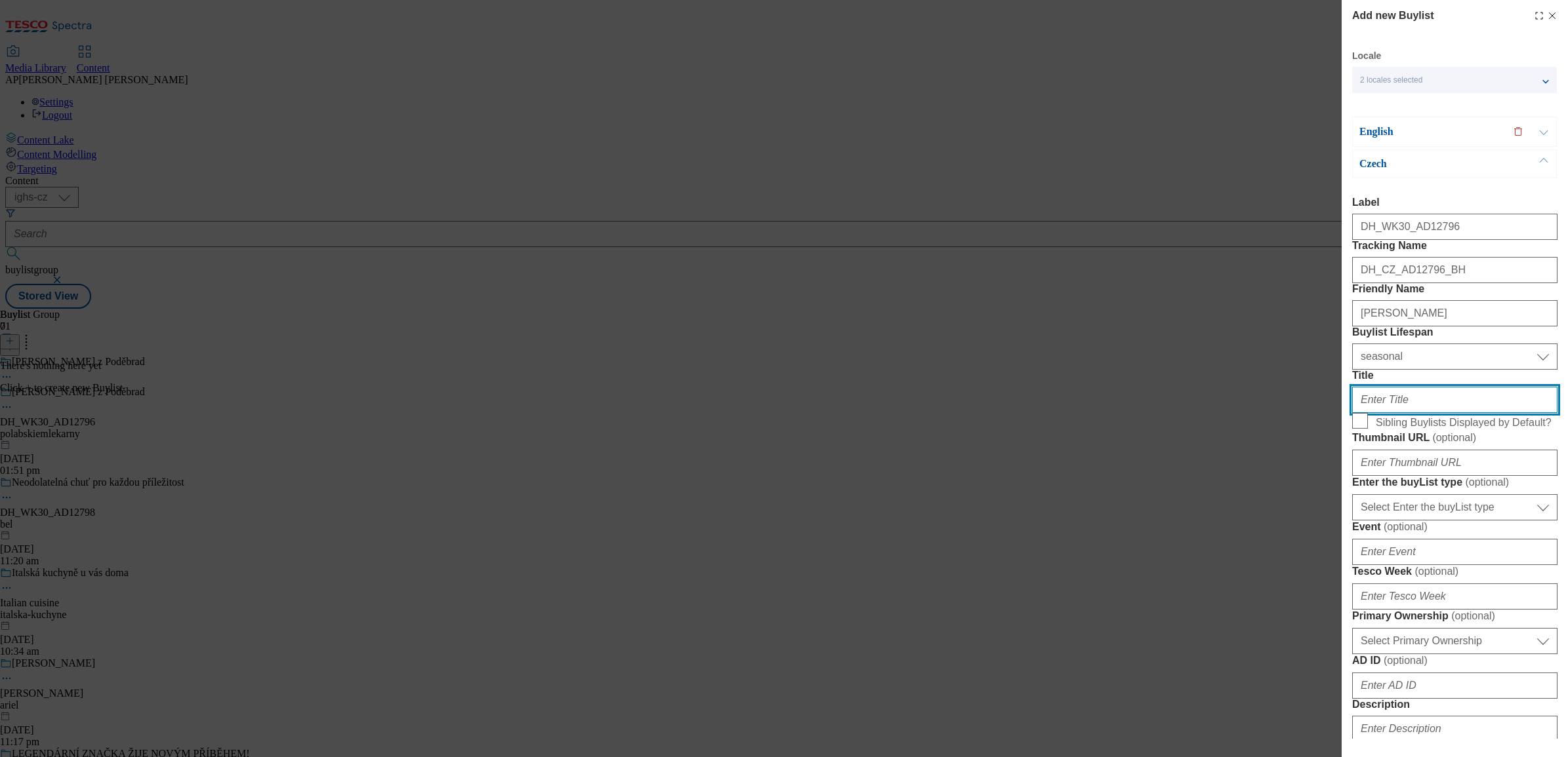
click at [1404, 413] on input "Title" at bounding box center [1454, 400] width 205 height 27
paste input "Vyrobeno z čerstvého mléka a smetany od českých farmářů."
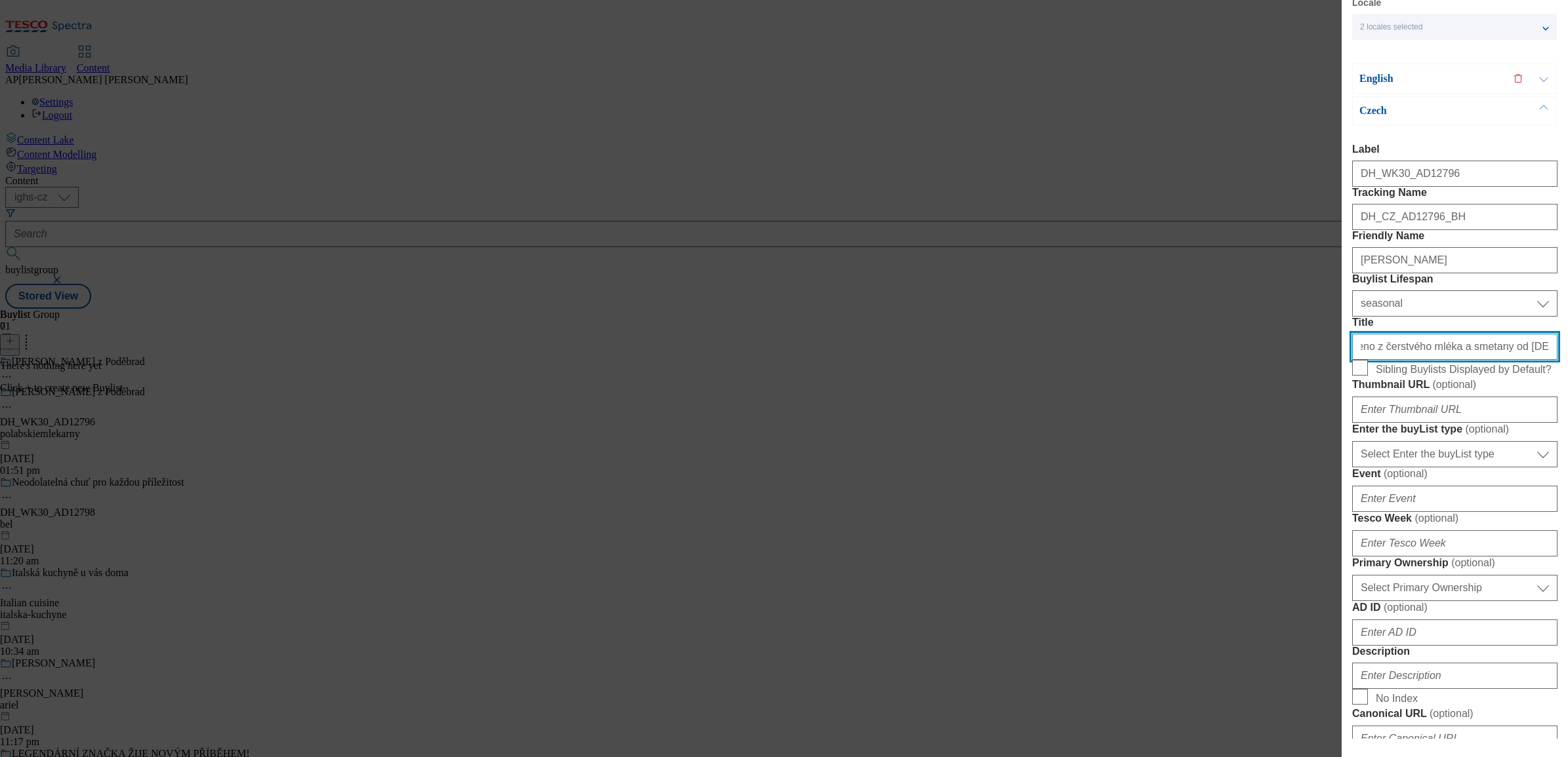
scroll to position [164, 0]
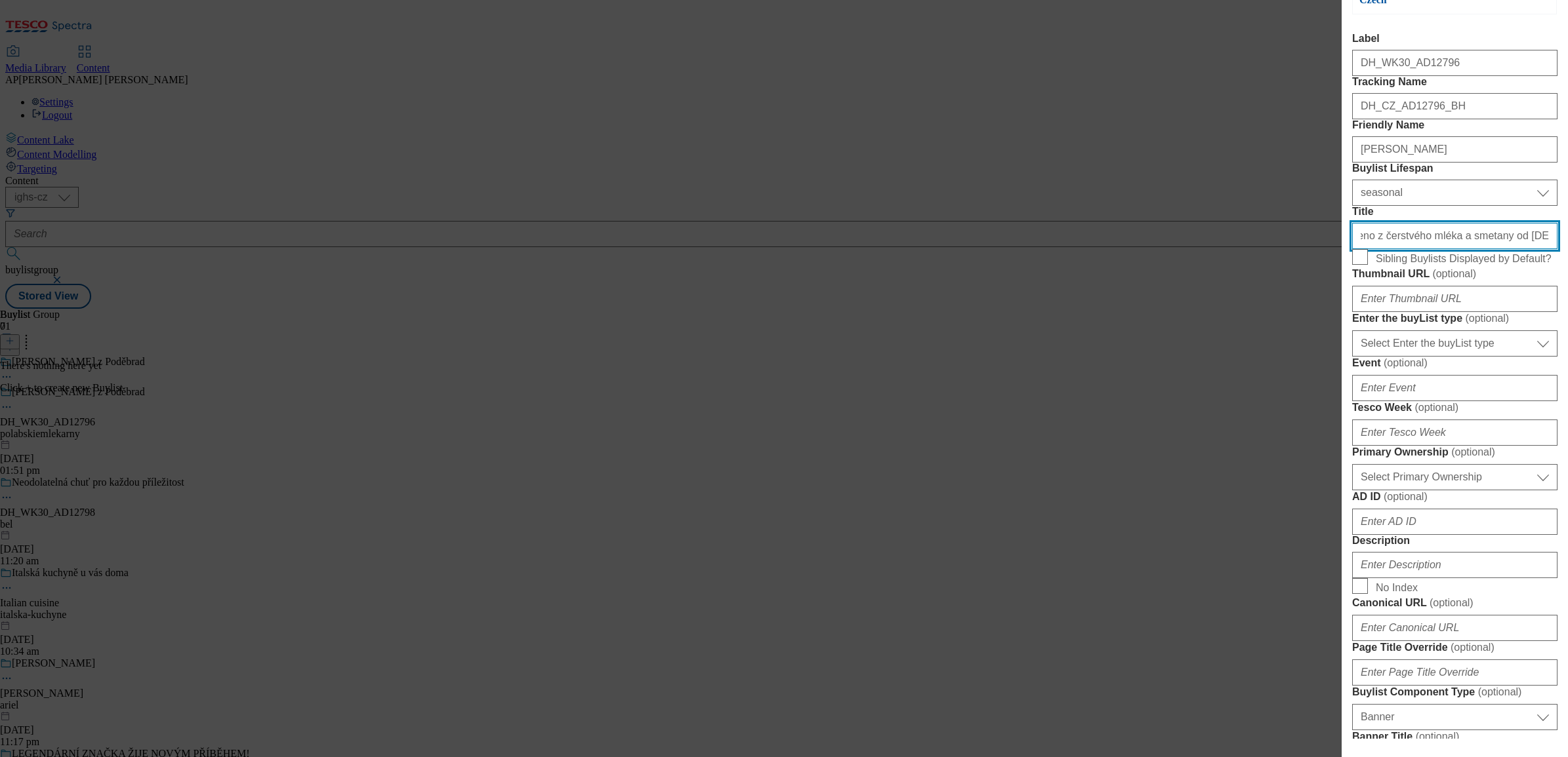
type input "Vyrobeno z čerstvého mléka a smetany od českých farmářů."
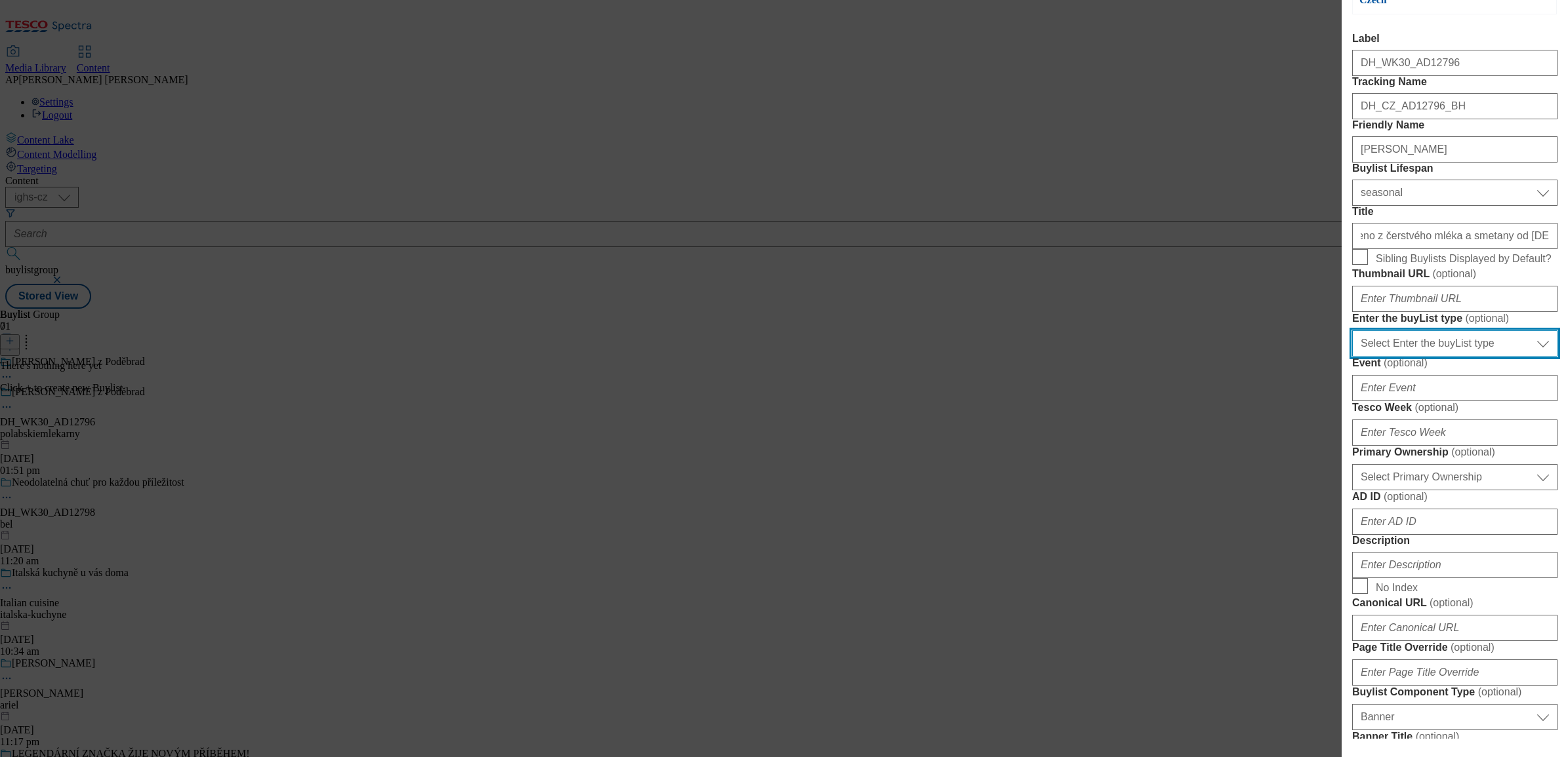
click at [1410, 356] on select "Select Enter the buyList type event supplier funded long term >4 weeks supplier…" at bounding box center [1454, 343] width 205 height 27
select select "supplier funded long term >4 weeks"
click at [1352, 356] on select "Select Enter the buyList type event supplier funded long term >4 weeks supplier…" at bounding box center [1454, 343] width 205 height 27
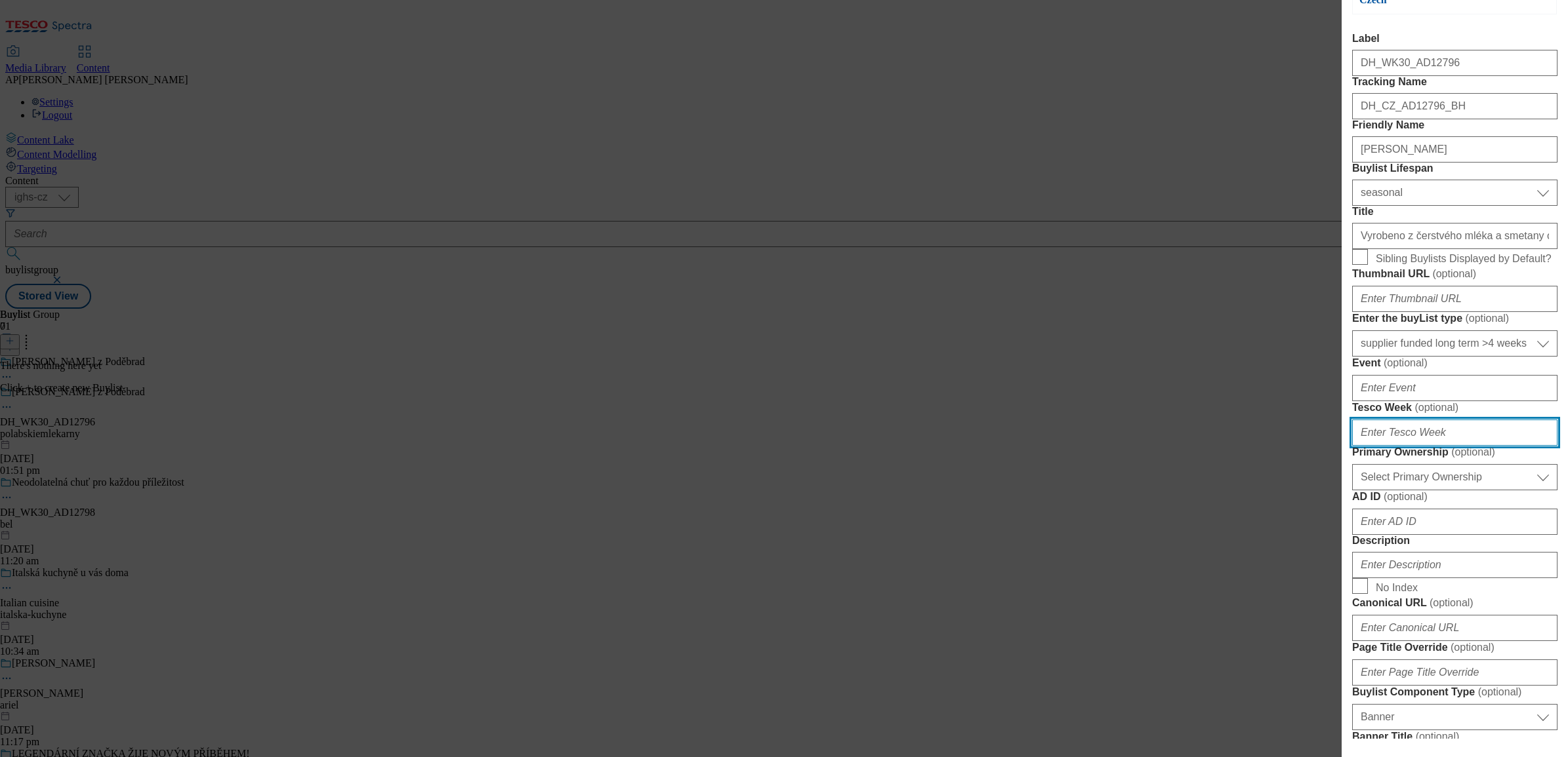
click at [1412, 446] on input "Tesco Week ( optional )" at bounding box center [1454, 432] width 205 height 27
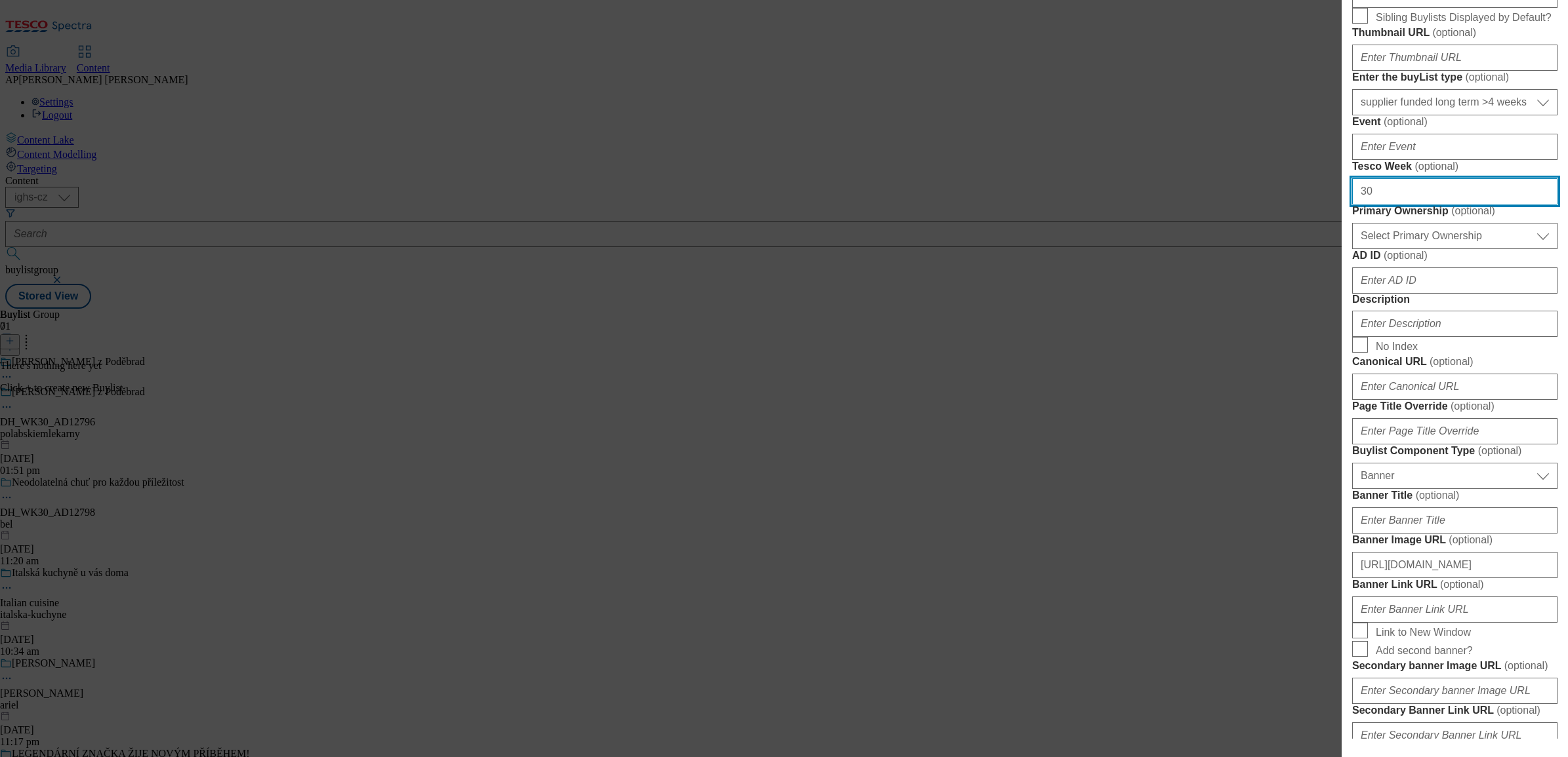
scroll to position [410, 0]
type input "30"
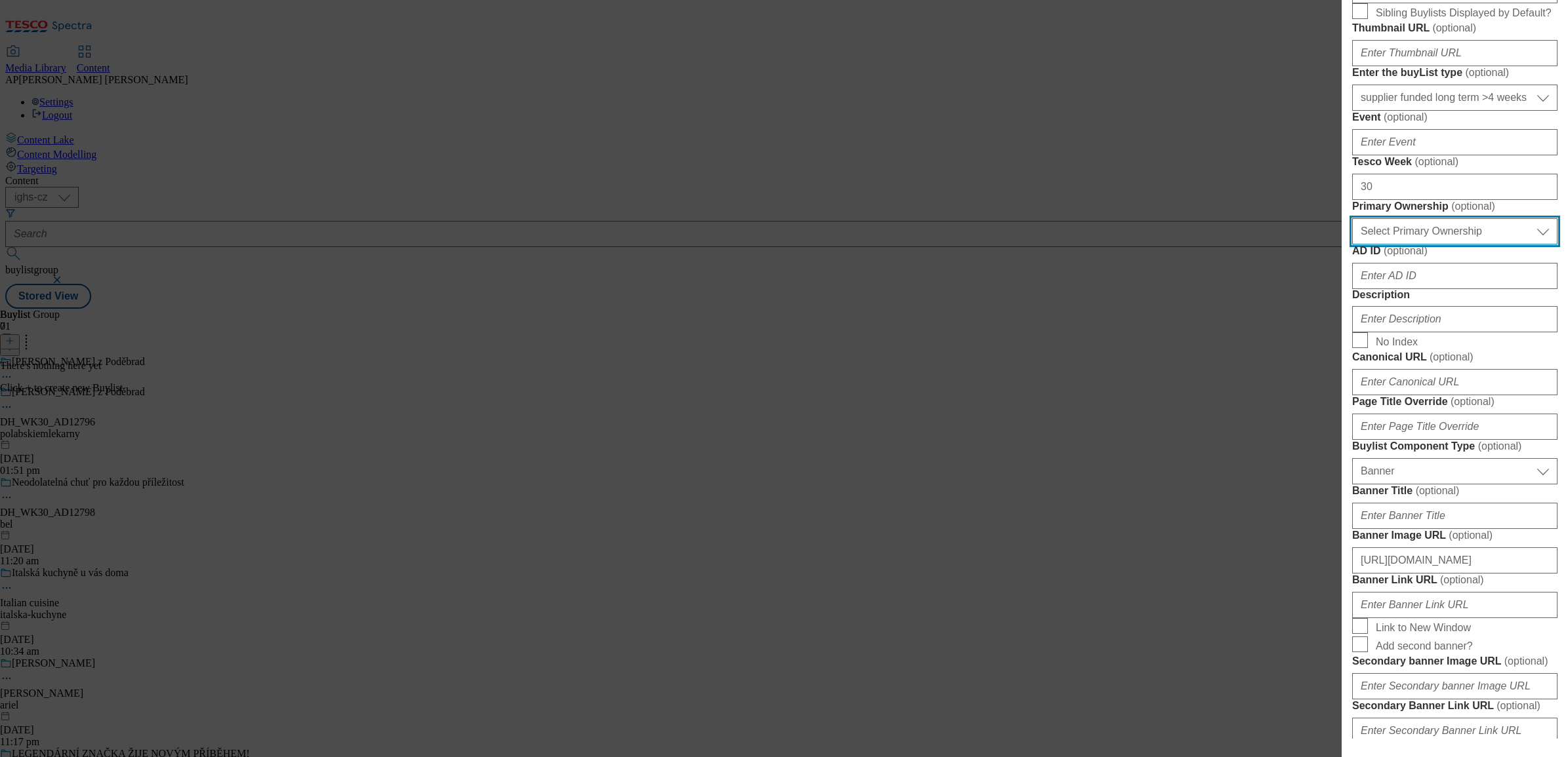
click at [1398, 245] on select "Select Primary Ownership tesco dunnhumby" at bounding box center [1454, 231] width 205 height 27
select select "dunnhumby"
click at [1352, 245] on select "Select Primary Ownership tesco dunnhumby" at bounding box center [1454, 231] width 205 height 27
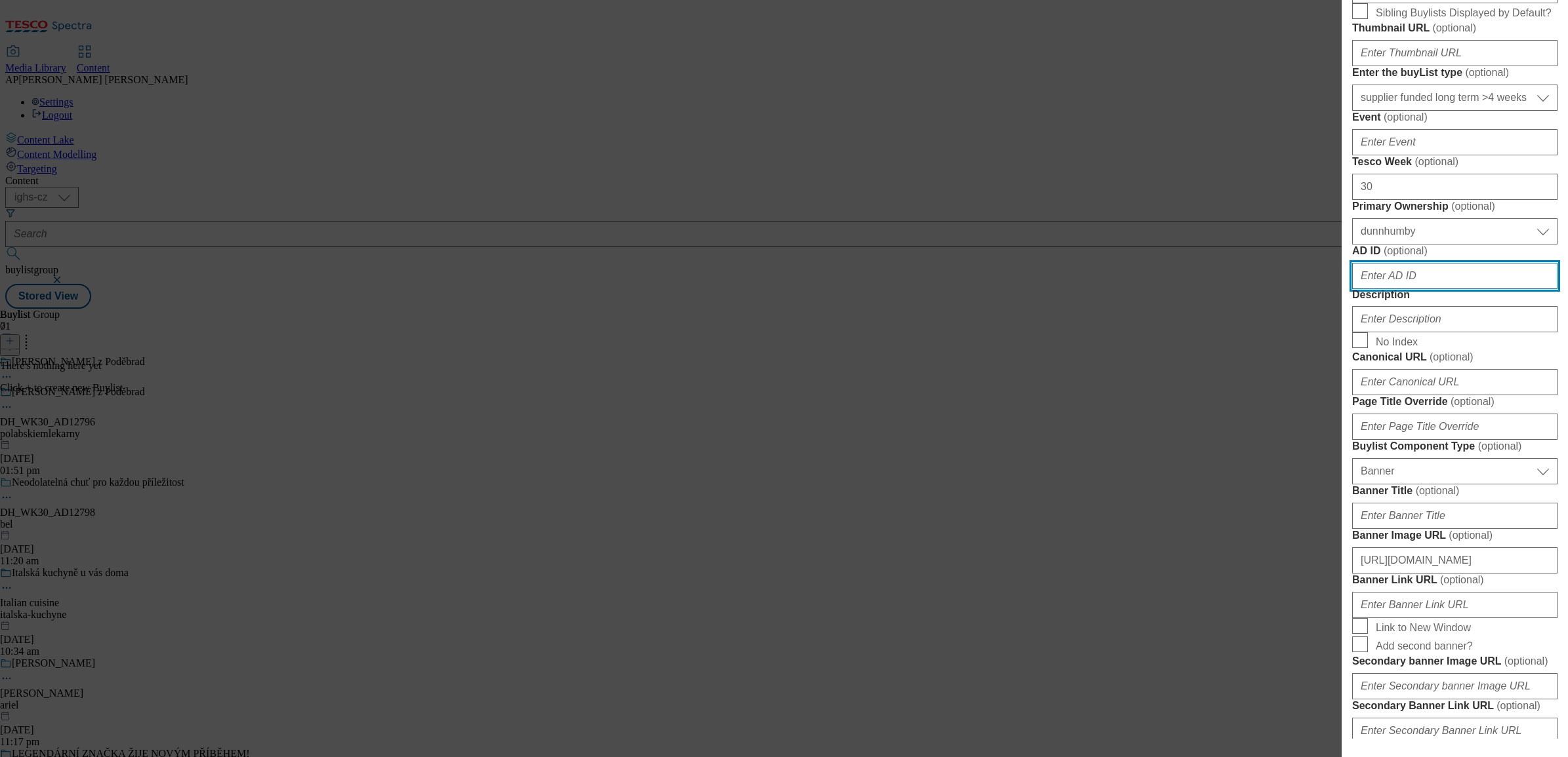
click at [1399, 289] on input "AD ID ( optional )" at bounding box center [1454, 275] width 205 height 27
paste input "12796"
type input "12796"
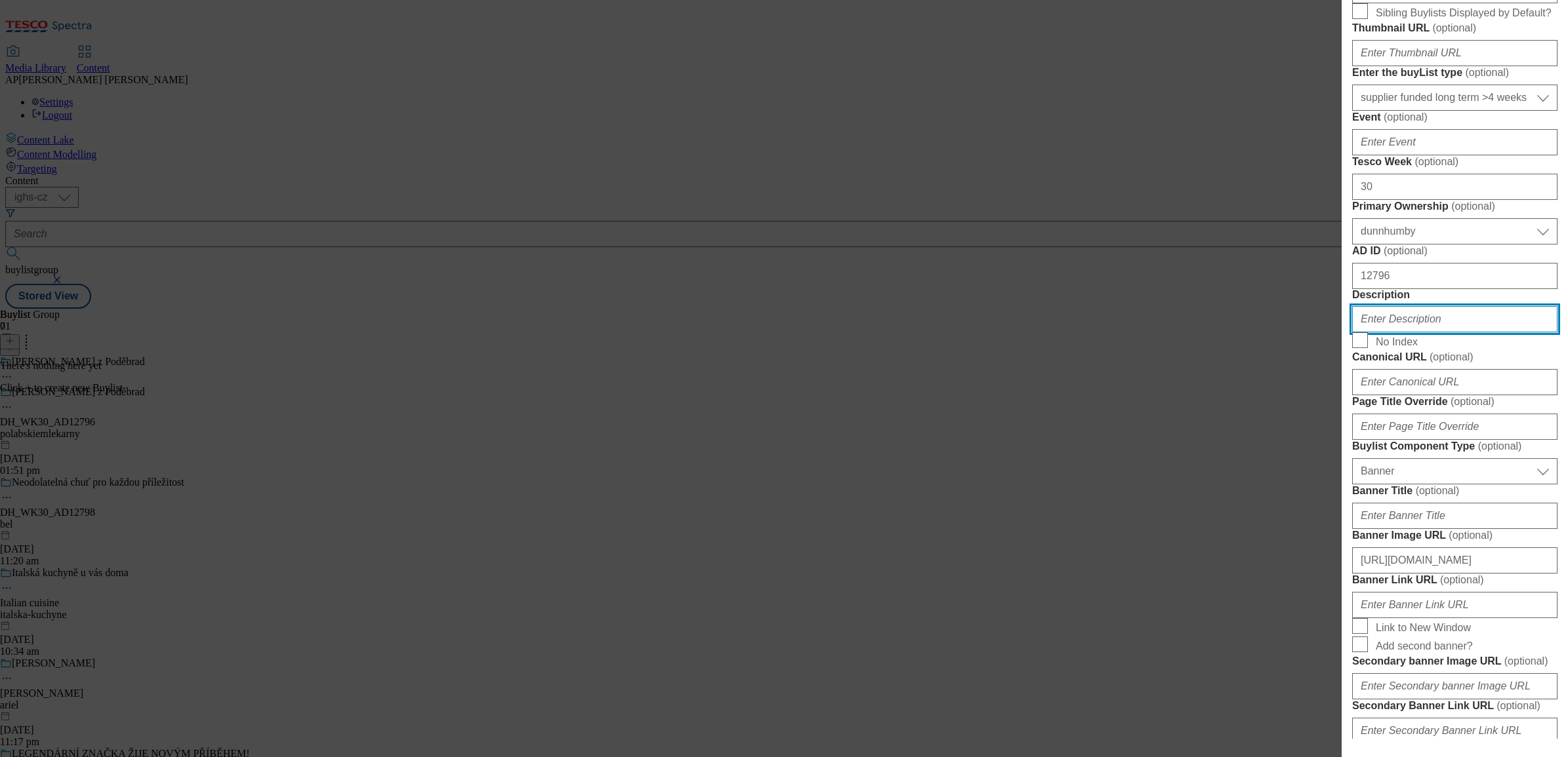
click at [1423, 333] on input "Description" at bounding box center [1454, 319] width 205 height 27
paste input "Milko"
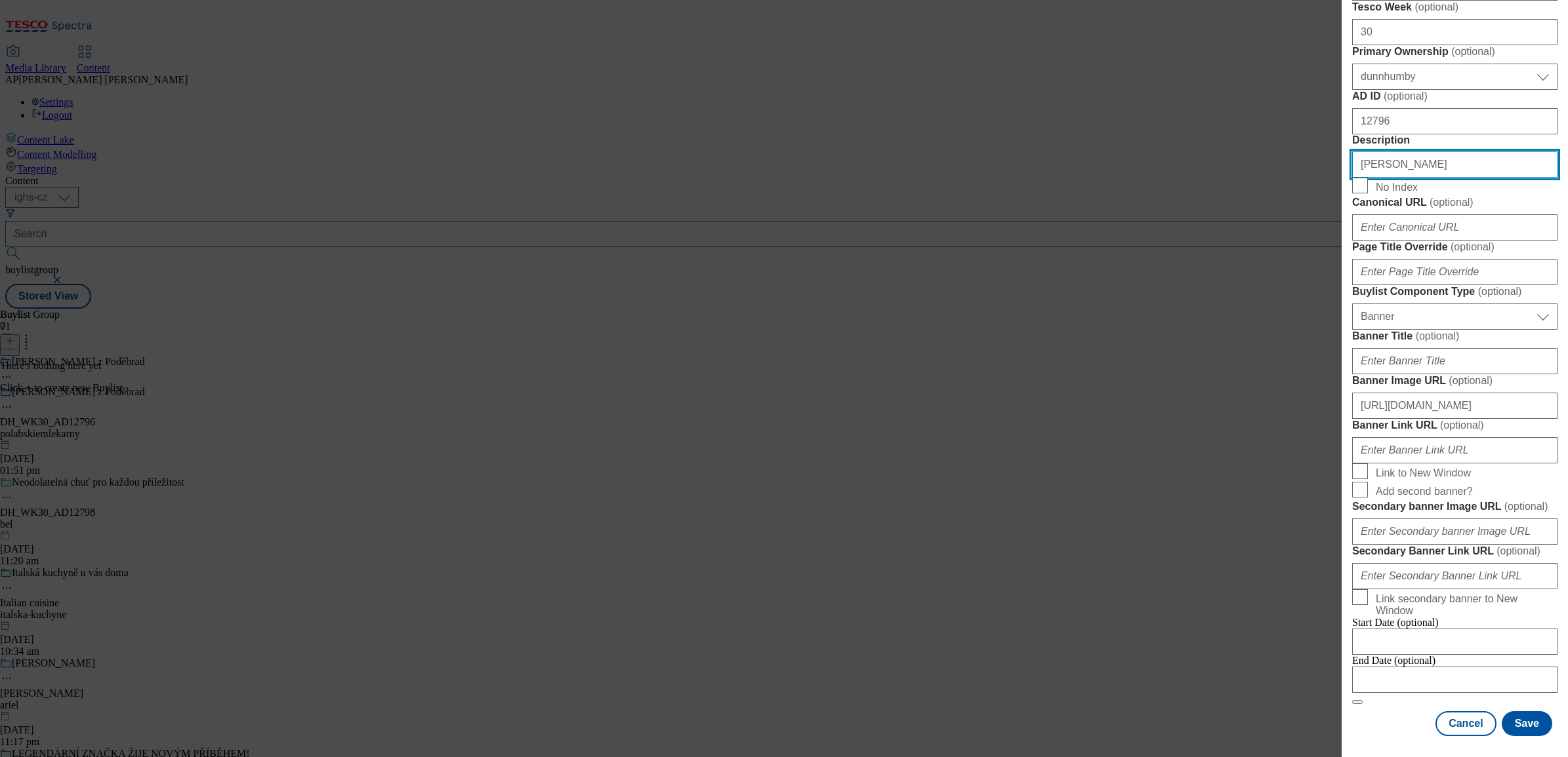
scroll to position [1112, 0]
type input "Milko"
click at [1526, 729] on button "Save" at bounding box center [1527, 723] width 50 height 25
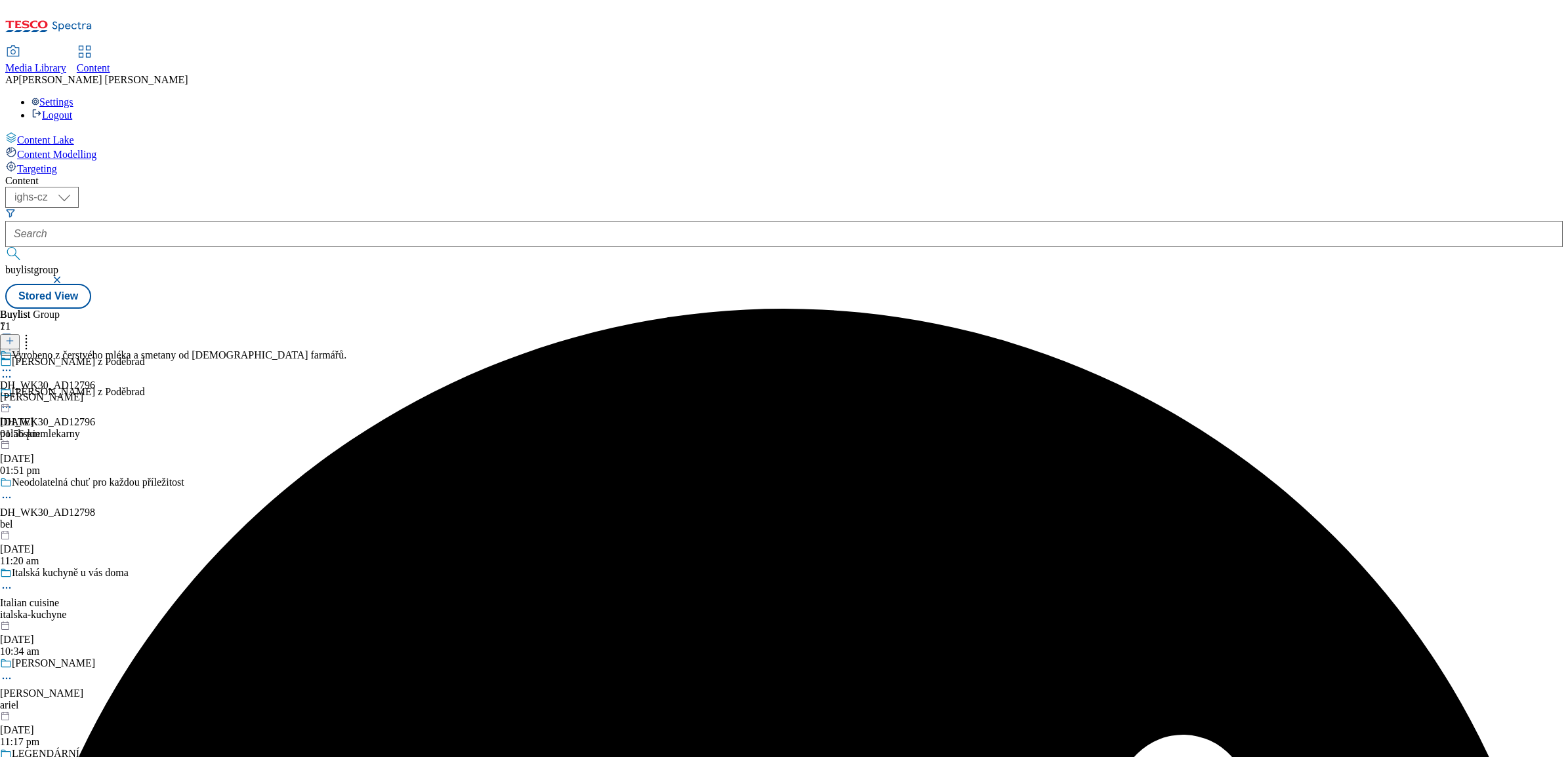
click at [347, 349] on div "Vyrobeno z čerstvého mléka a smetany od českých farmářů. DH_WK30_AD12796 milko …" at bounding box center [173, 395] width 347 height 91
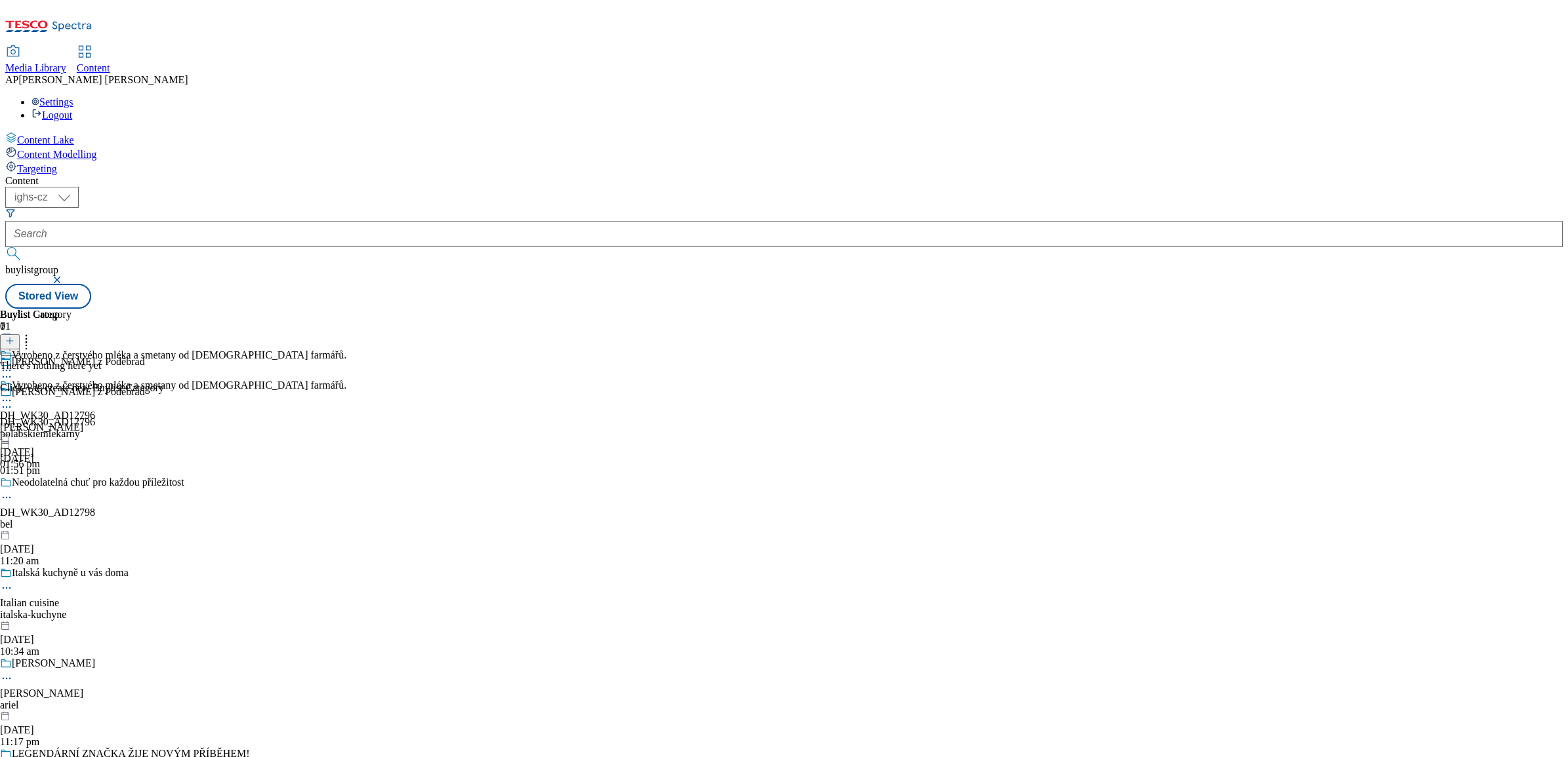
click at [15, 337] on icon at bounding box center [9, 341] width 9 height 9
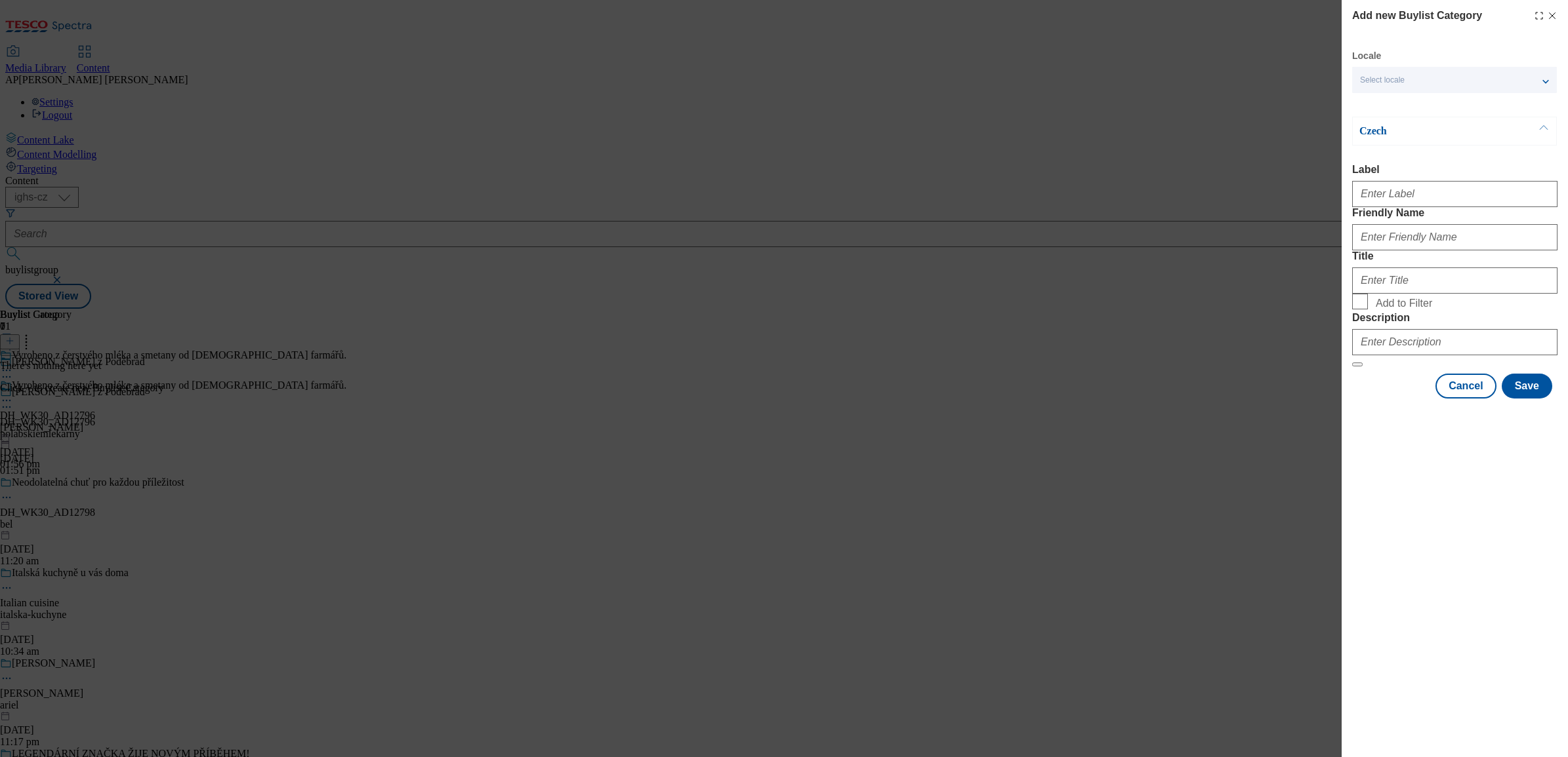
click at [1382, 73] on div "Select locale" at bounding box center [1453, 80] width 204 height 27
click at [1380, 103] on label "English" at bounding box center [1453, 107] width 204 height 29
click at [1375, 103] on input "English" at bounding box center [1368, 107] width 16 height 16
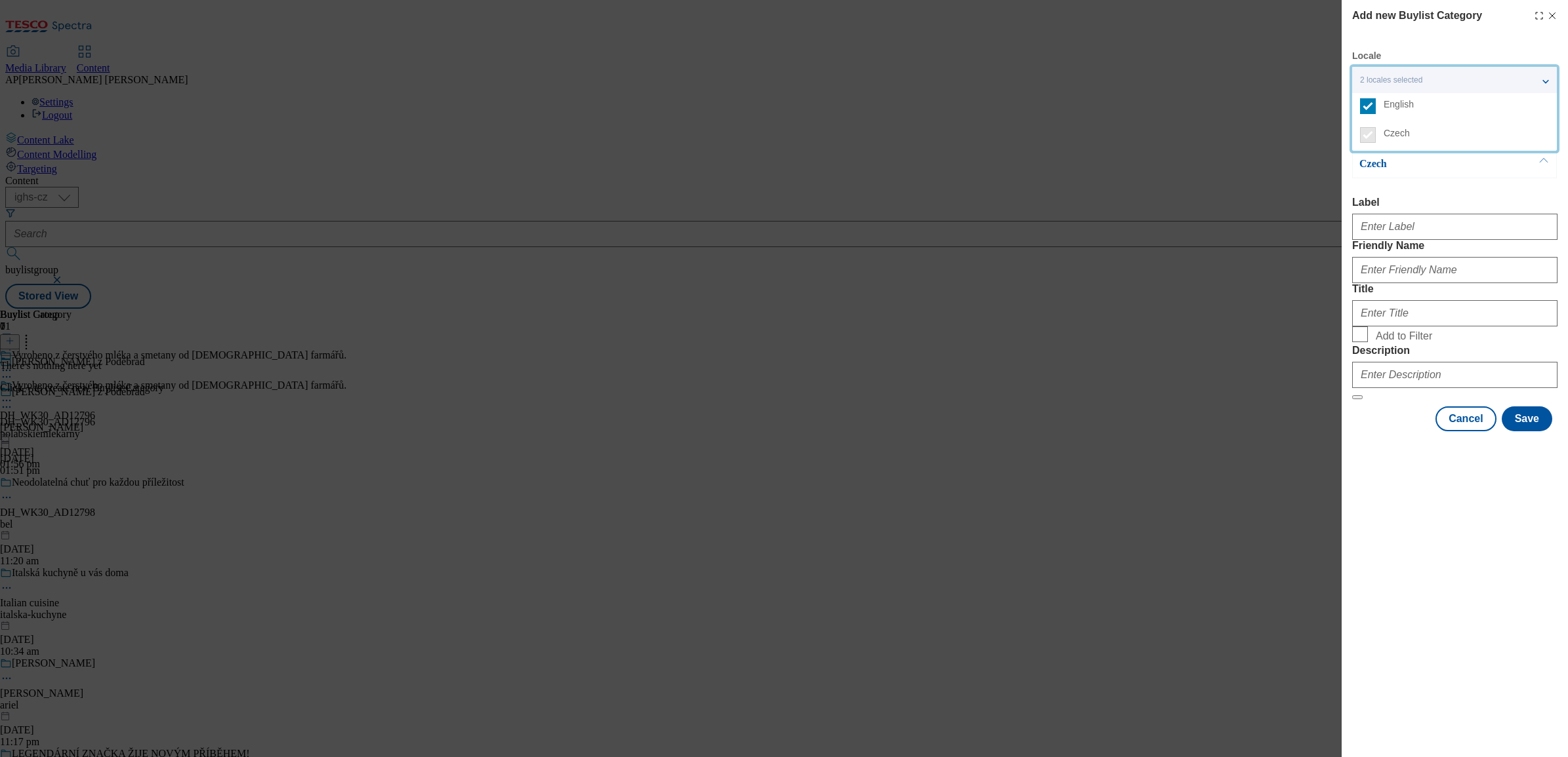
click at [1273, 193] on div "Add new Buylist Category Locale 2 locales selected English Czech English Label …" at bounding box center [784, 378] width 1568 height 757
click at [1402, 132] on p "English" at bounding box center [1427, 131] width 137 height 13
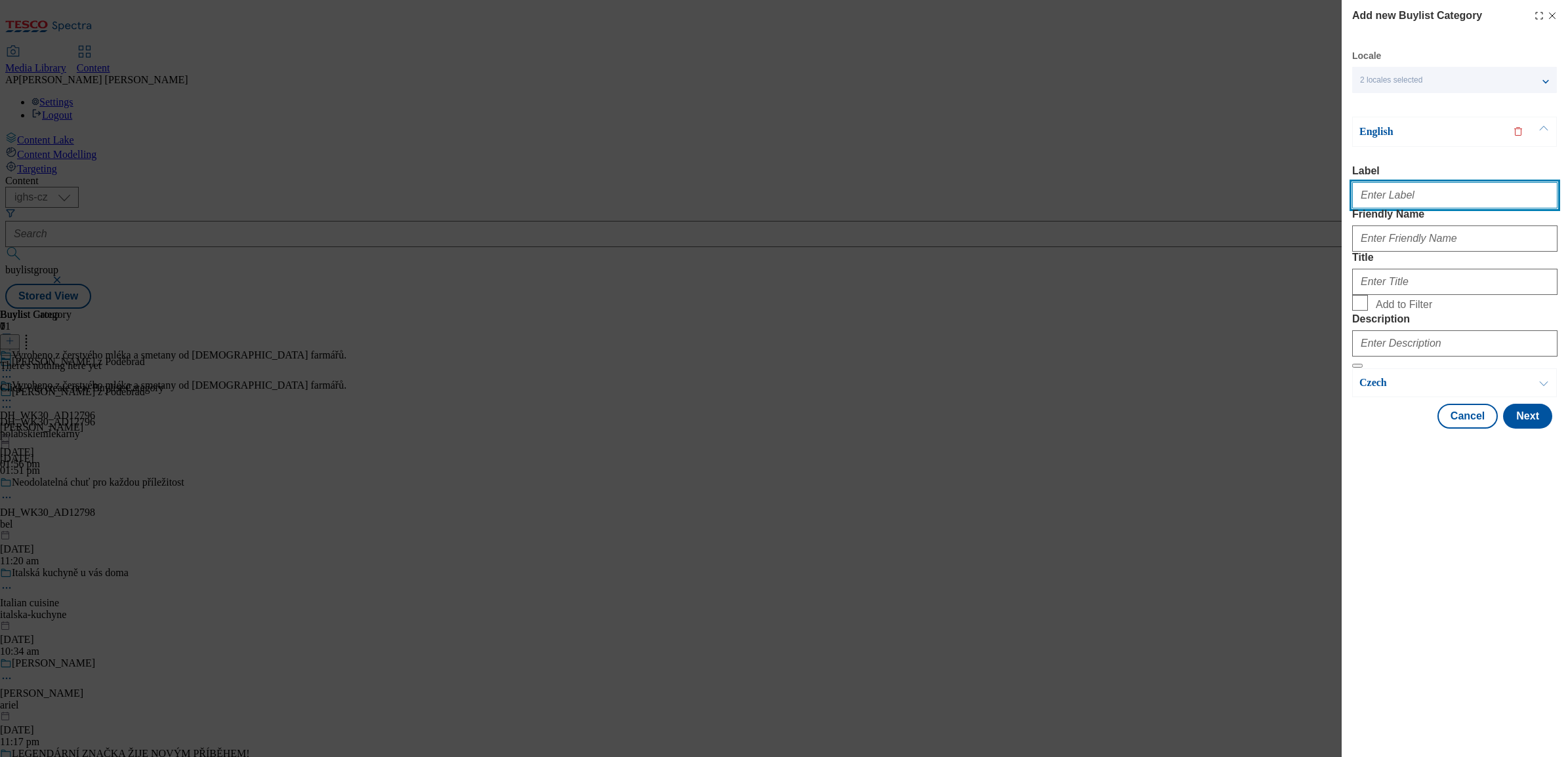
click at [1370, 196] on input "Label" at bounding box center [1454, 195] width 205 height 27
paste input "DH_WK30_AD12796"
type input "DH_WK30_AD12796"
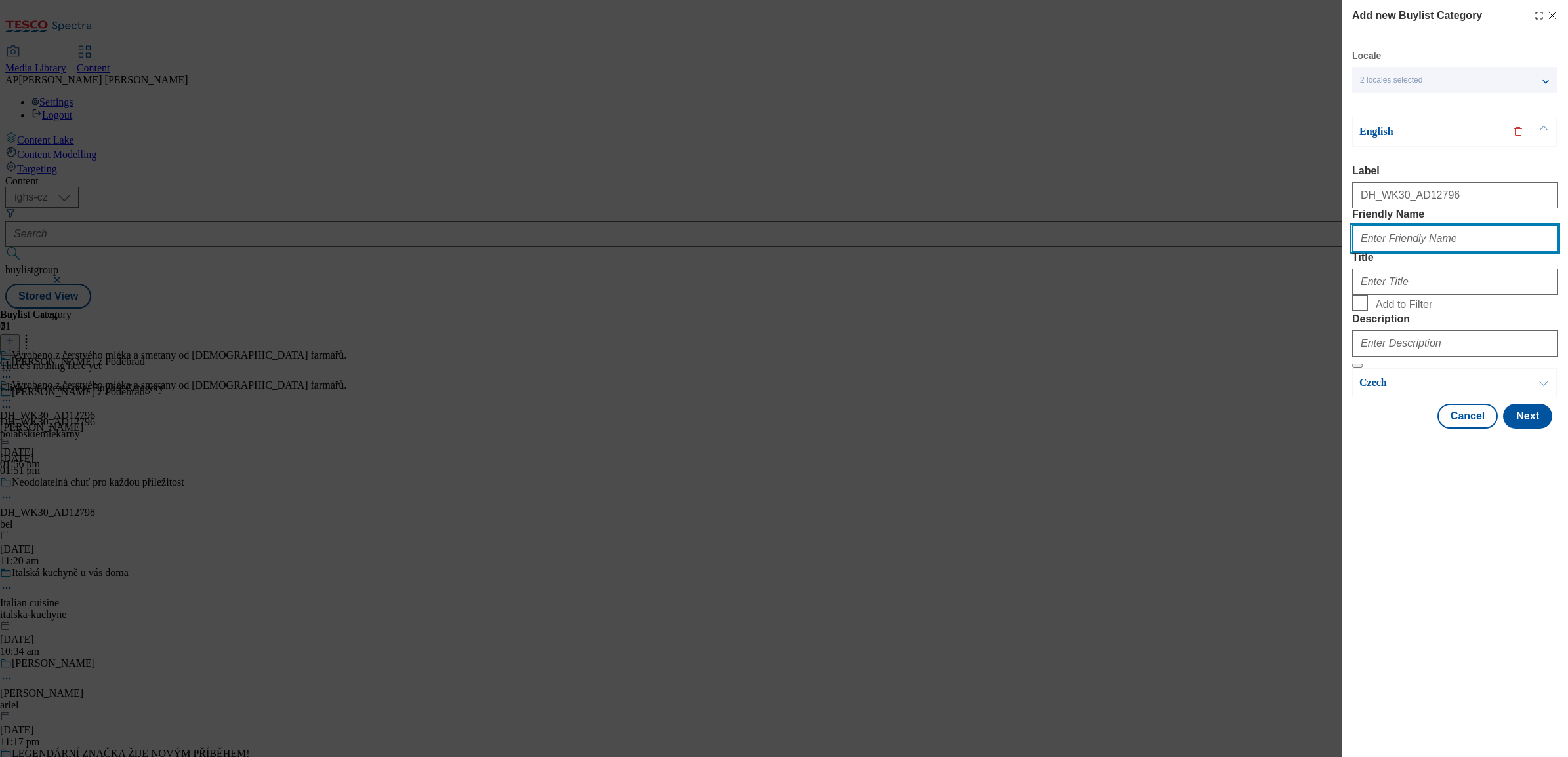
click at [1394, 252] on input "Friendly Name" at bounding box center [1454, 239] width 205 height 27
paste input "milko"
type input "milko"
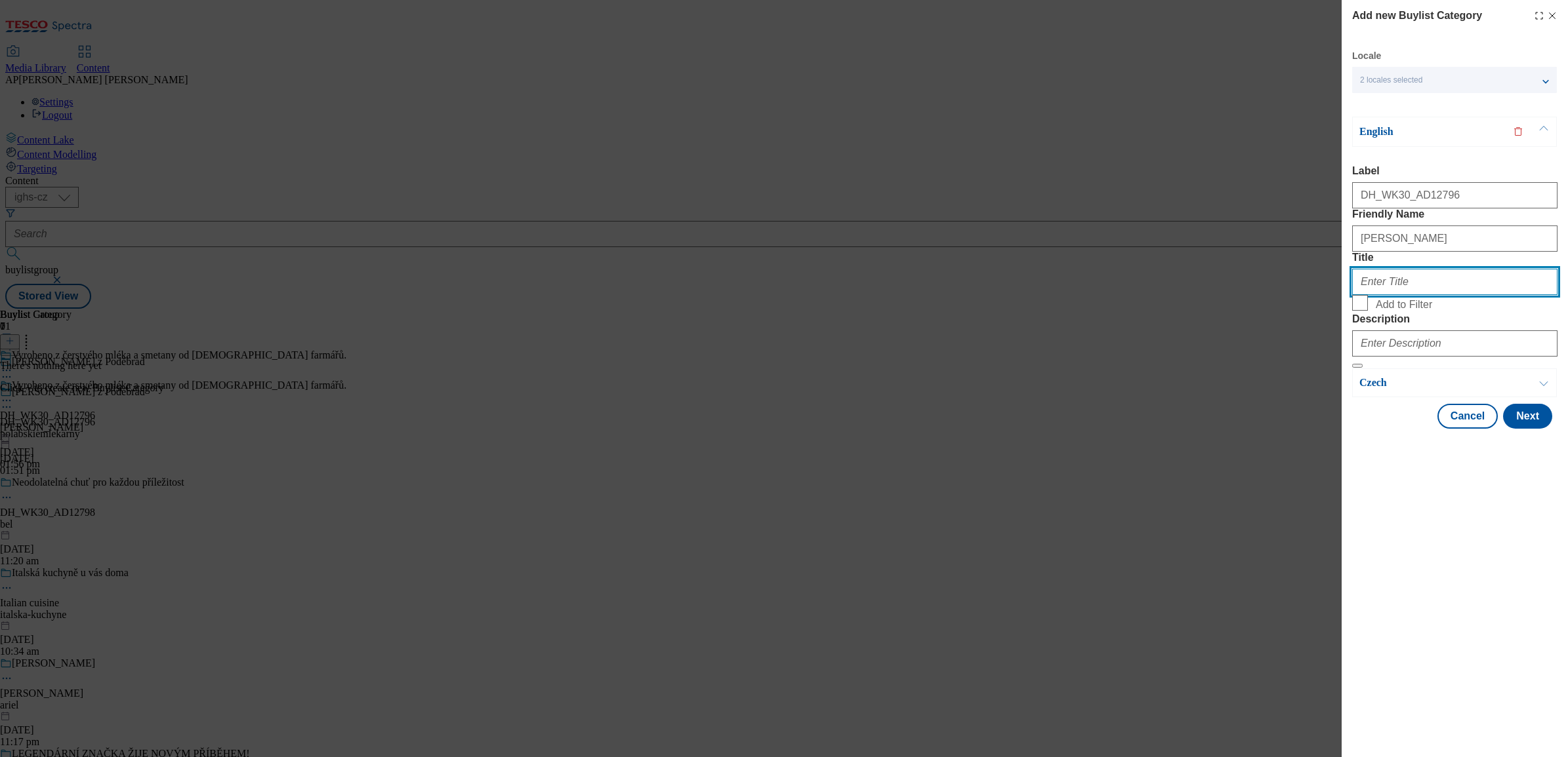
click at [1385, 295] on input "Title" at bounding box center [1454, 281] width 205 height 27
paste input "Made from fresh milk and cream sourced from Czech farmers."
type input "Made from fresh milk and cream sourced from Czech farmers."
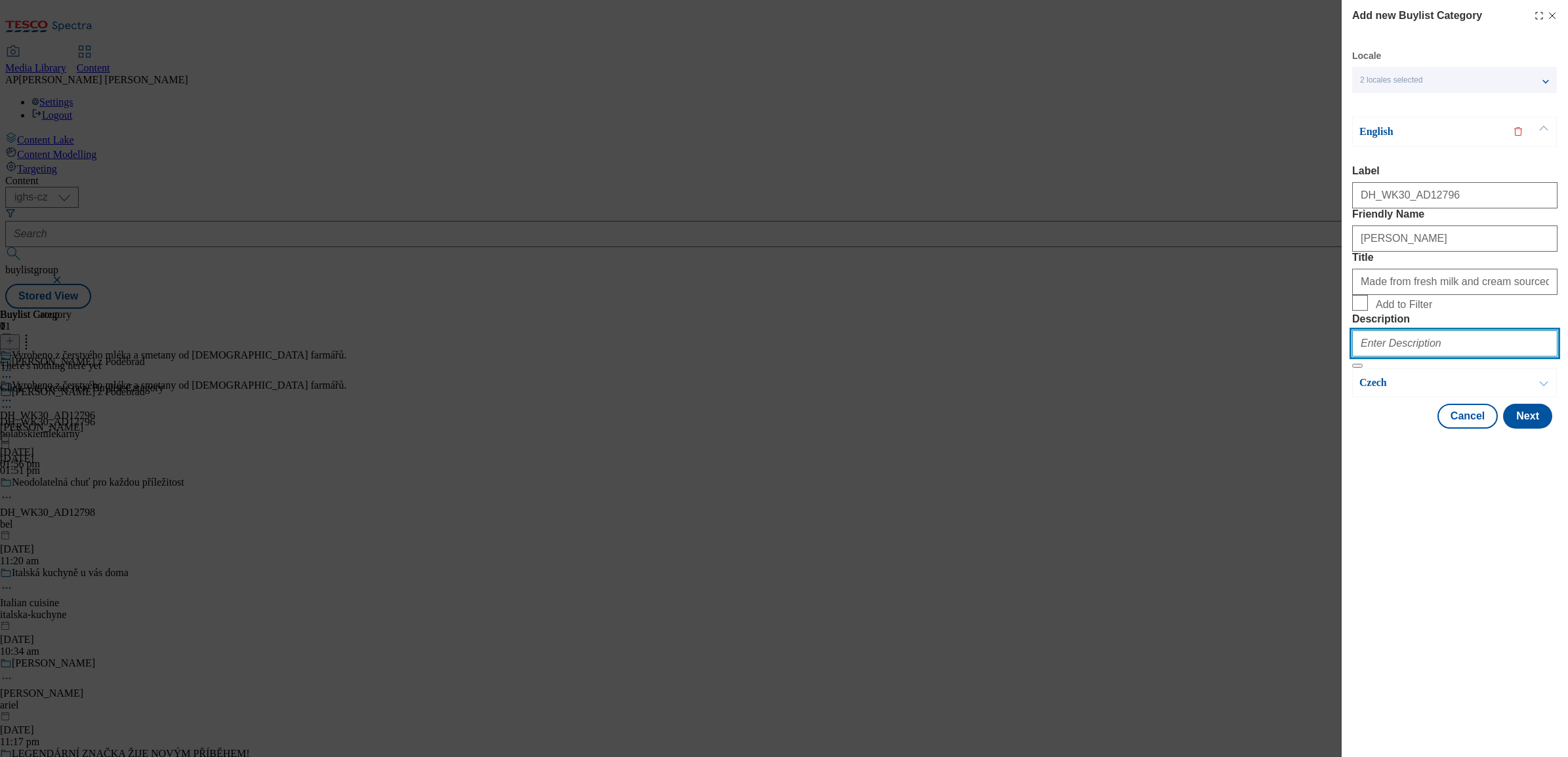
click at [1398, 356] on input "Description" at bounding box center [1454, 343] width 205 height 27
paste input "Milko"
type input "Milko"
click at [1527, 428] on button "Next" at bounding box center [1528, 416] width 49 height 25
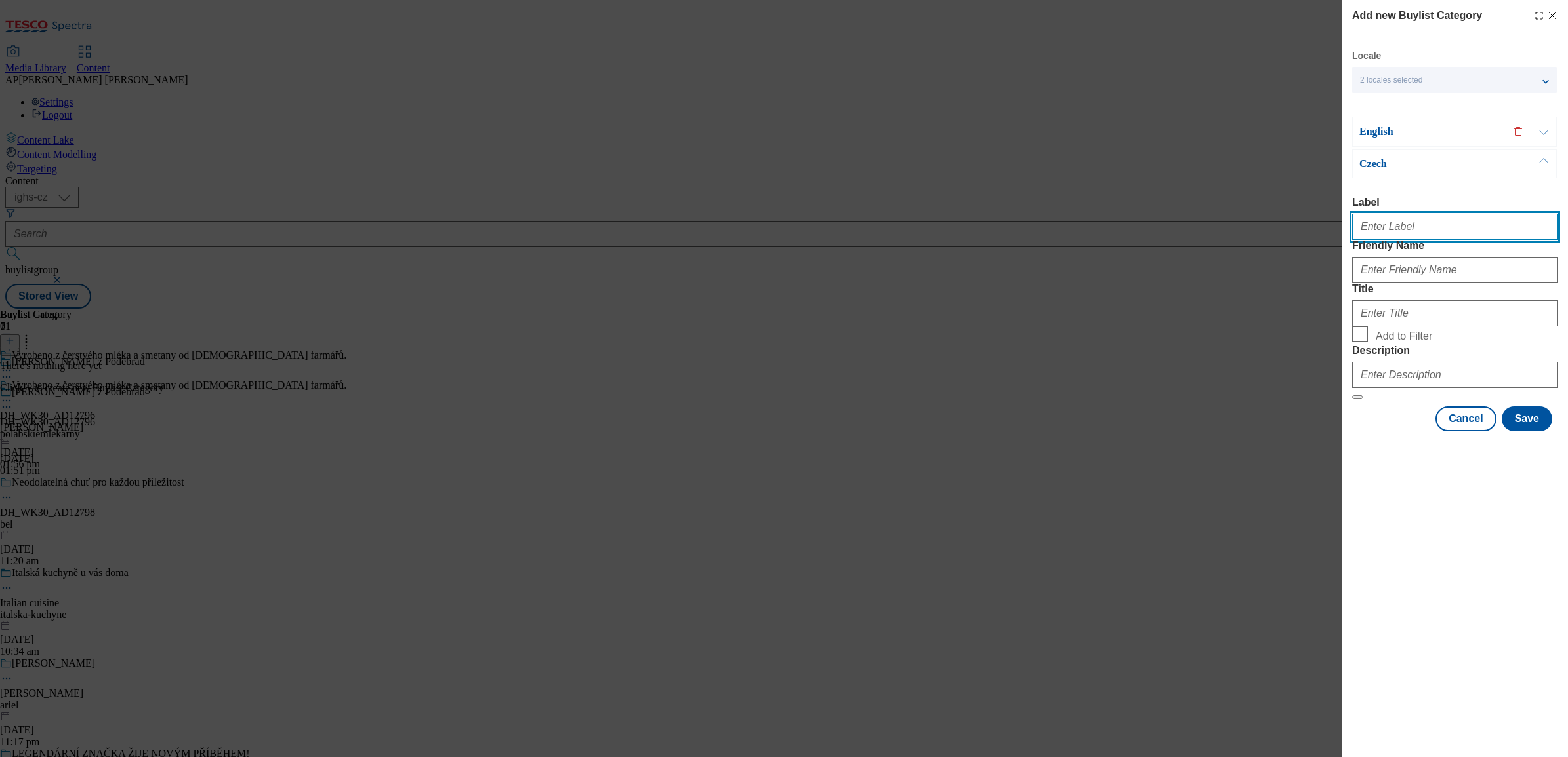
click at [1431, 229] on input "Label" at bounding box center [1454, 227] width 205 height 27
paste input "DH_WK30_AD12796"
type input "DH_WK30_AD12796"
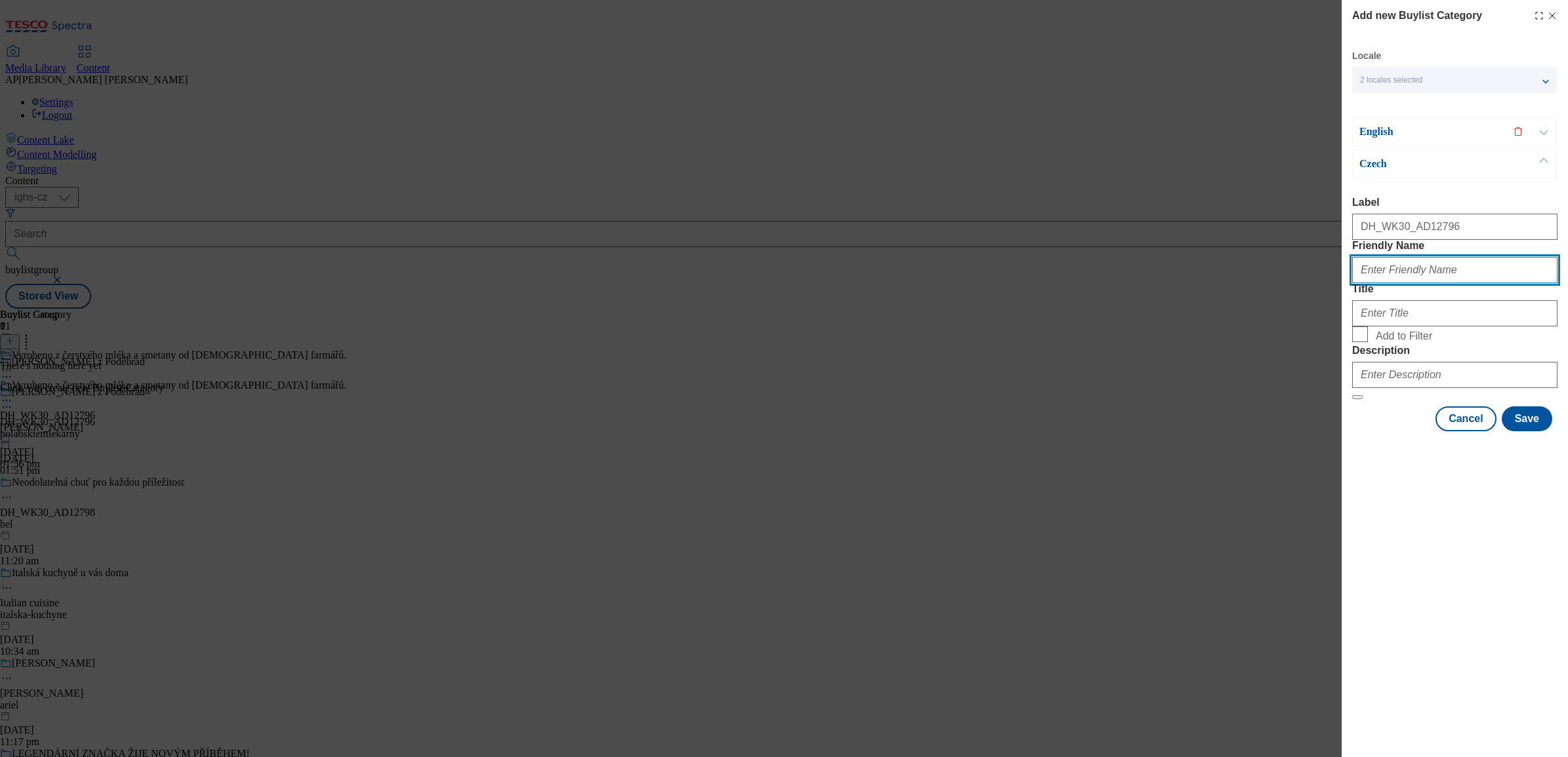
click at [1409, 283] on input "Friendly Name" at bounding box center [1454, 269] width 205 height 27
paste input "milko"
type input "milko"
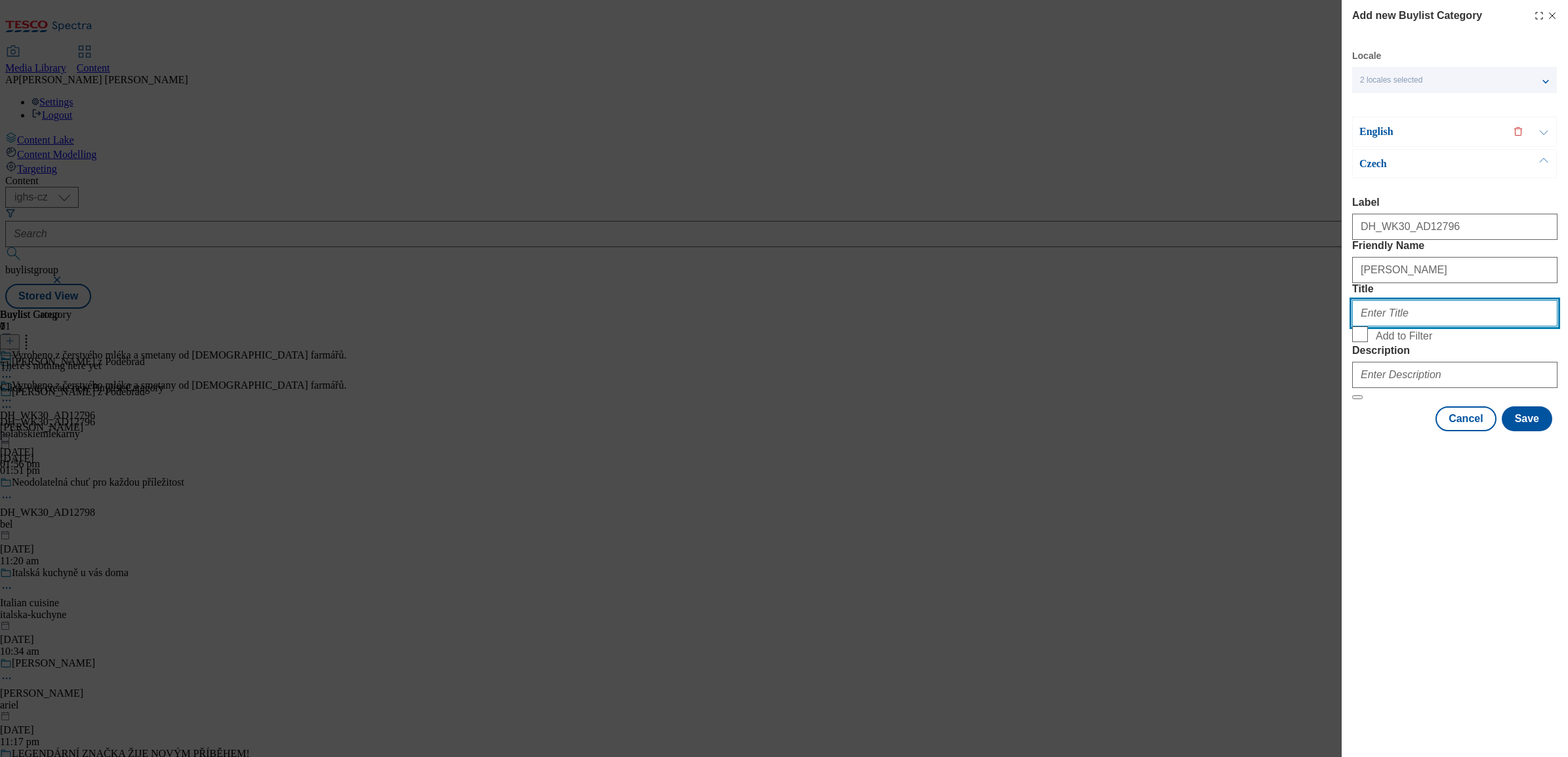
click at [1416, 327] on input "Title" at bounding box center [1454, 313] width 205 height 27
paste input "Vyrobeno z čerstvého mléka a smetany od českých farmářů."
type input "Vyrobeno z čerstvého mléka a smetany od českých farmářů."
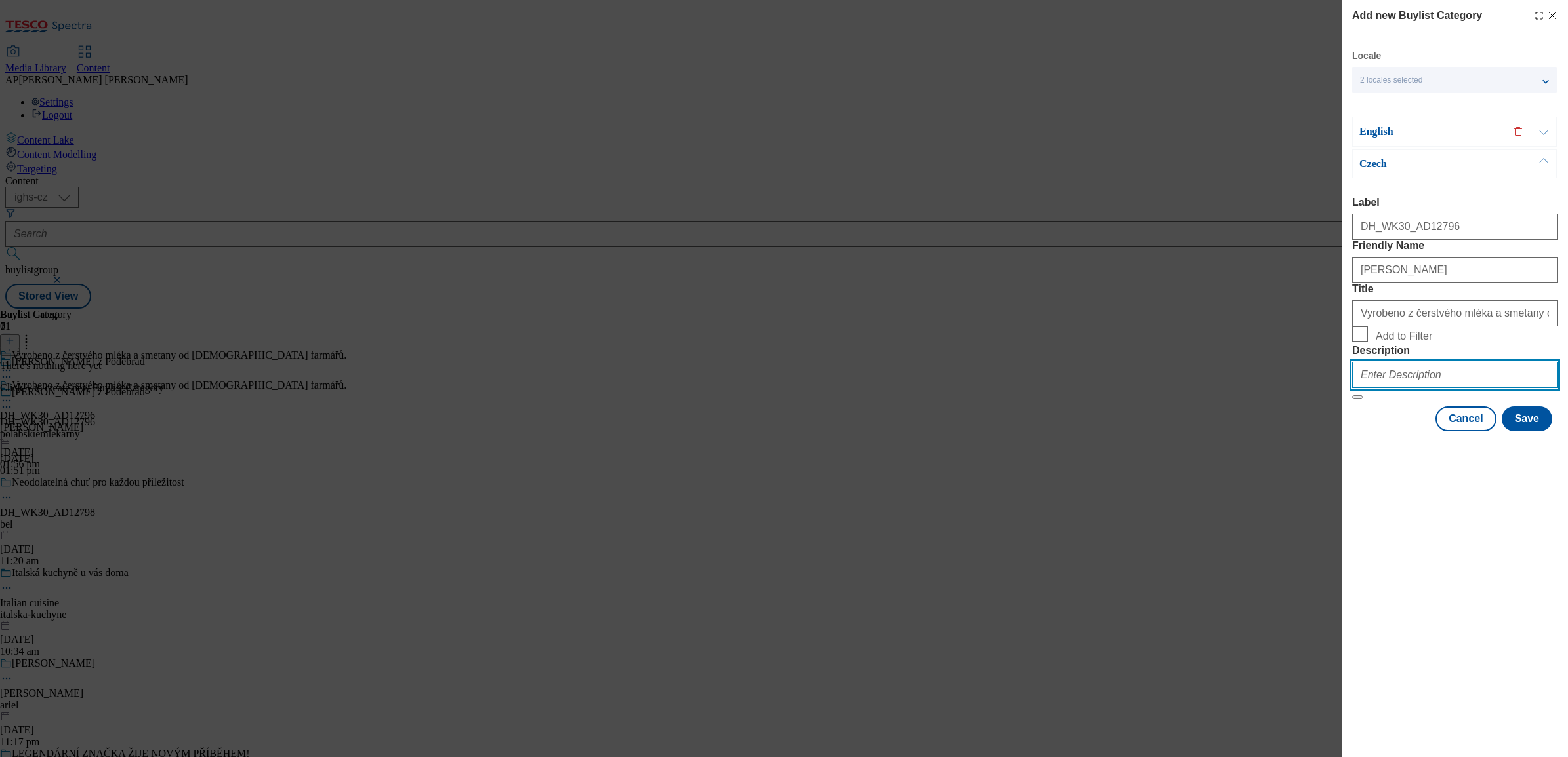
click at [1450, 388] on input "Description" at bounding box center [1454, 375] width 205 height 27
paste input "Milko"
type input "Milko"
click at [1534, 431] on button "Save" at bounding box center [1527, 418] width 50 height 25
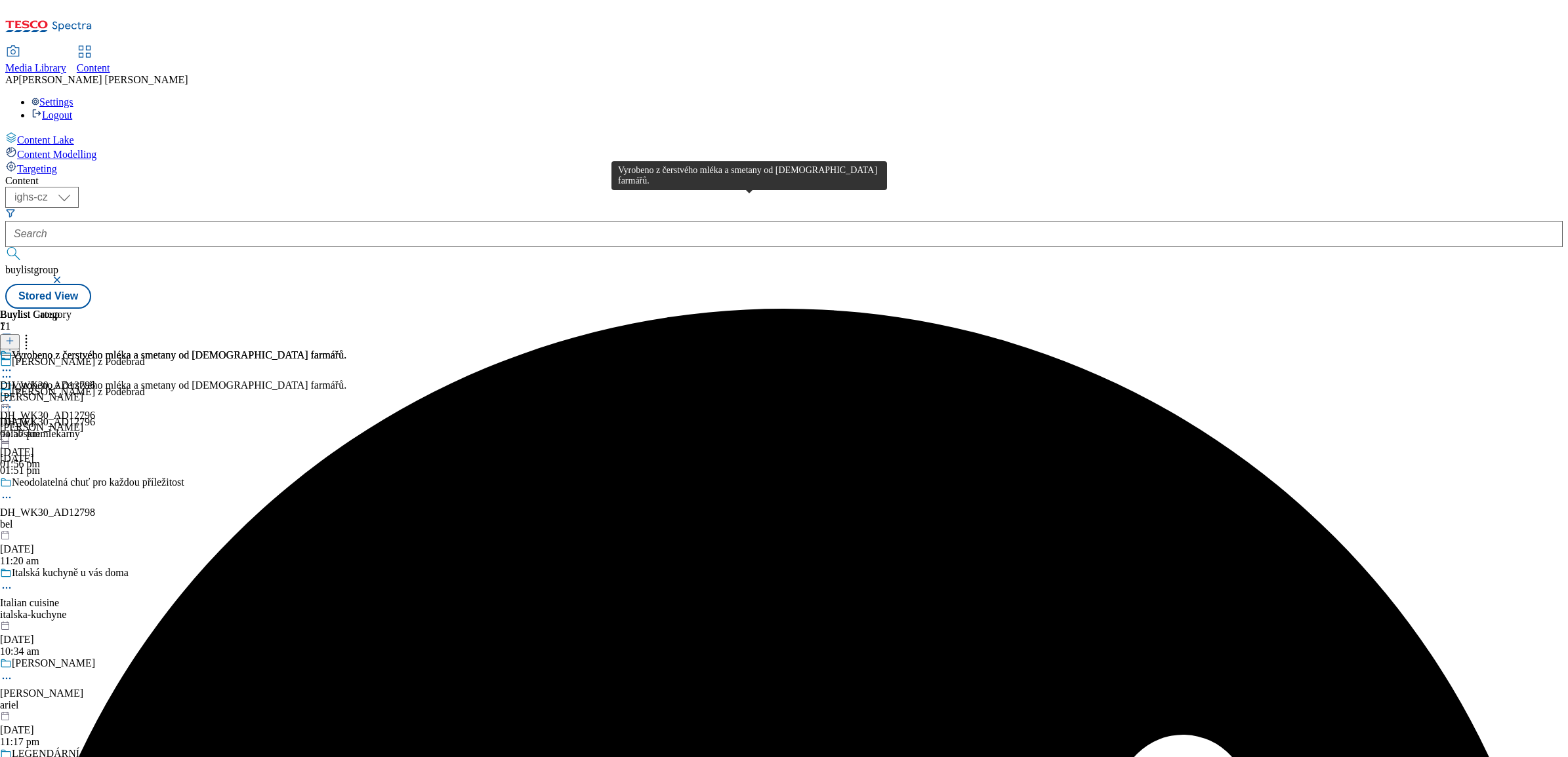
click at [347, 349] on div "Vyrobeno z čerstvého mléka a smetany od českých farmářů." at bounding box center [179, 355] width 335 height 12
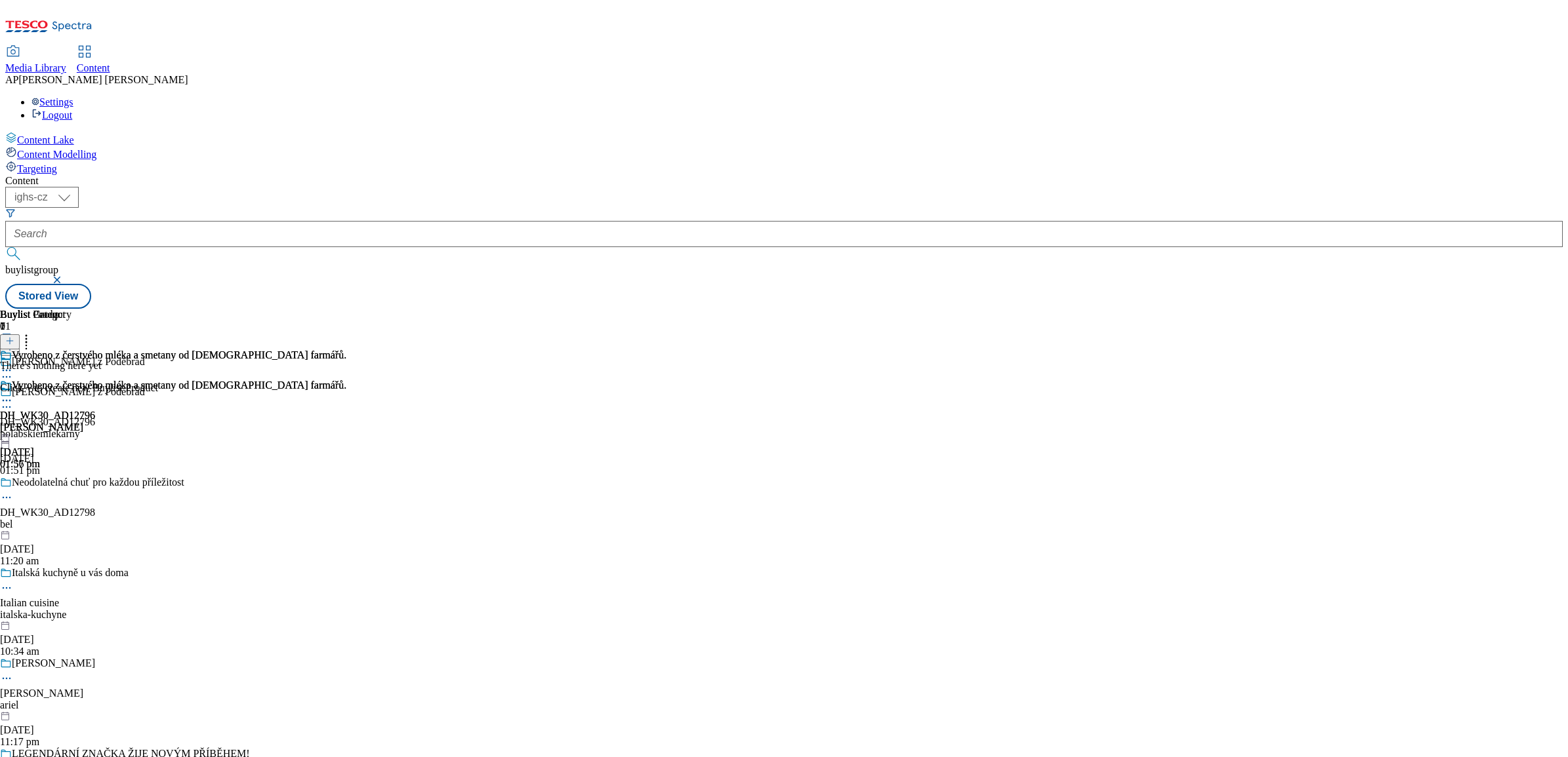
click at [15, 337] on icon at bounding box center [9, 341] width 9 height 9
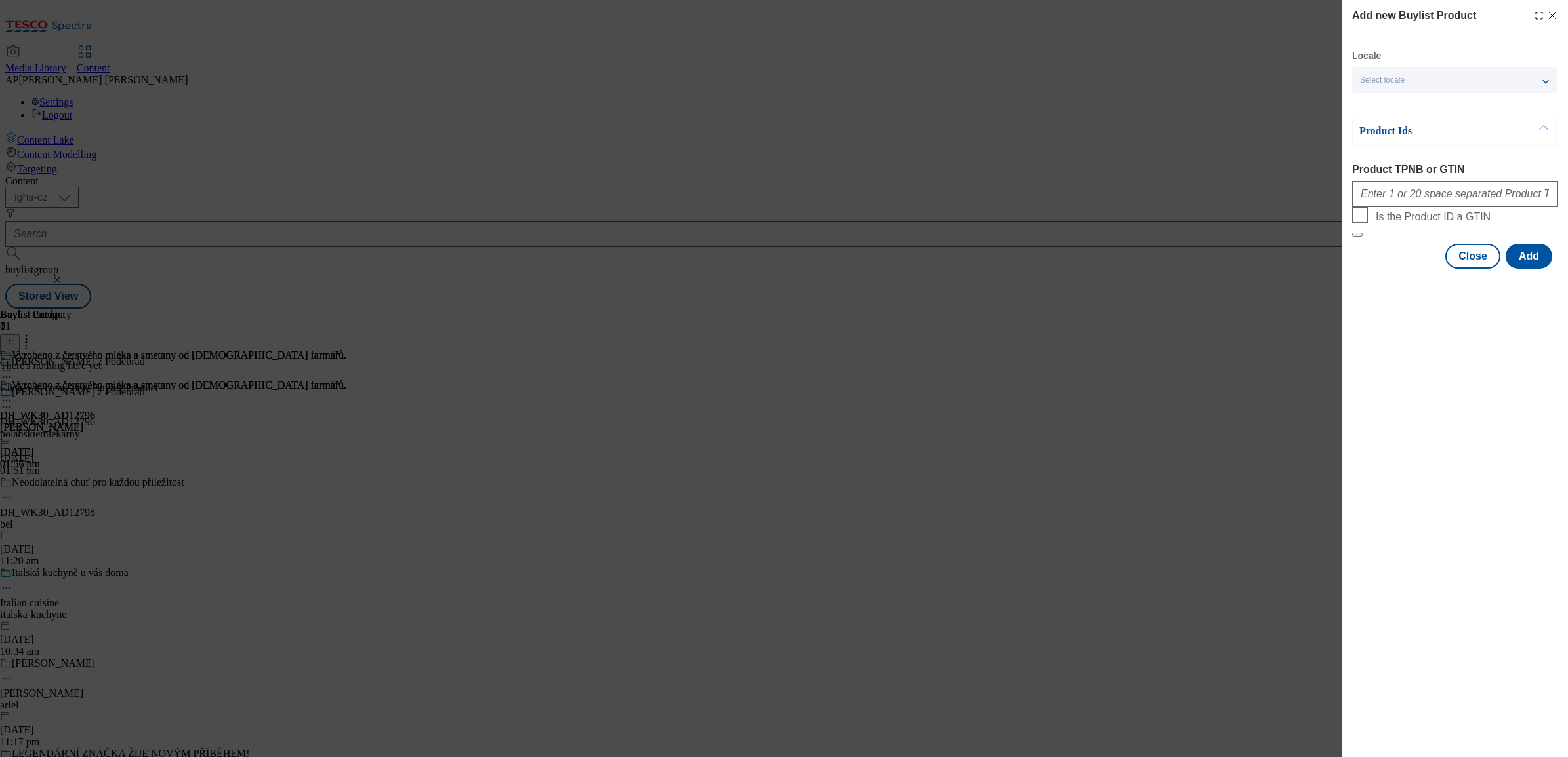
click at [1466, 83] on div "Select locale" at bounding box center [1453, 80] width 204 height 27
click at [1421, 104] on span "English" at bounding box center [1465, 105] width 165 height 12
click at [1375, 104] on input "English" at bounding box center [1368, 107] width 16 height 16
click at [1312, 228] on div "Add new Buylist Product Locale 2 locales selected English Czech Product Ids Pro…" at bounding box center [784, 378] width 1568 height 757
click at [1401, 196] on input "Product TPNB or GTIN" at bounding box center [1454, 193] width 205 height 27
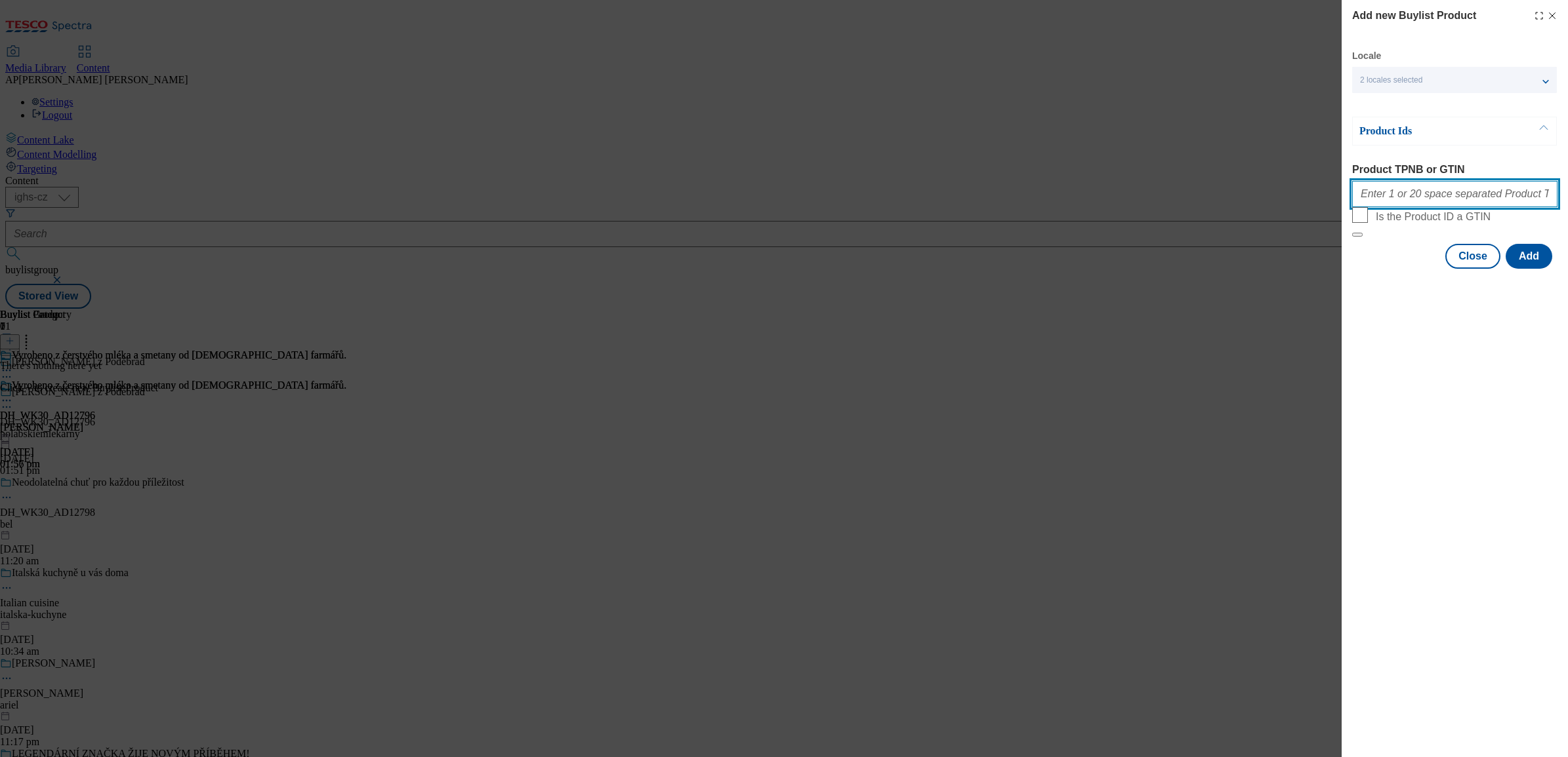
paste input "220020891 130532117 130532123 105005207"
type input "220020891 130532117 130532123 105005207"
click at [1540, 268] on button "Add" at bounding box center [1529, 256] width 46 height 25
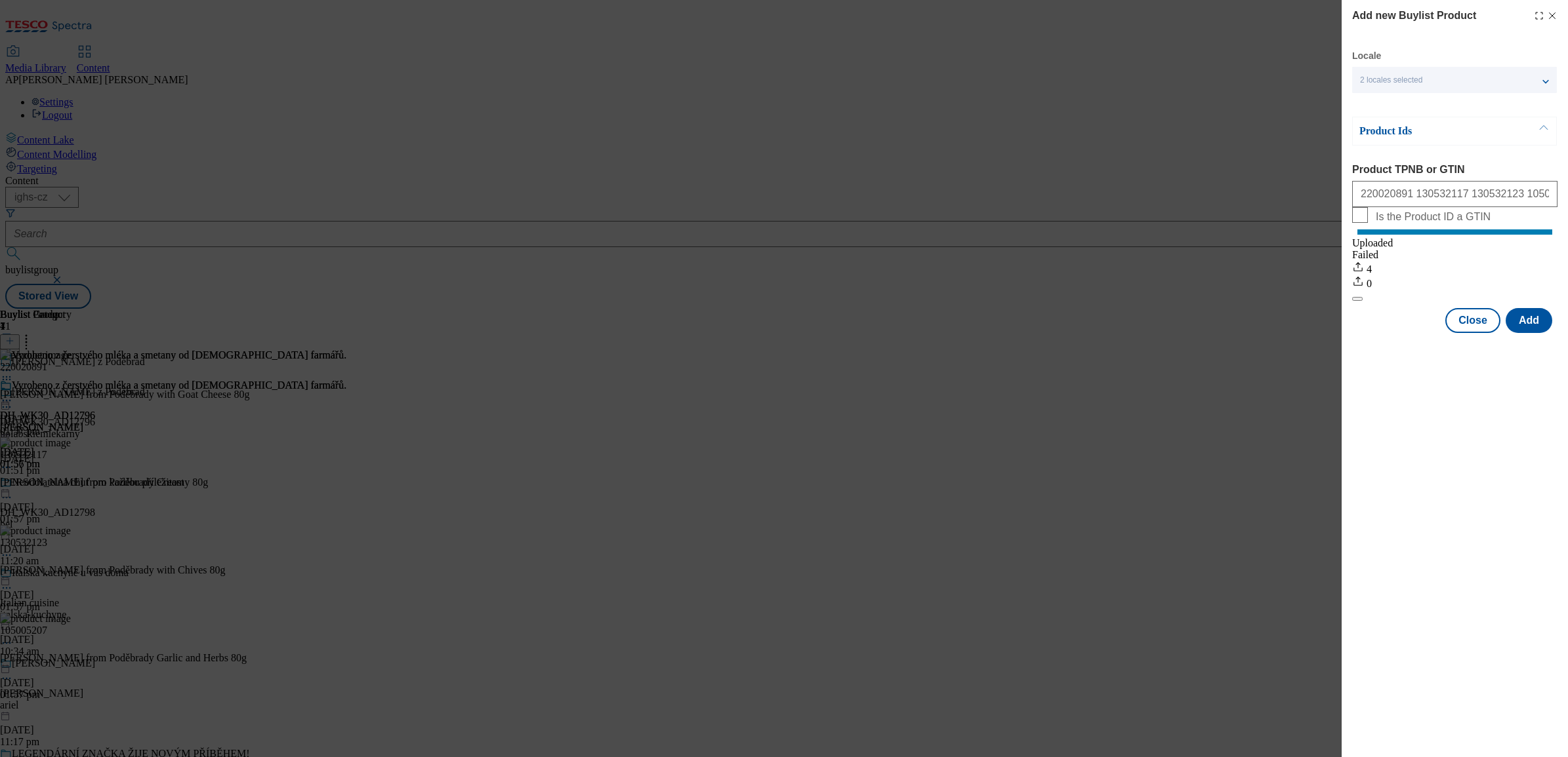
click at [1178, 351] on div "Add new Buylist Product Locale 2 locales selected English Czech Product Ids Pro…" at bounding box center [784, 378] width 1568 height 757
click at [1466, 330] on button "Close" at bounding box center [1472, 320] width 55 height 25
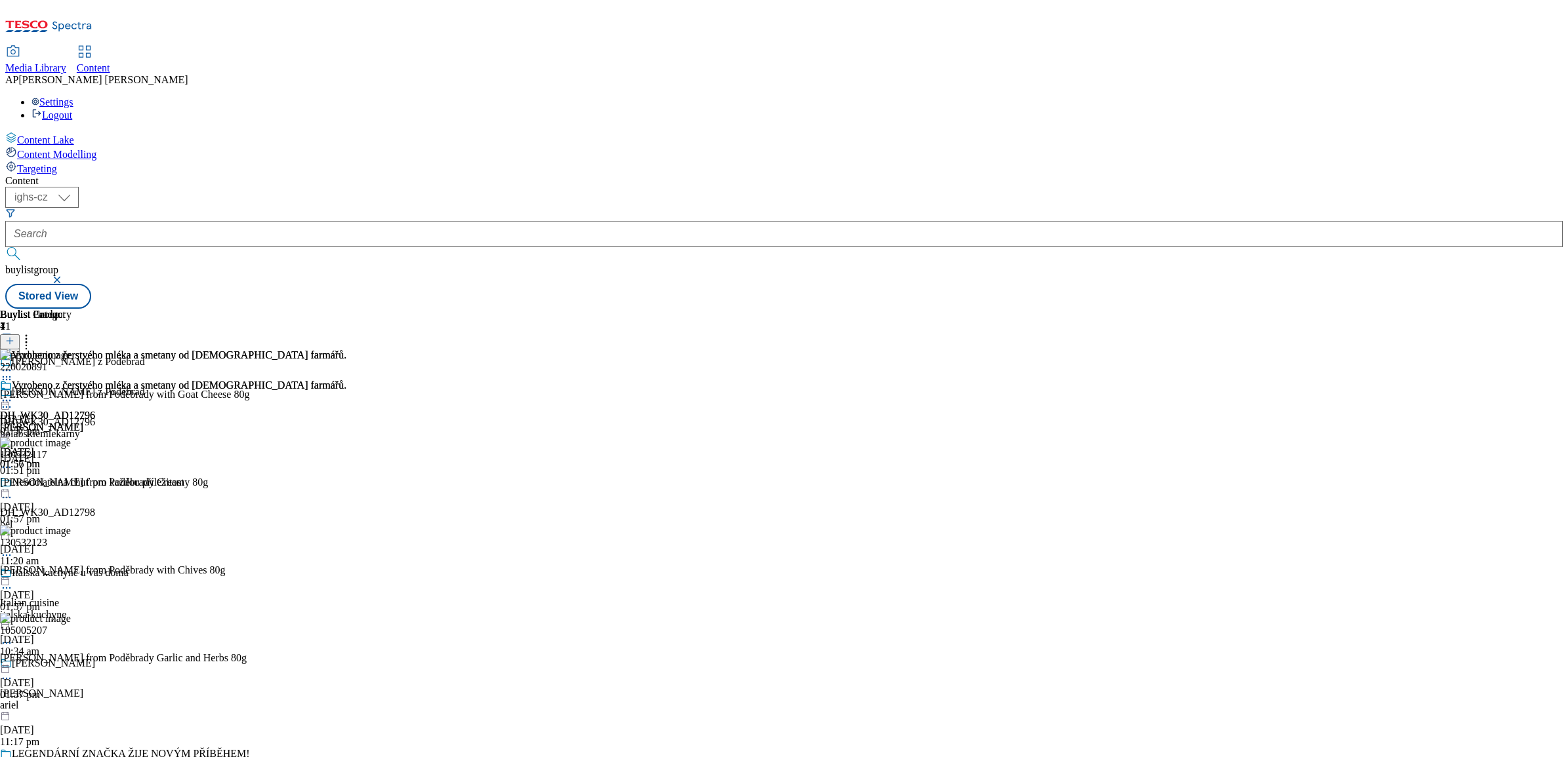
click at [5, 400] on circle at bounding box center [4, 401] width 2 height 2
click at [71, 484] on span "Preview" at bounding box center [55, 489] width 31 height 10
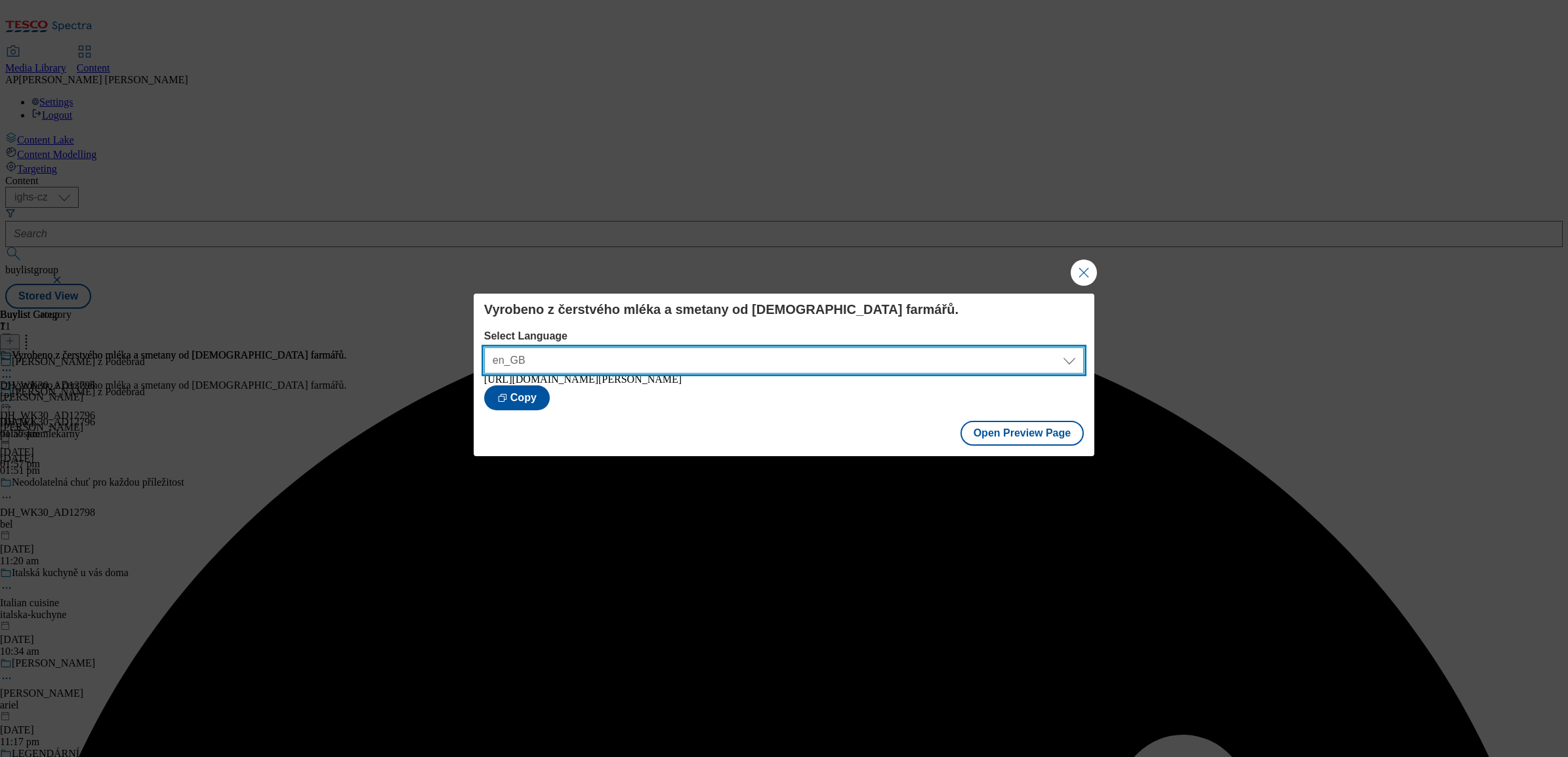
click at [1069, 350] on select "en_GB cs_CZ" at bounding box center [783, 360] width 599 height 27
click at [484, 347] on select "en_GB cs_CZ" at bounding box center [783, 360] width 599 height 27
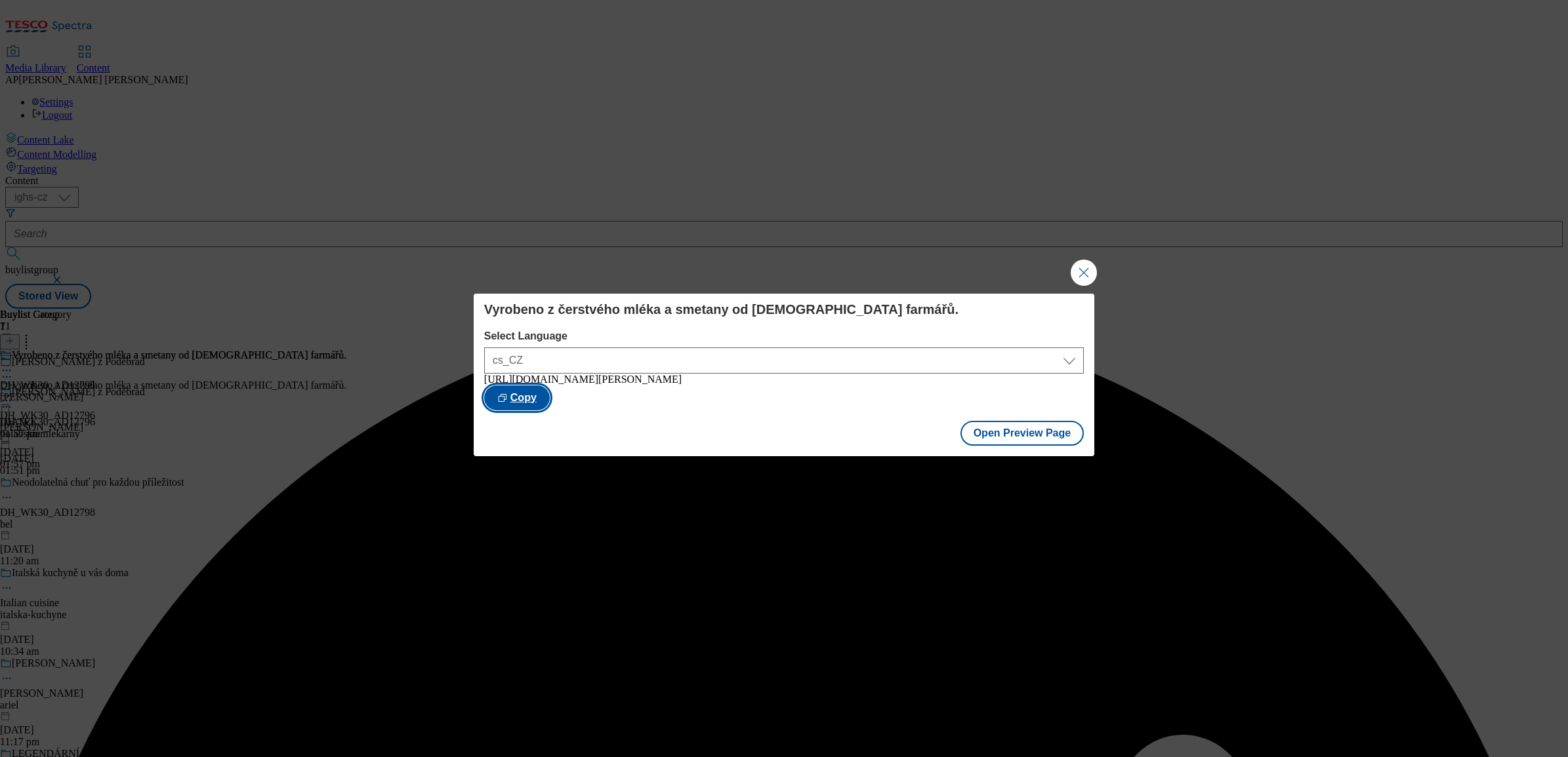
click at [550, 402] on button "Copy" at bounding box center [516, 398] width 65 height 25
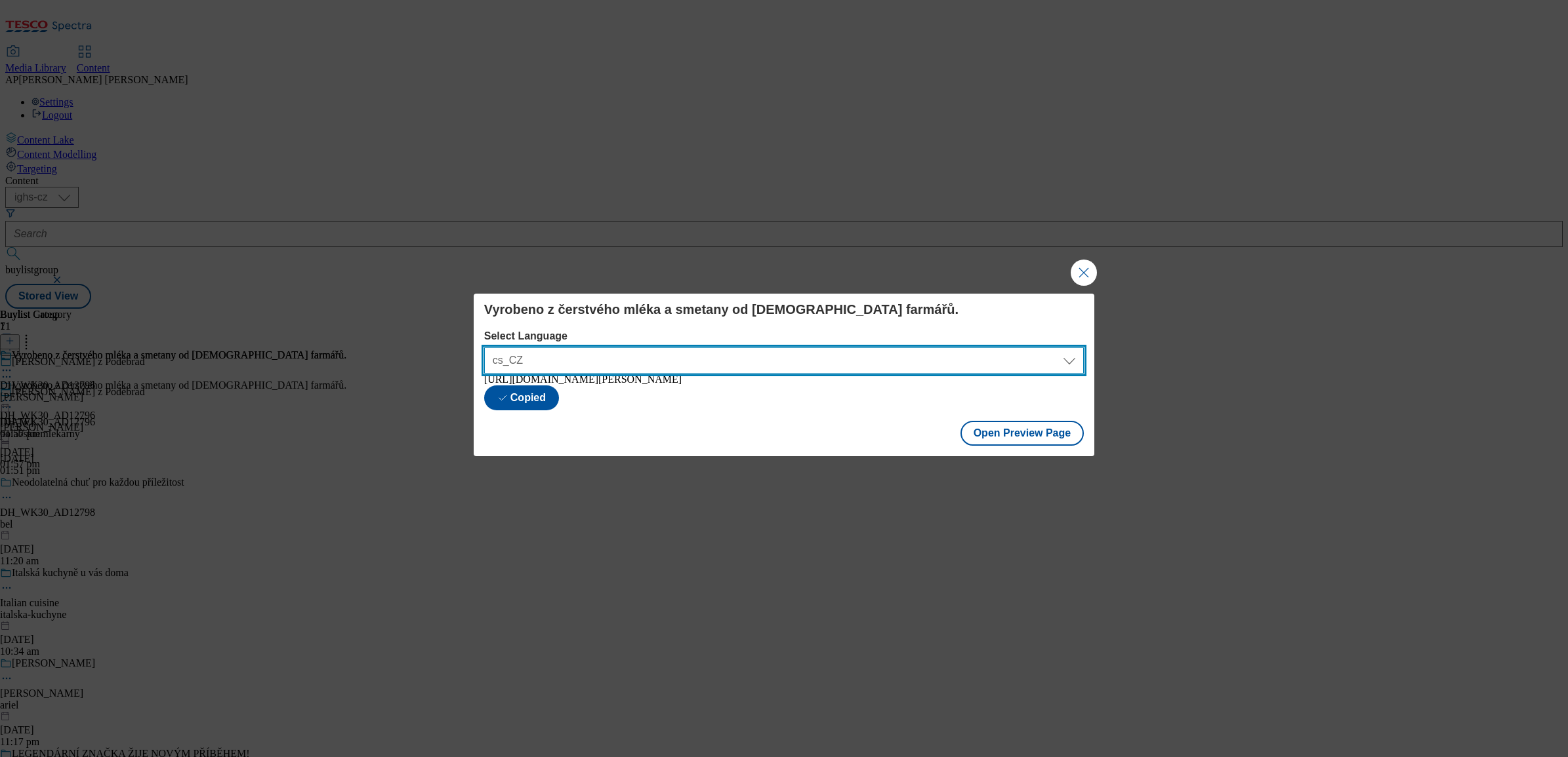
click at [1059, 355] on select "en_GB cs_CZ" at bounding box center [783, 360] width 599 height 27
select select "https://nakup.itesco.cz/groceries/en-GB/buylists/polabskiemlekarny/milko/preview"
click at [484, 347] on select "en_GB cs_CZ" at bounding box center [783, 360] width 599 height 27
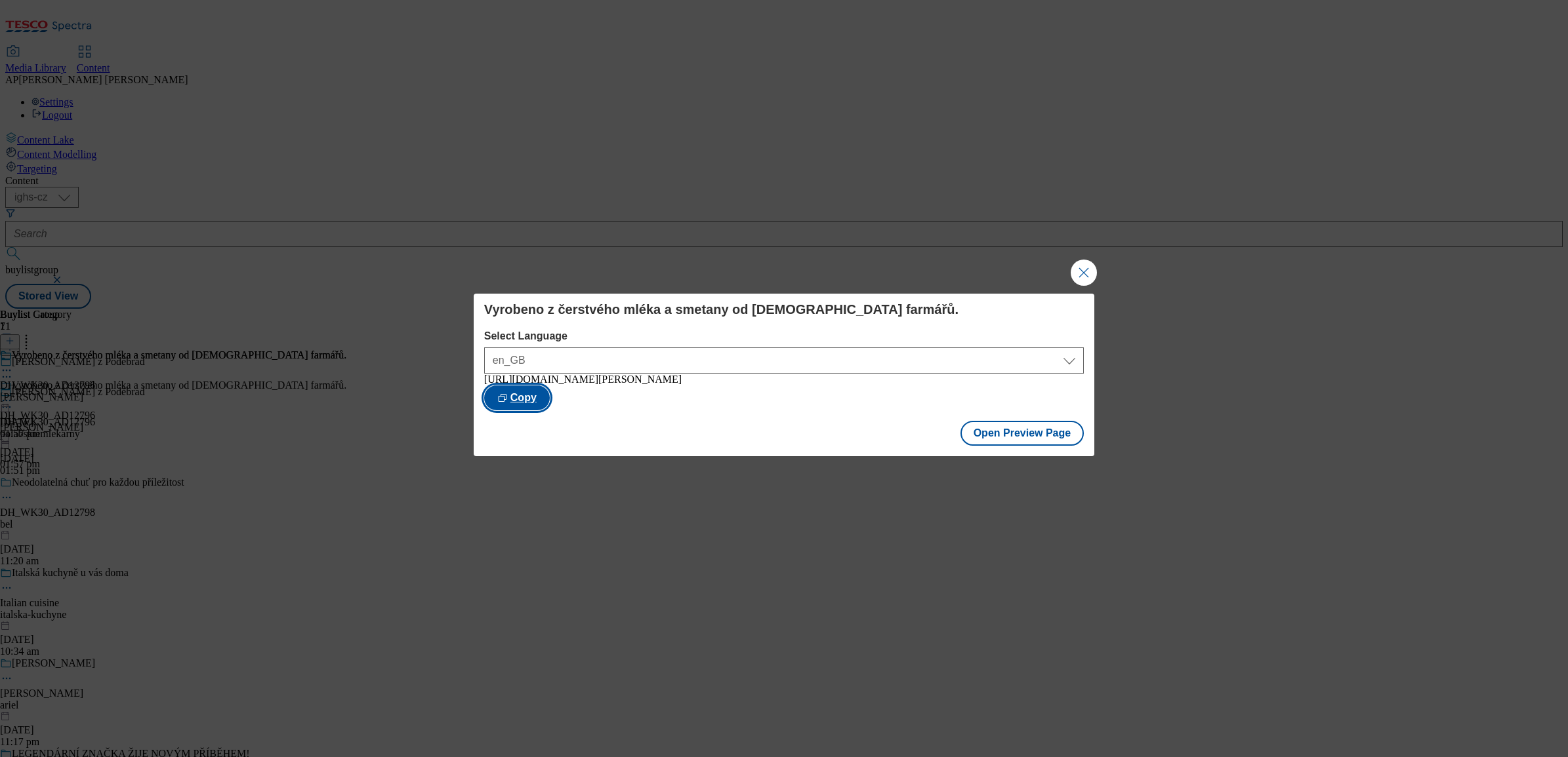
click at [550, 401] on button "Copy" at bounding box center [516, 398] width 65 height 25
click at [1079, 278] on button "Close Modal" at bounding box center [1083, 272] width 27 height 27
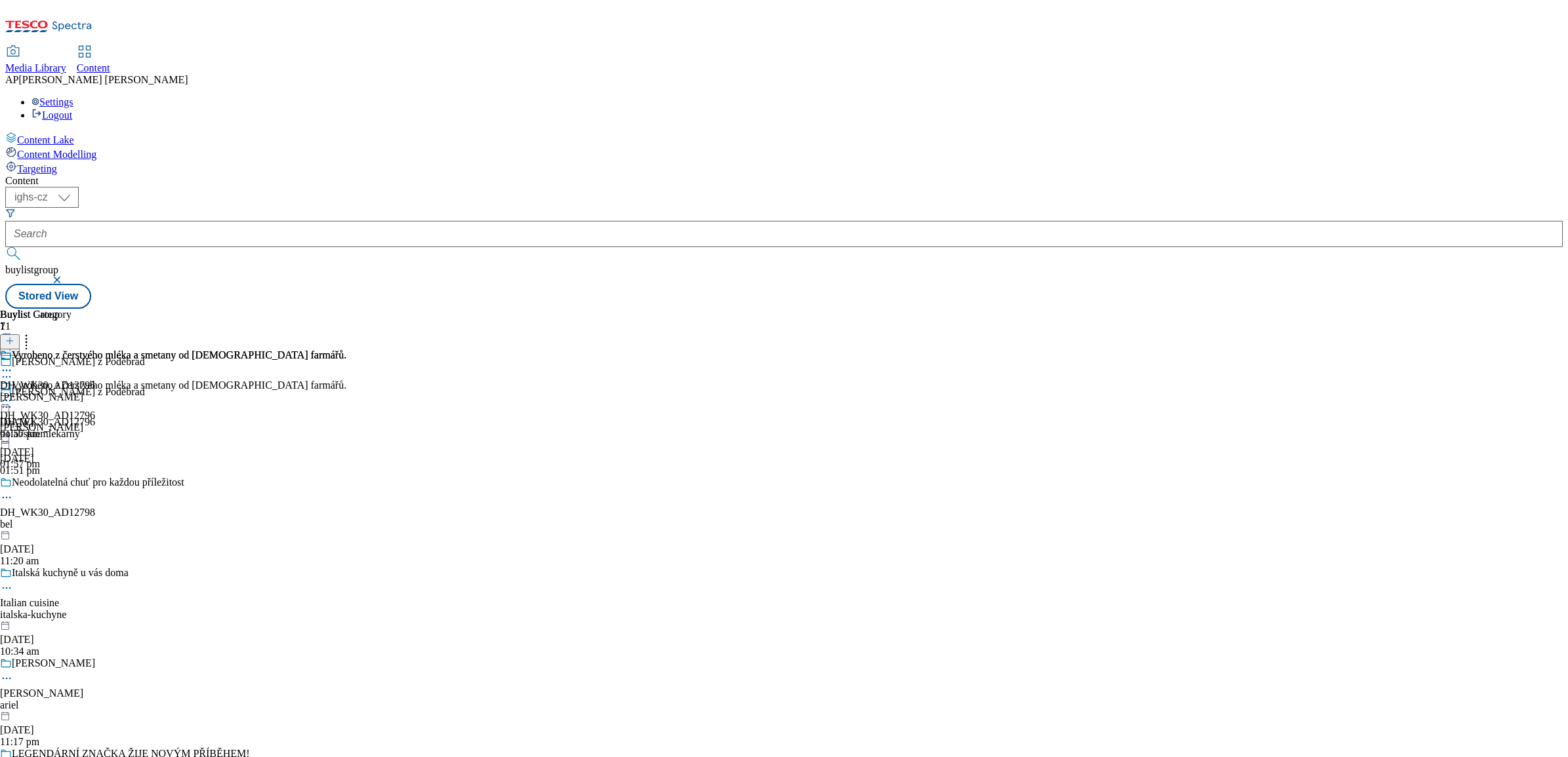
click at [13, 394] on icon at bounding box center [6, 400] width 13 height 13
click at [75, 526] on button "Publish" at bounding box center [50, 533] width 48 height 15
